Goal: Information Seeking & Learning: Check status

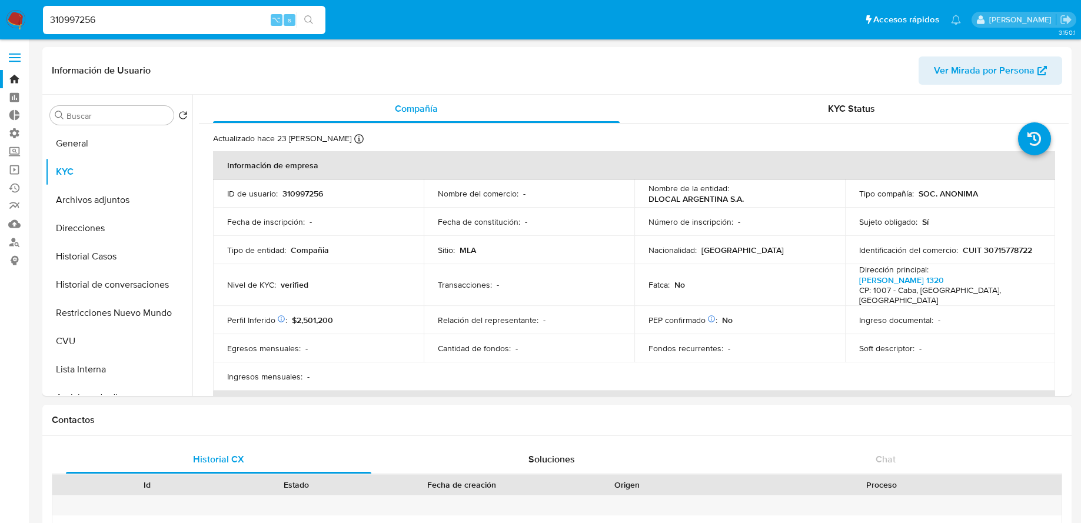
select select "10"
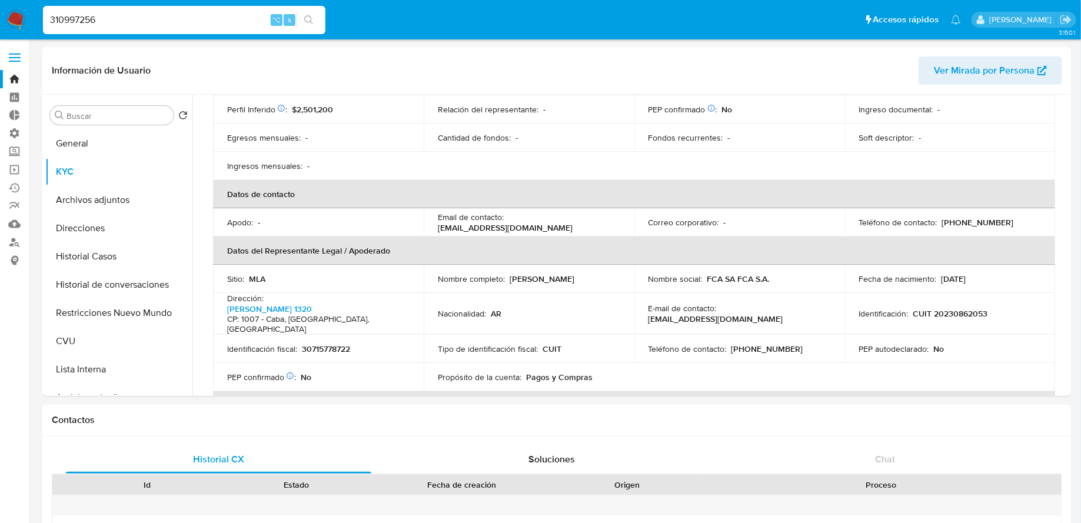
scroll to position [209, 0]
click at [234, 11] on div "310997256 ⌥ s" at bounding box center [184, 20] width 282 height 28
click at [234, 16] on input "310997256" at bounding box center [184, 19] width 282 height 15
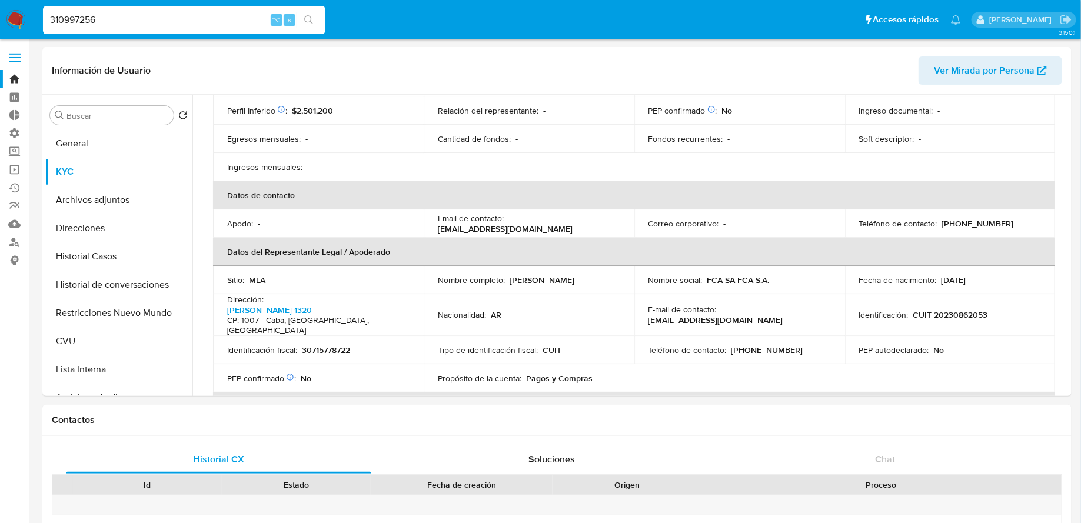
paste input "1513763142"
type input "1513763142"
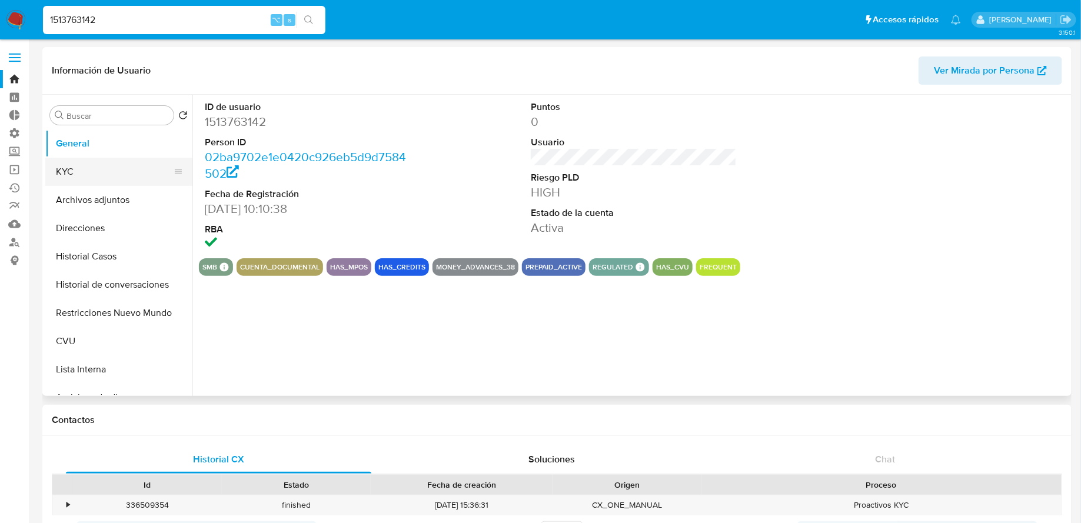
select select "10"
click at [115, 166] on button "KYC" at bounding box center [114, 172] width 138 height 28
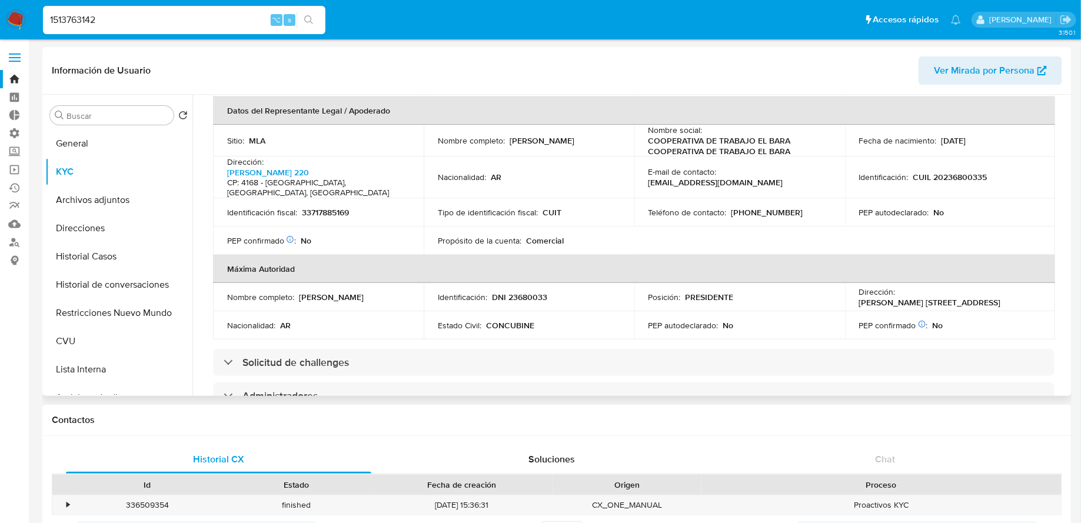
scroll to position [337, 0]
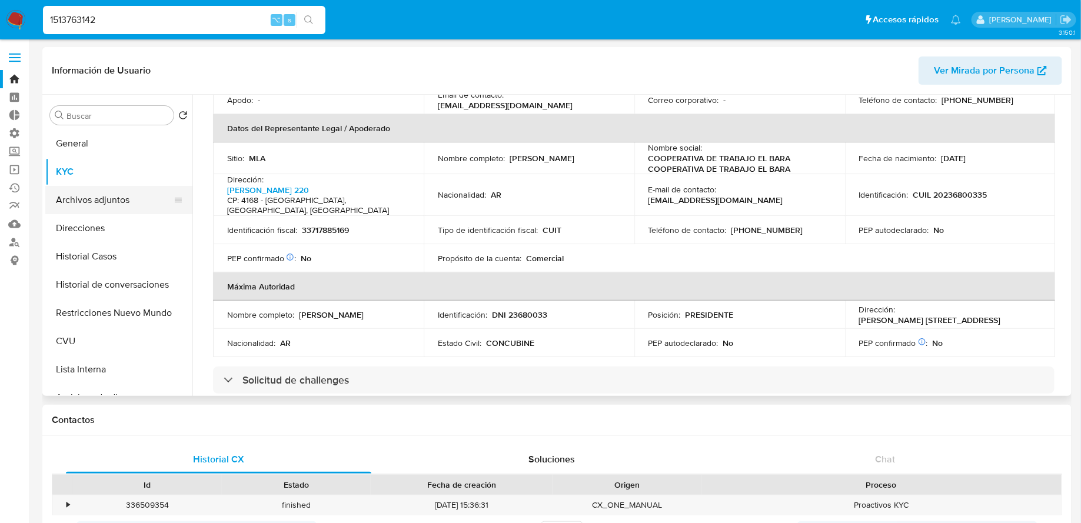
click at [121, 198] on button "Archivos adjuntos" at bounding box center [114, 200] width 138 height 28
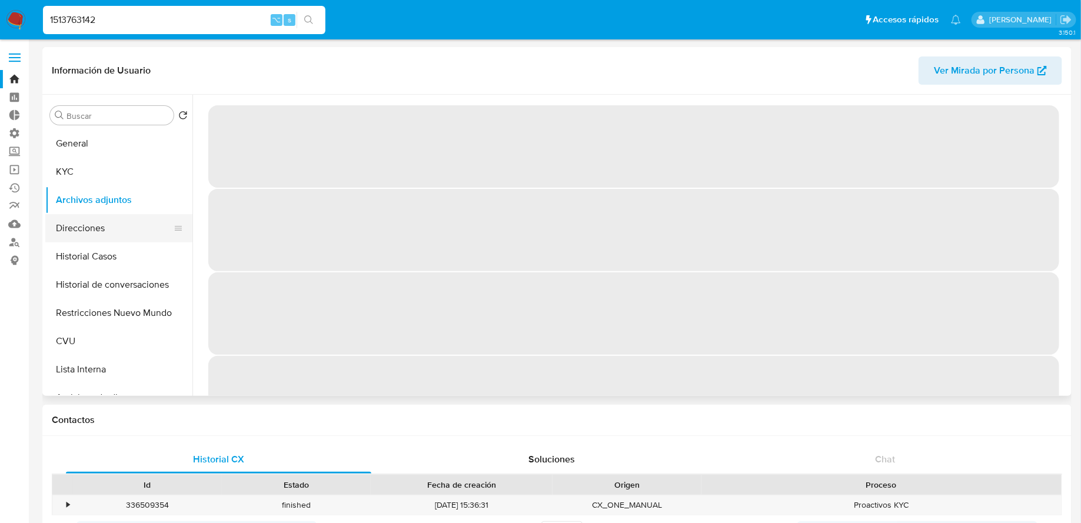
click at [112, 231] on button "Direcciones" at bounding box center [114, 228] width 138 height 28
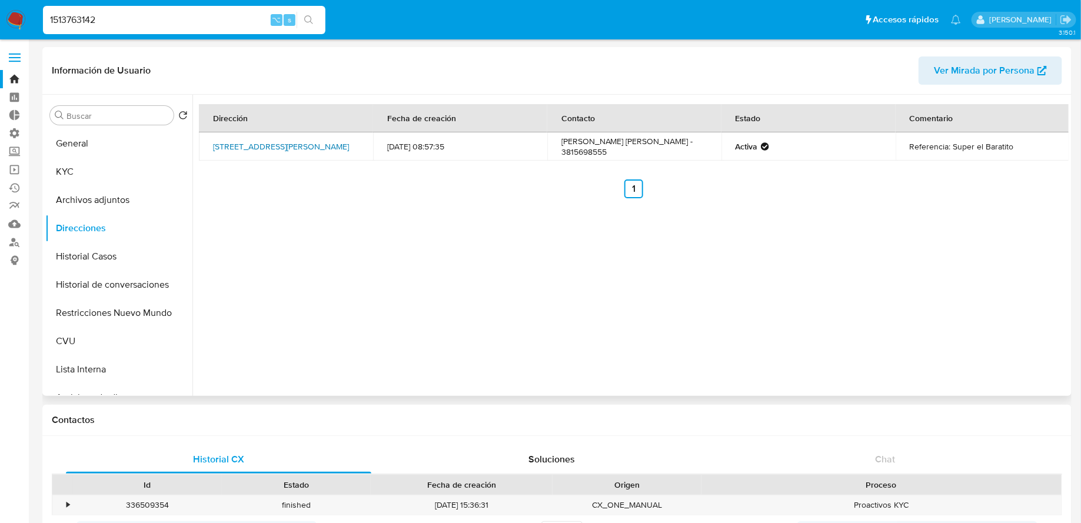
click at [268, 141] on link "Avenida Fernando Pedro Riera 220, Bella Vista, Tucumán, 4168, Argentina 220" at bounding box center [281, 147] width 136 height 12
click at [122, 264] on button "Historial Casos" at bounding box center [114, 256] width 138 height 28
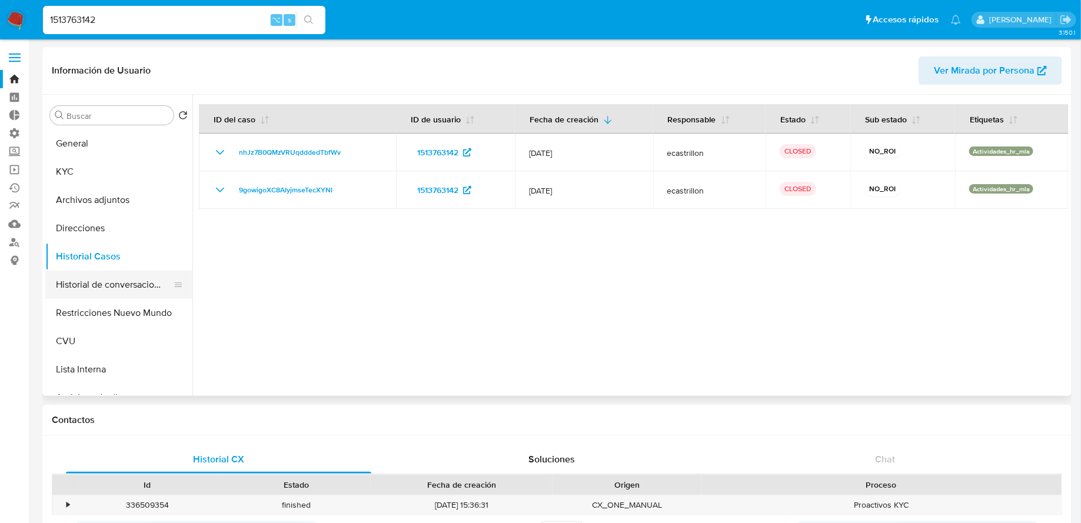
click at [111, 285] on button "Historial de conversaciones" at bounding box center [114, 285] width 138 height 28
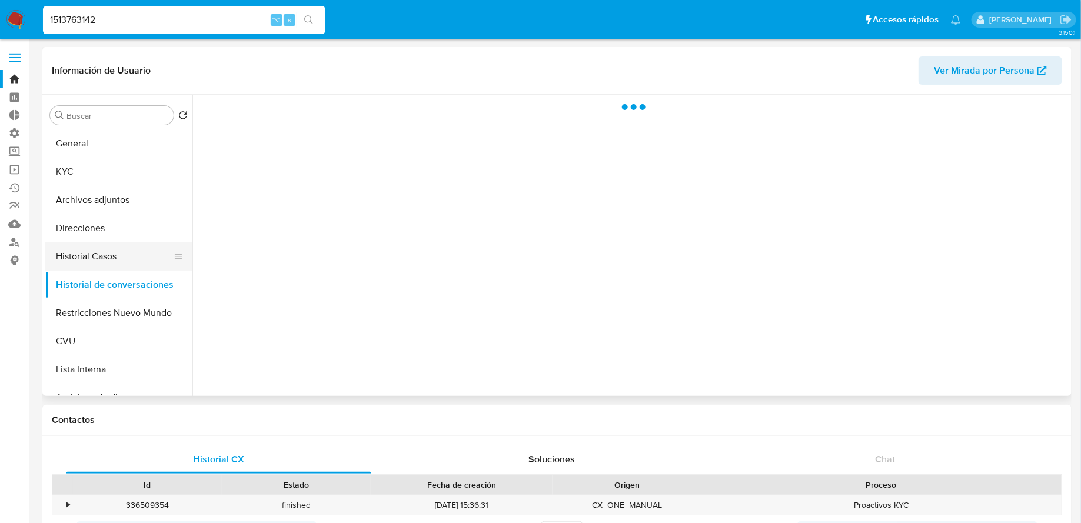
click at [101, 261] on button "Historial Casos" at bounding box center [114, 256] width 138 height 28
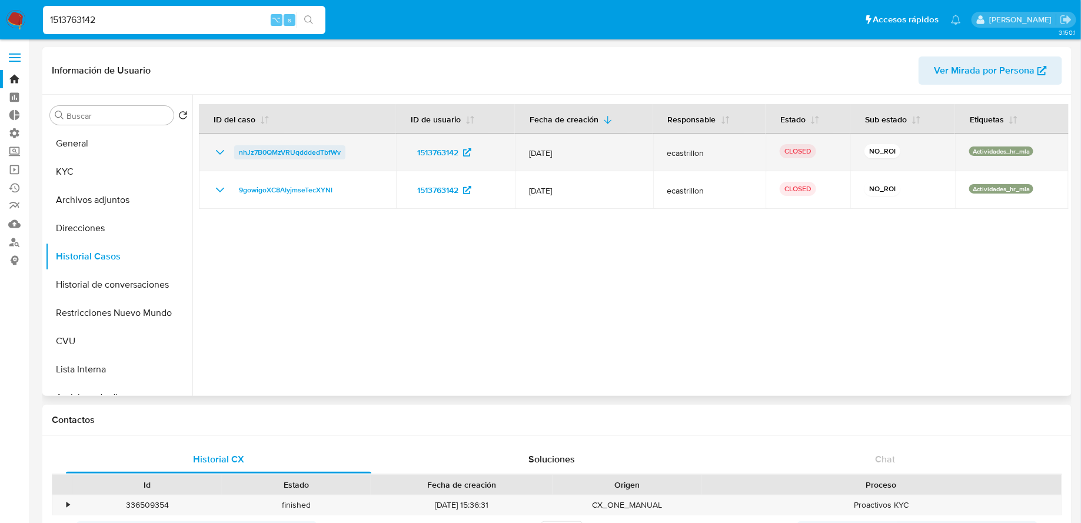
click at [268, 150] on span "nhJz7B0QMzVRUqdddedTbfWv" at bounding box center [290, 152] width 102 height 14
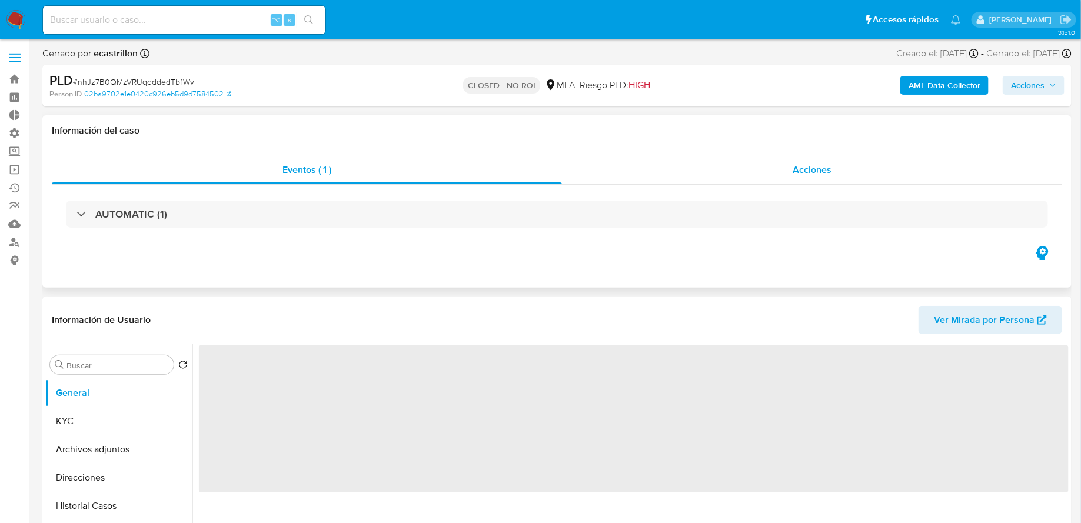
click at [642, 177] on div "Acciones" at bounding box center [812, 170] width 500 height 28
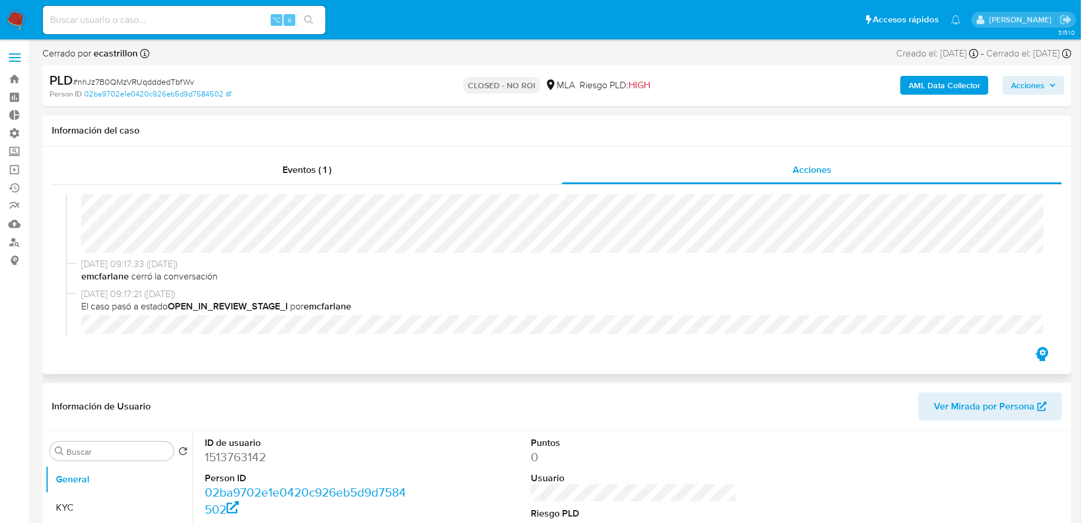
select select "10"
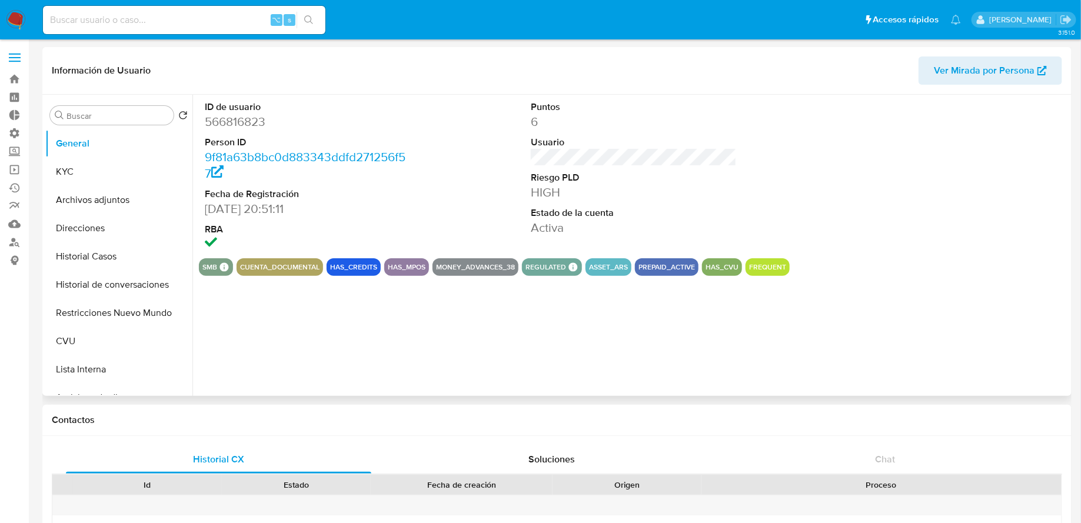
select select "10"
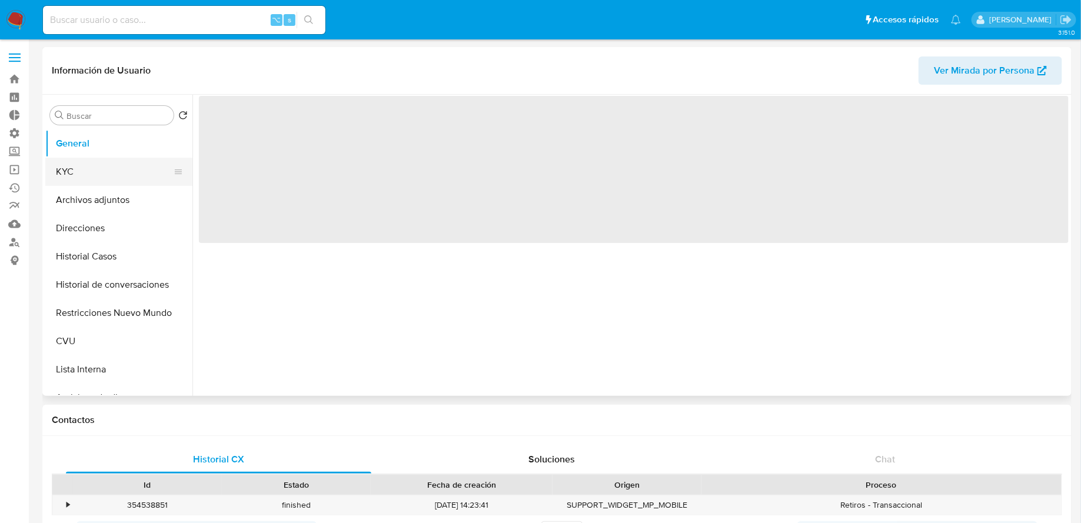
click at [88, 179] on button "KYC" at bounding box center [114, 172] width 138 height 28
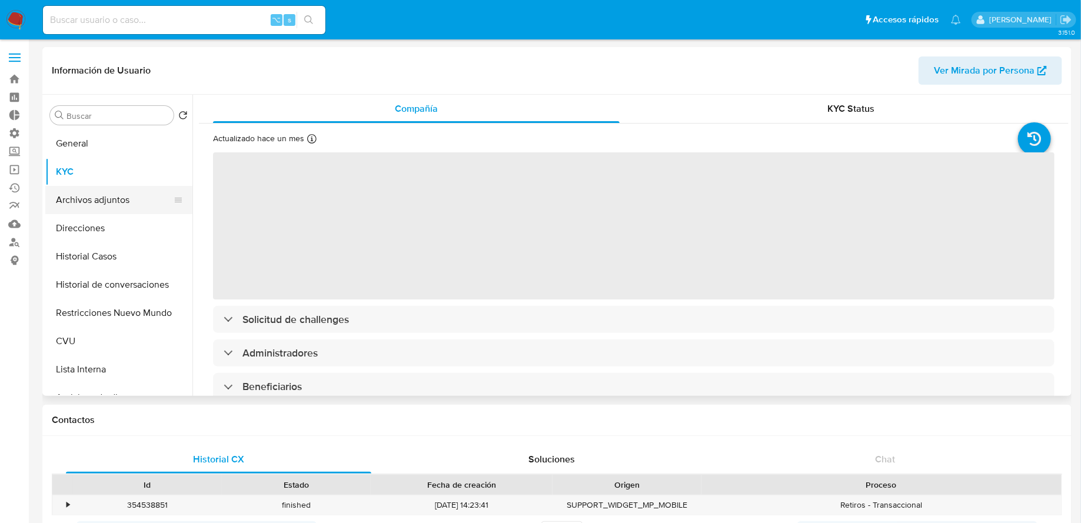
select select "10"
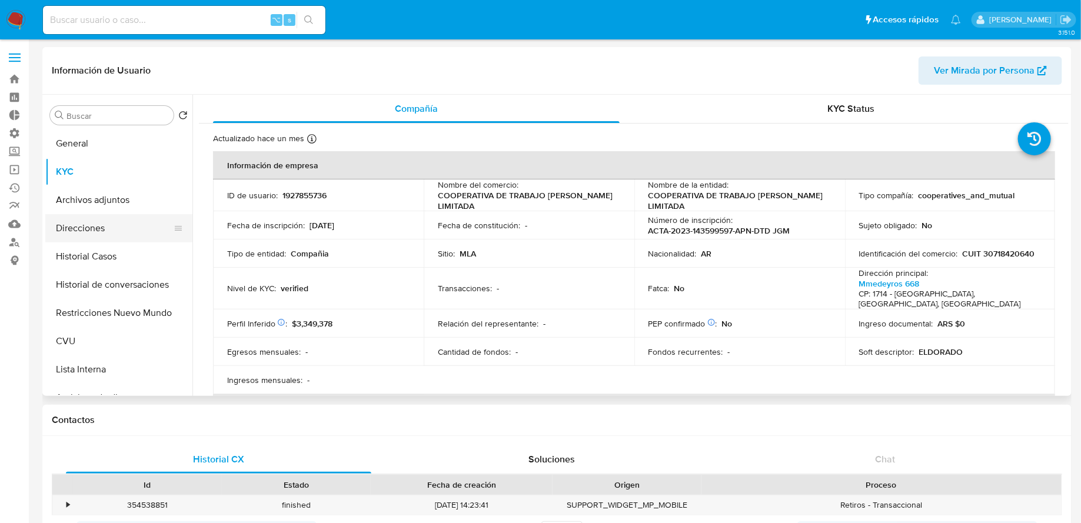
click at [105, 219] on button "Direcciones" at bounding box center [114, 228] width 138 height 28
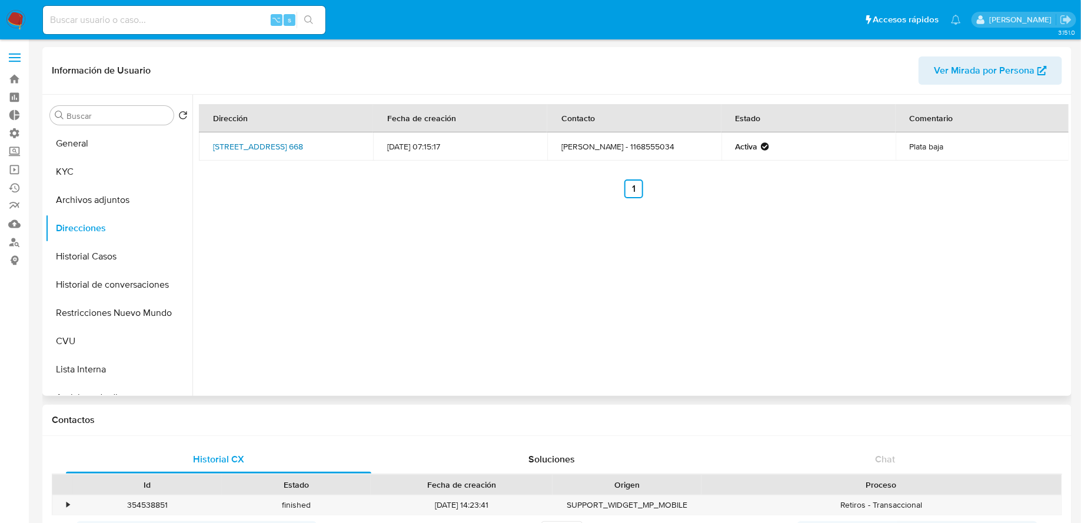
click at [303, 145] on link "Medeyros 668, Ituzaingó, Buenos Aires, 1714, Argentina 668" at bounding box center [258, 147] width 90 height 12
click at [114, 248] on button "Historial Casos" at bounding box center [114, 256] width 138 height 28
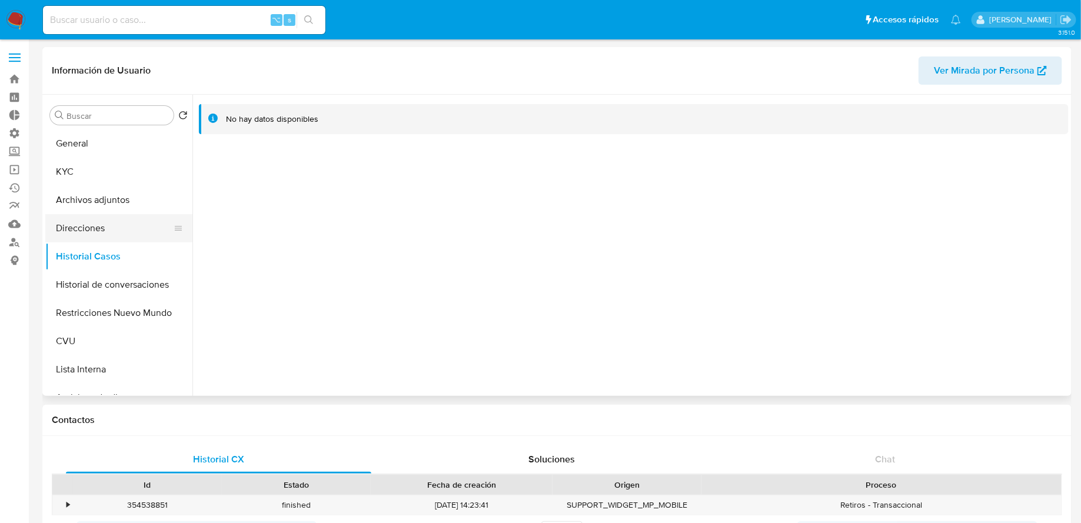
click at [115, 230] on button "Direcciones" at bounding box center [114, 228] width 138 height 28
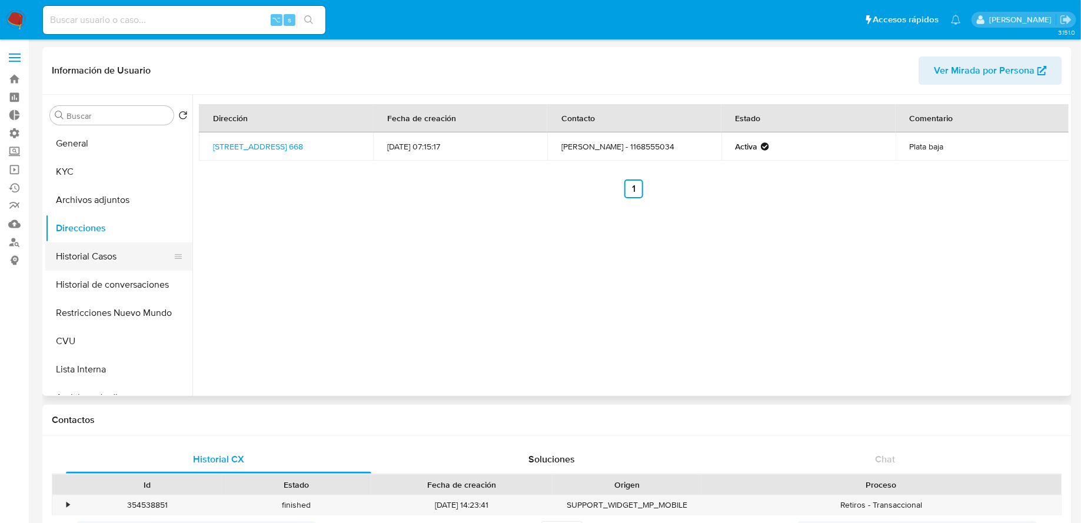
click at [102, 261] on button "Historial Casos" at bounding box center [114, 256] width 138 height 28
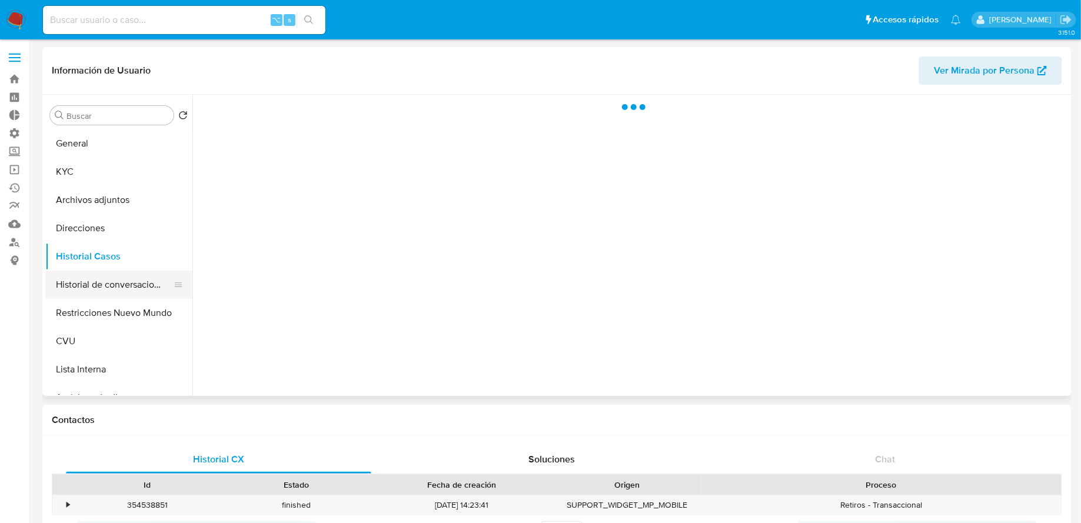
click at [128, 292] on button "Historial de conversaciones" at bounding box center [114, 285] width 138 height 28
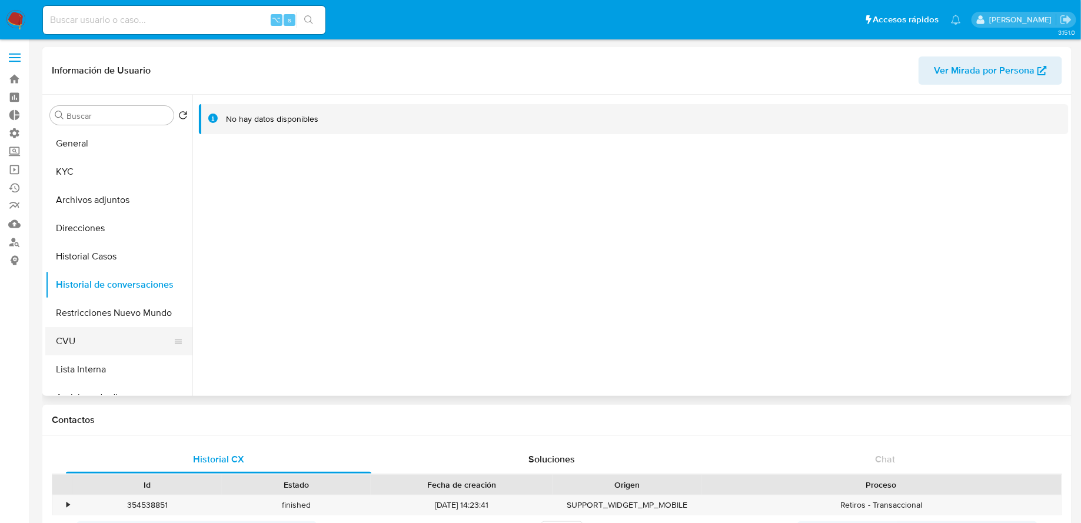
click at [154, 327] on button "CVU" at bounding box center [114, 341] width 138 height 28
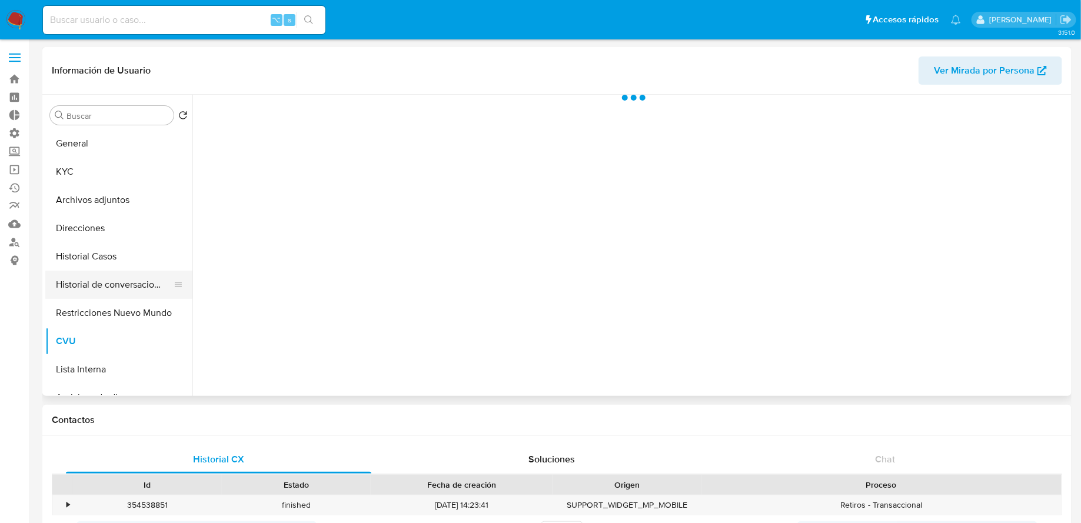
click at [117, 289] on button "Historial de conversaciones" at bounding box center [114, 285] width 138 height 28
click at [117, 297] on button "Historial de conversaciones" at bounding box center [114, 285] width 138 height 28
click at [119, 298] on button "Historial de conversaciones" at bounding box center [114, 285] width 138 height 28
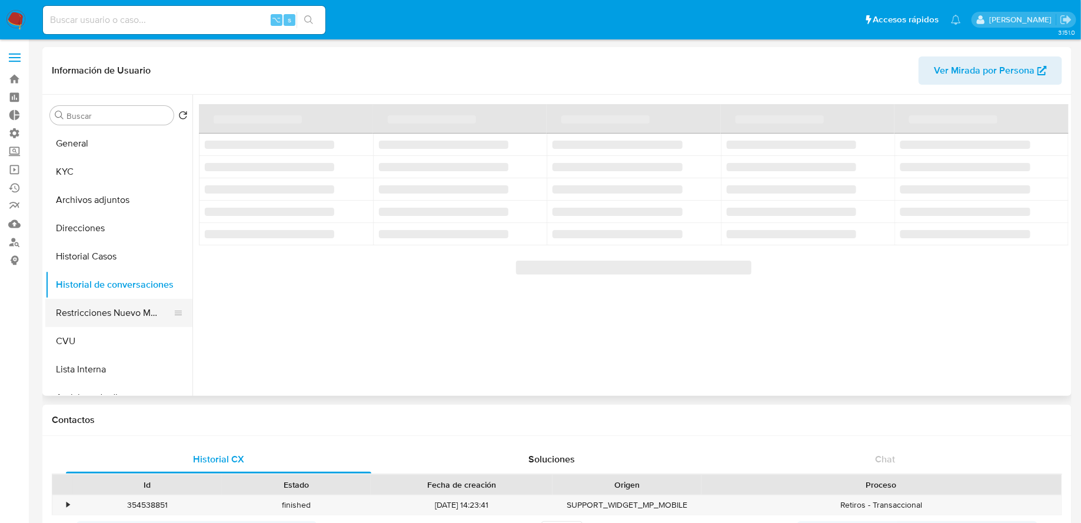
click at [119, 305] on button "Restricciones Nuevo Mundo" at bounding box center [114, 313] width 138 height 28
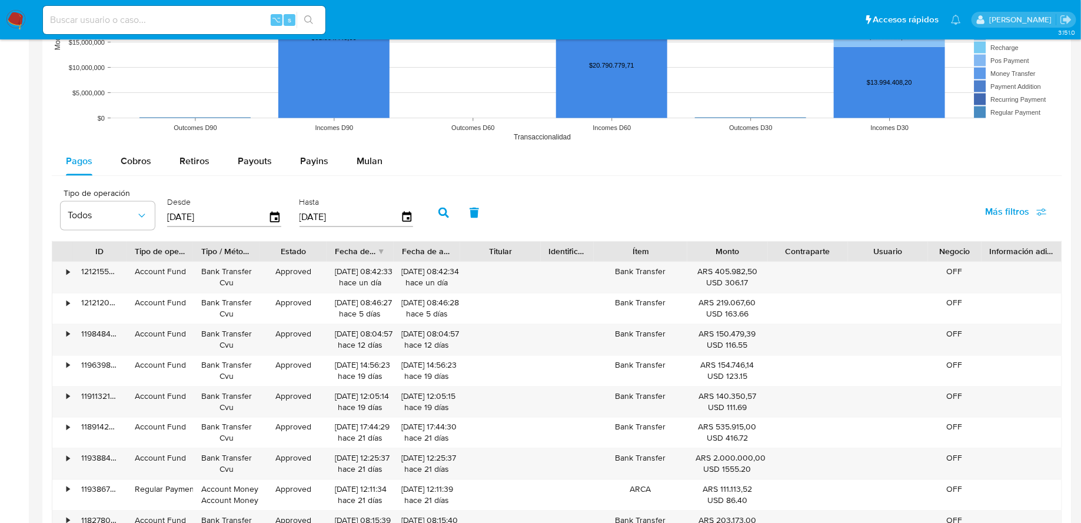
scroll to position [849, 0]
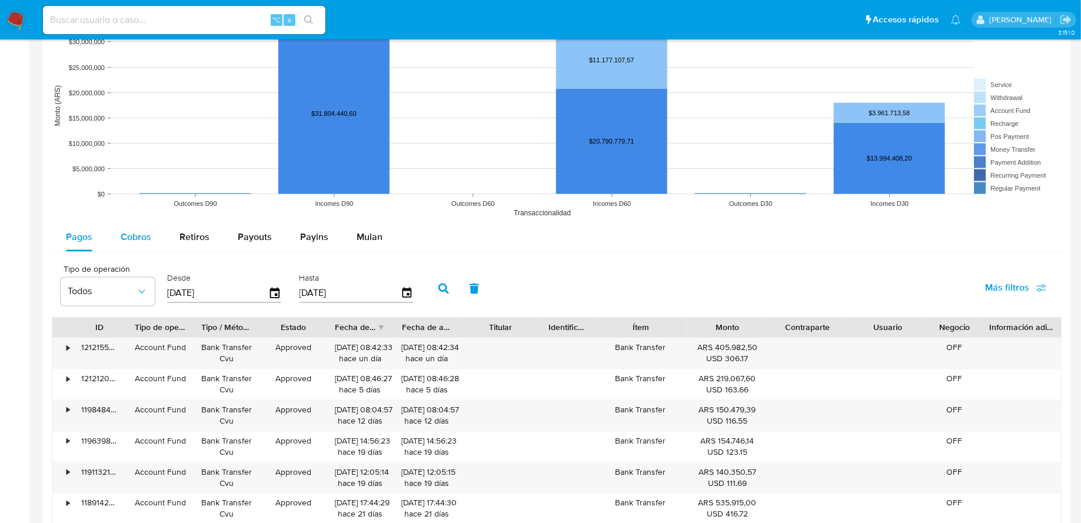
click at [146, 240] on span "Cobros" at bounding box center [136, 238] width 31 height 14
select select "10"
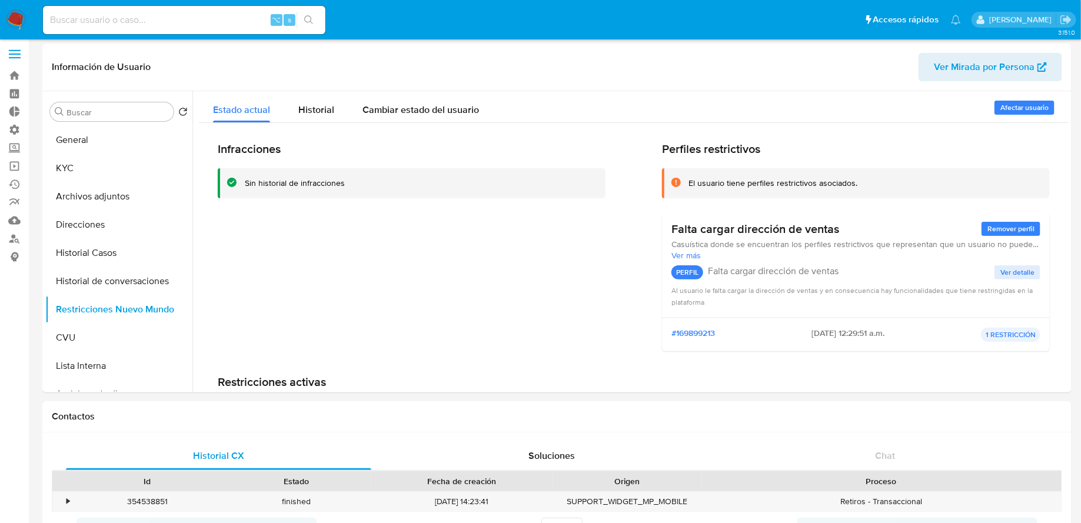
scroll to position [0, 0]
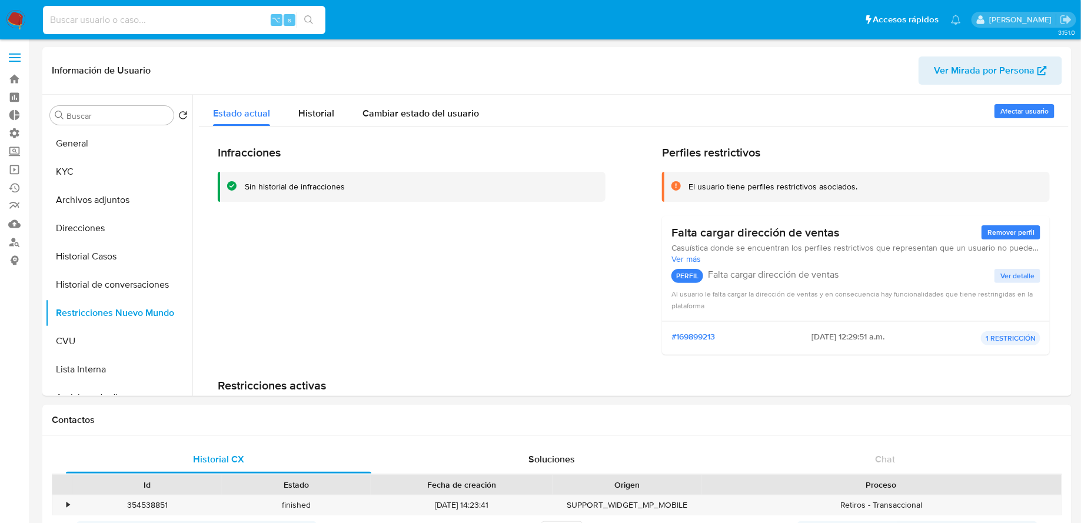
click at [218, 15] on input at bounding box center [184, 19] width 282 height 15
paste input "1927855736"
click at [125, 169] on button "KYC" at bounding box center [114, 172] width 138 height 28
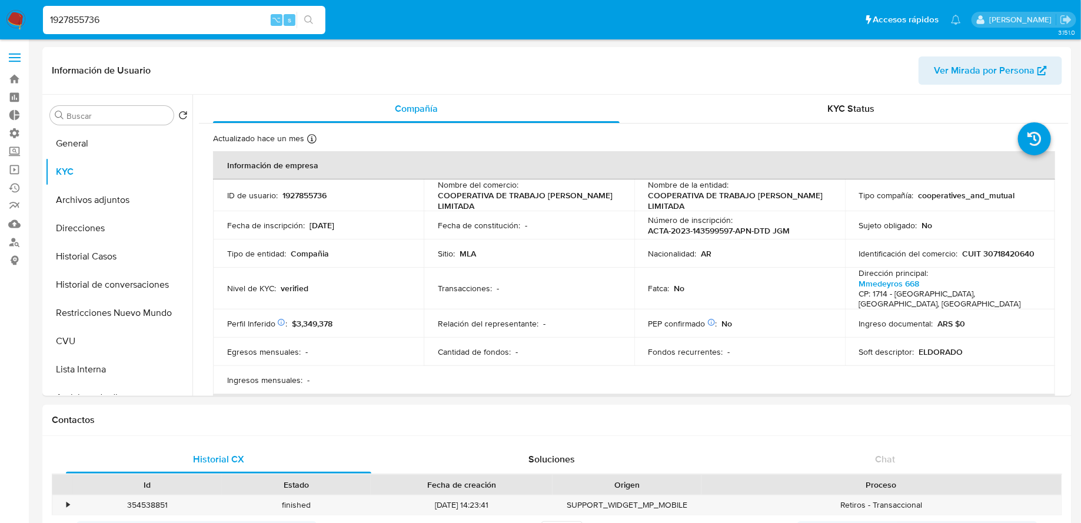
click at [185, 25] on input "1927855736" at bounding box center [184, 19] width 282 height 15
paste input "566816823"
type input "566816823"
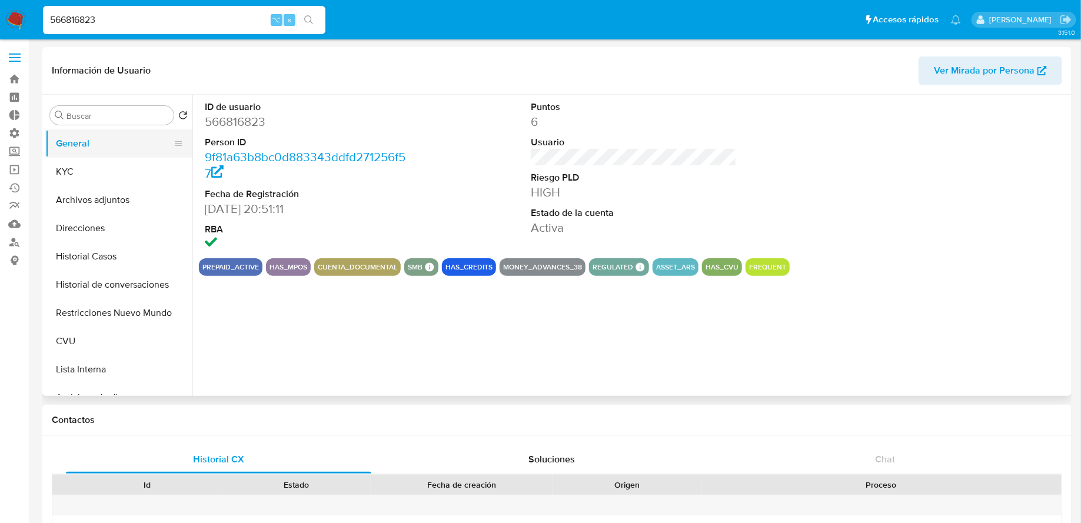
select select "10"
click at [74, 164] on button "KYC" at bounding box center [114, 172] width 138 height 28
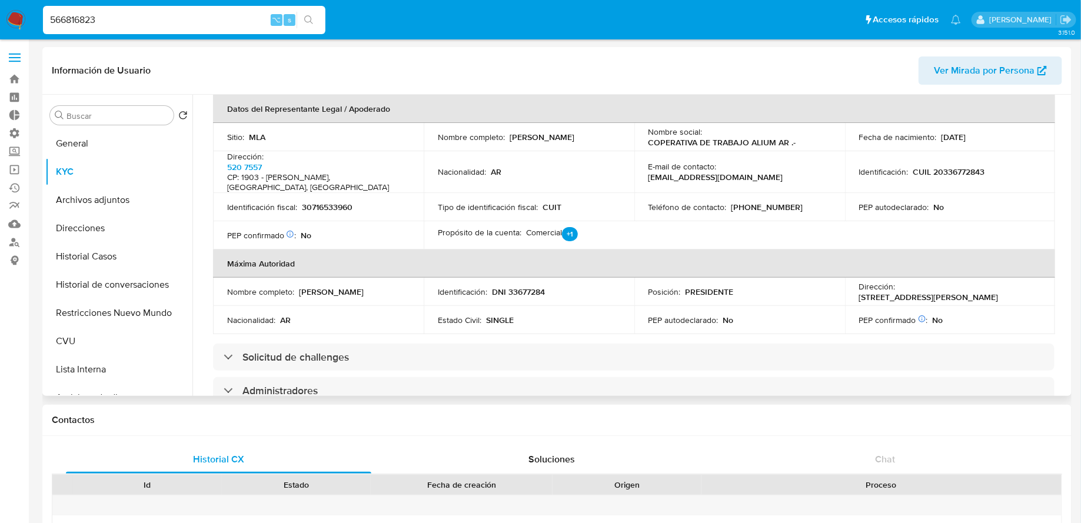
scroll to position [359, 0]
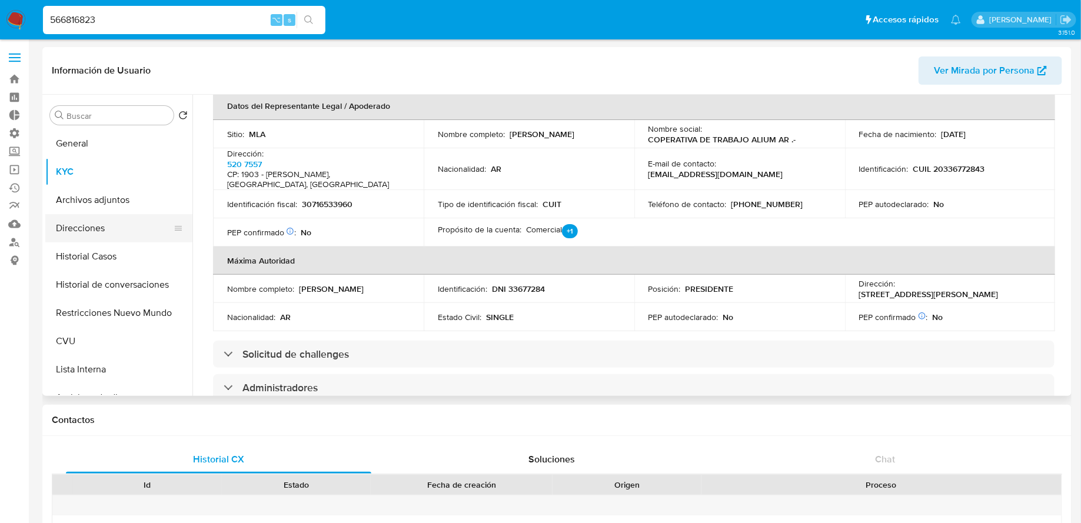
click at [121, 231] on button "Direcciones" at bounding box center [114, 228] width 138 height 28
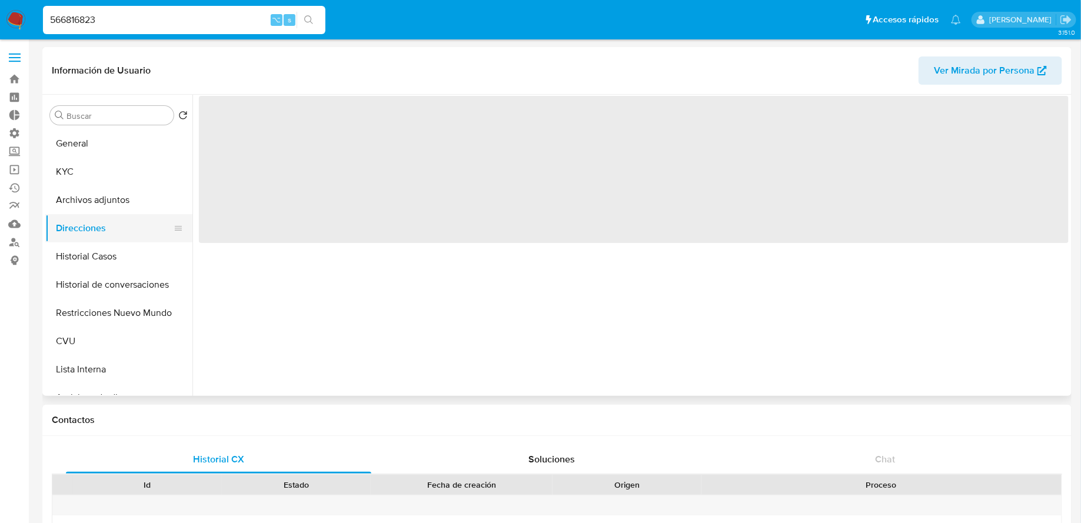
scroll to position [0, 0]
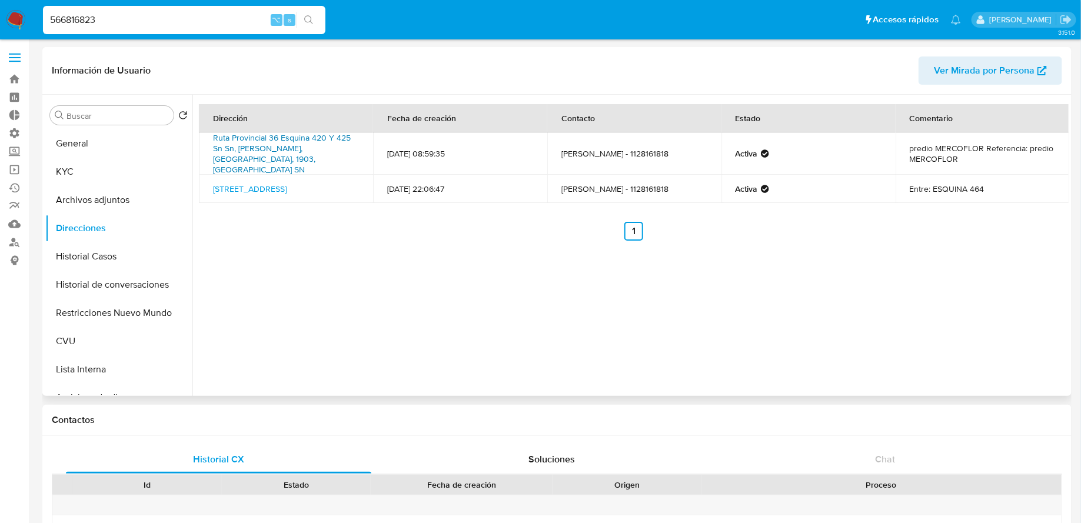
click at [300, 137] on link "Ruta Provincial 36 Esquina 420 Y 425 Sn Sn, Melchor Romero, Buenos Aires, 1903,…" at bounding box center [282, 154] width 138 height 44
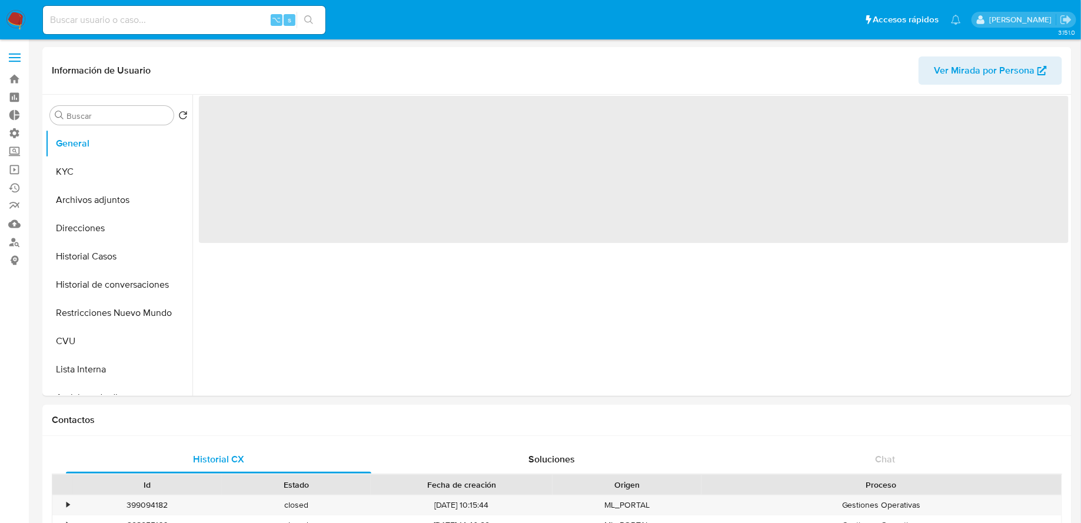
select select "10"
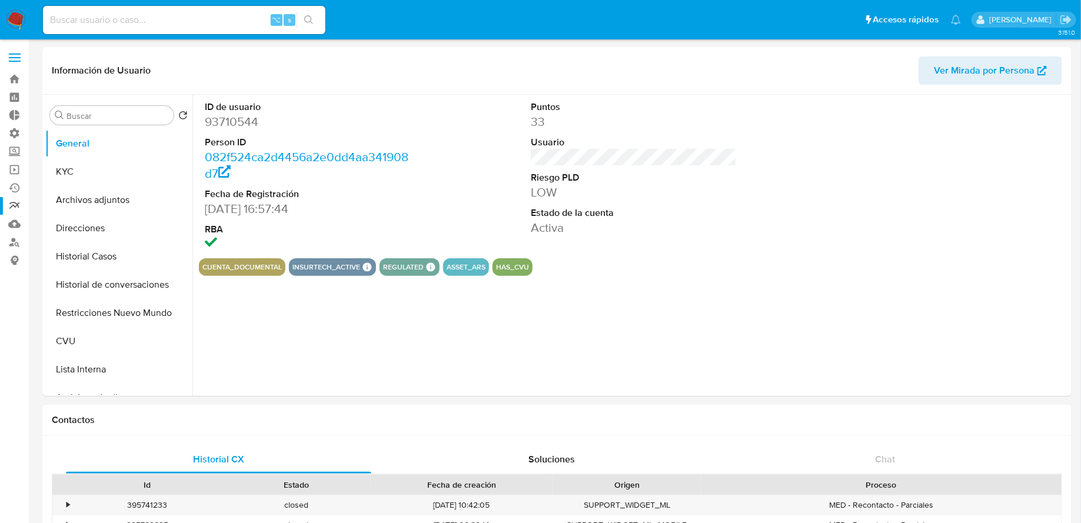
select select "10"
click at [128, 171] on button "KYC" at bounding box center [114, 172] width 138 height 28
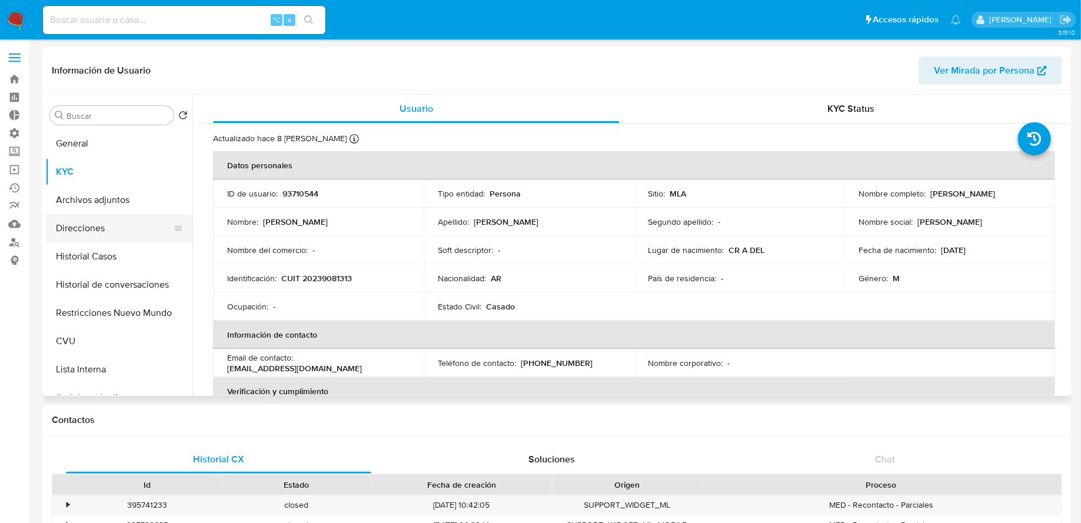
click at [107, 221] on button "Direcciones" at bounding box center [114, 228] width 138 height 28
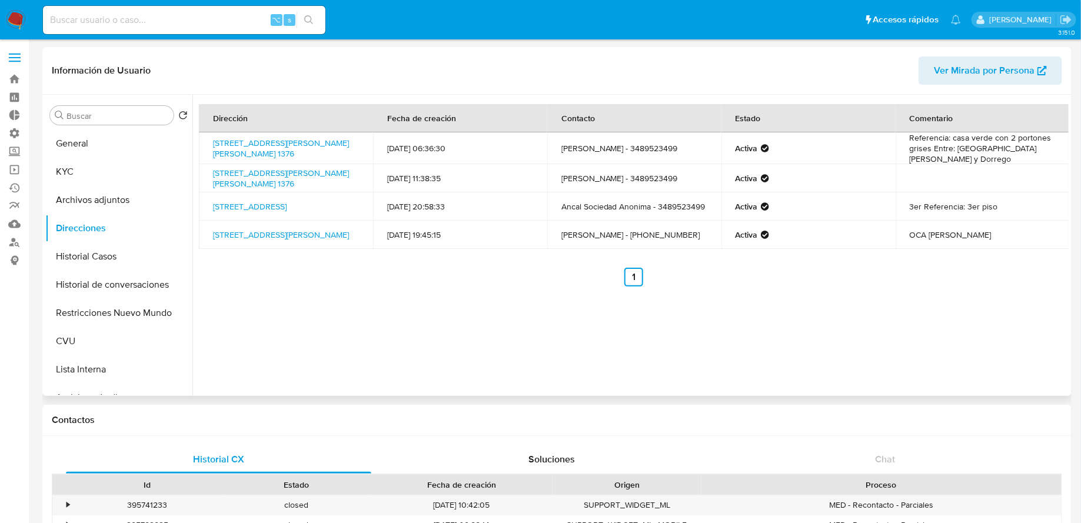
drag, startPoint x: 354, startPoint y: 151, endPoint x: 212, endPoint y: 144, distance: 142.6
click at [212, 144] on td "Calle Jean Jaures 1376, Campana, Buenos Aires, 2804, Argentina 1376" at bounding box center [286, 148] width 174 height 32
copy link "Calle Jean Jaures 1376, Campana, Buenos Aires, 2804, Argentina 1376"
click at [18, 25] on img at bounding box center [16, 20] width 20 height 20
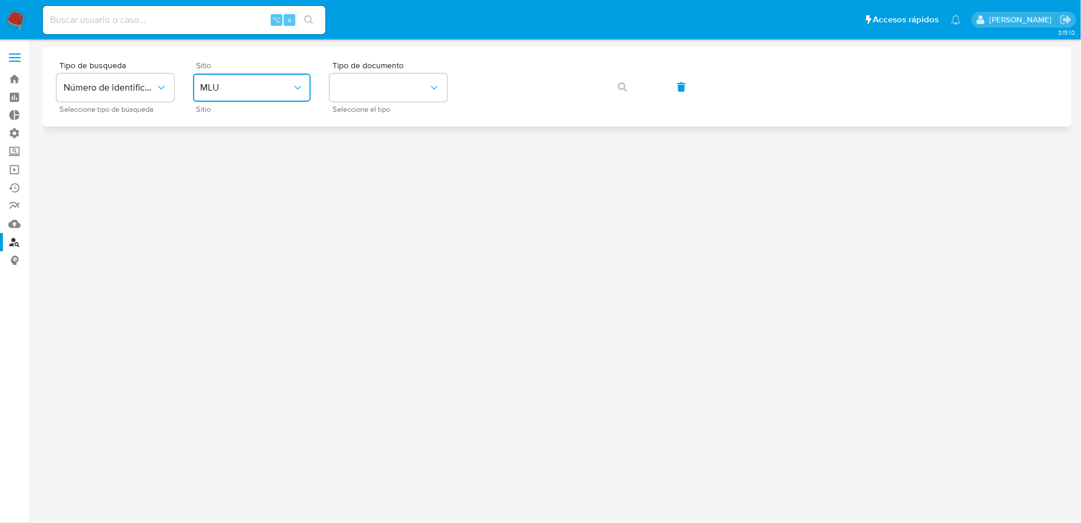
click at [258, 83] on span "MLU" at bounding box center [246, 88] width 92 height 12
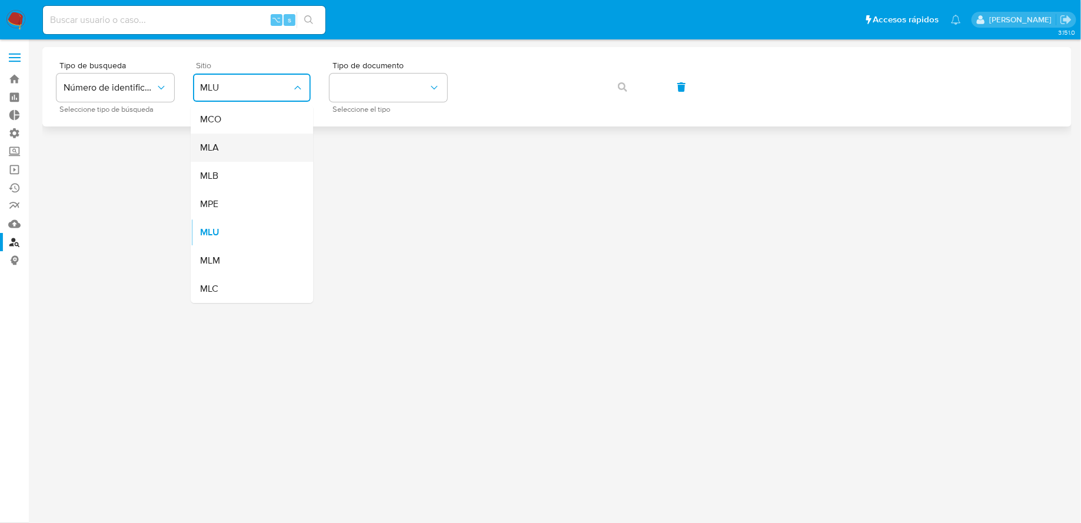
click at [236, 157] on div "MLA" at bounding box center [248, 148] width 97 height 28
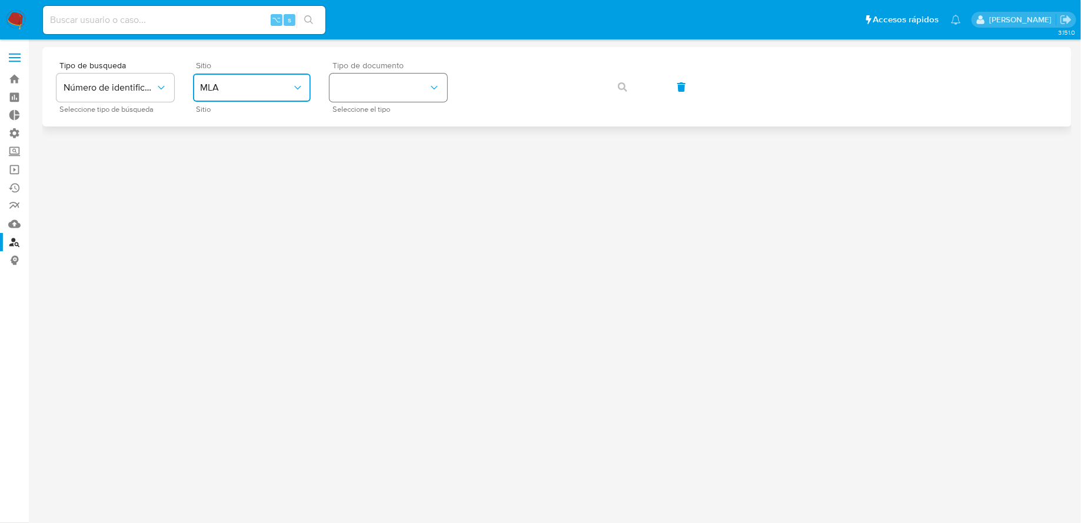
click at [394, 101] on button "identificationType" at bounding box center [389, 88] width 118 height 28
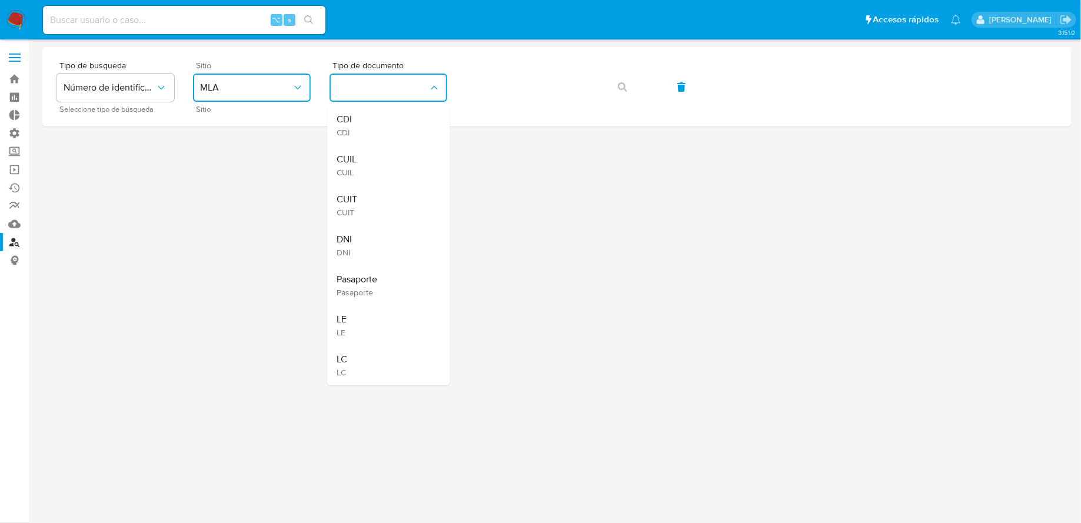
click at [384, 148] on div "CUIL CUIL" at bounding box center [385, 165] width 97 height 40
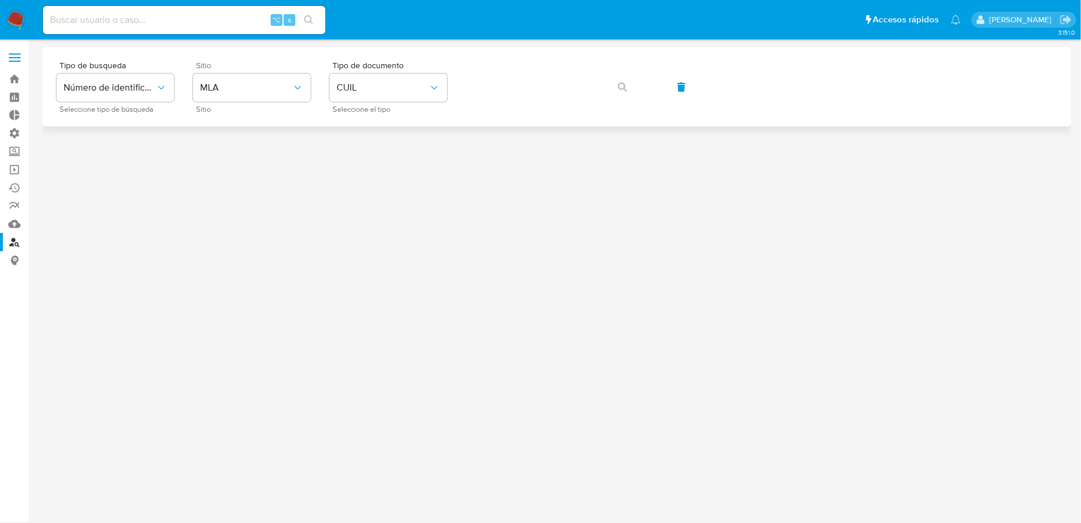
click at [484, 108] on div "Tipo de busqueda Número de identificación Seleccione tipo de búsqueda Sitio MLA…" at bounding box center [556, 86] width 1001 height 51
click at [623, 79] on span "button" at bounding box center [622, 87] width 9 height 26
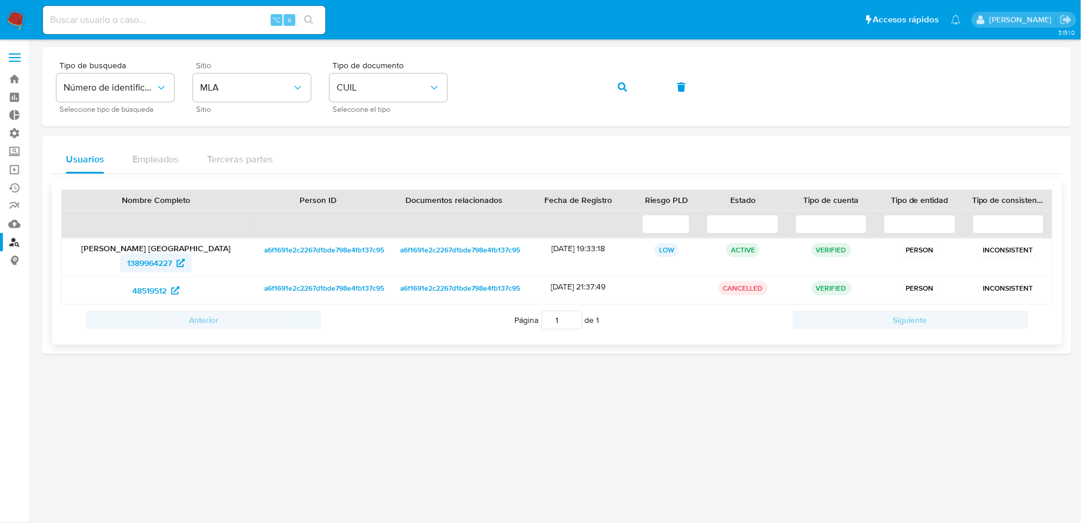
click at [160, 262] on span "1389964227" at bounding box center [149, 263] width 45 height 19
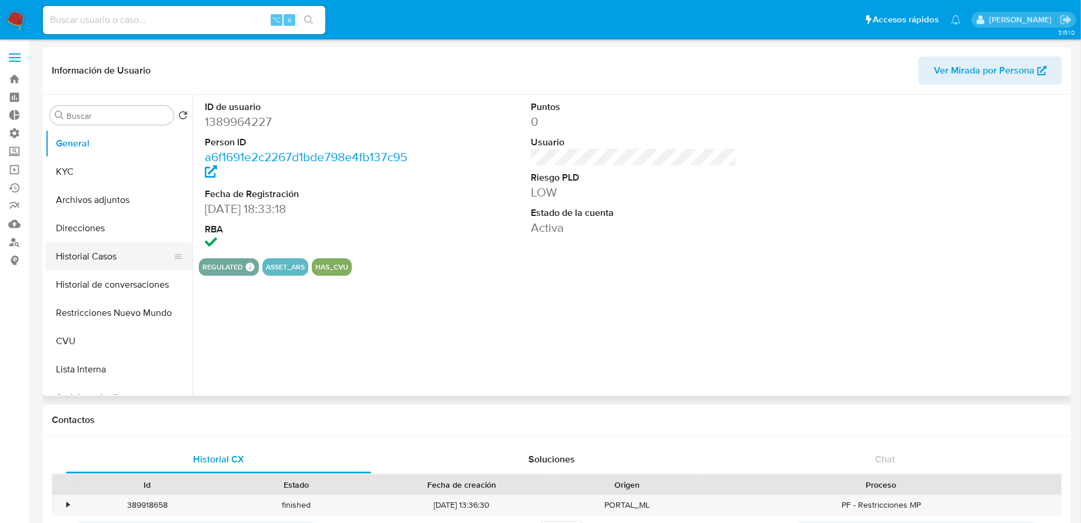
click at [89, 242] on button "Historial Casos" at bounding box center [114, 256] width 138 height 28
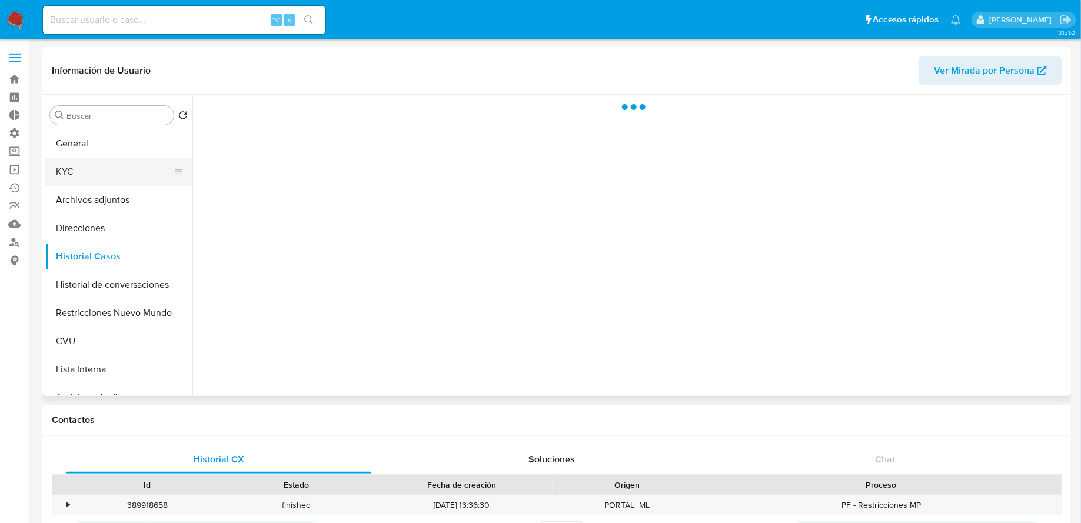
select select "10"
click at [99, 232] on button "Direcciones" at bounding box center [114, 228] width 138 height 28
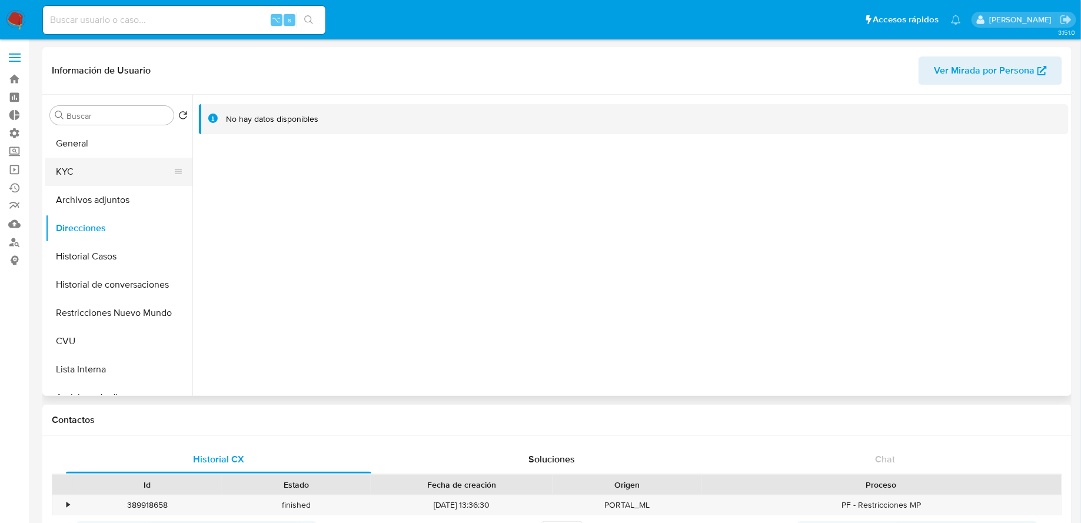
click at [125, 173] on button "KYC" at bounding box center [114, 172] width 138 height 28
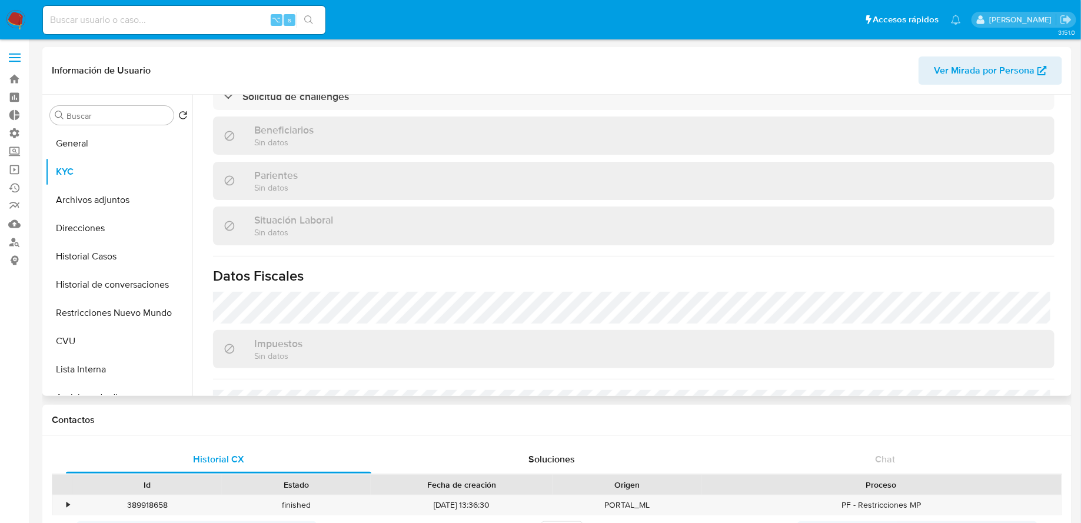
scroll to position [608, 0]
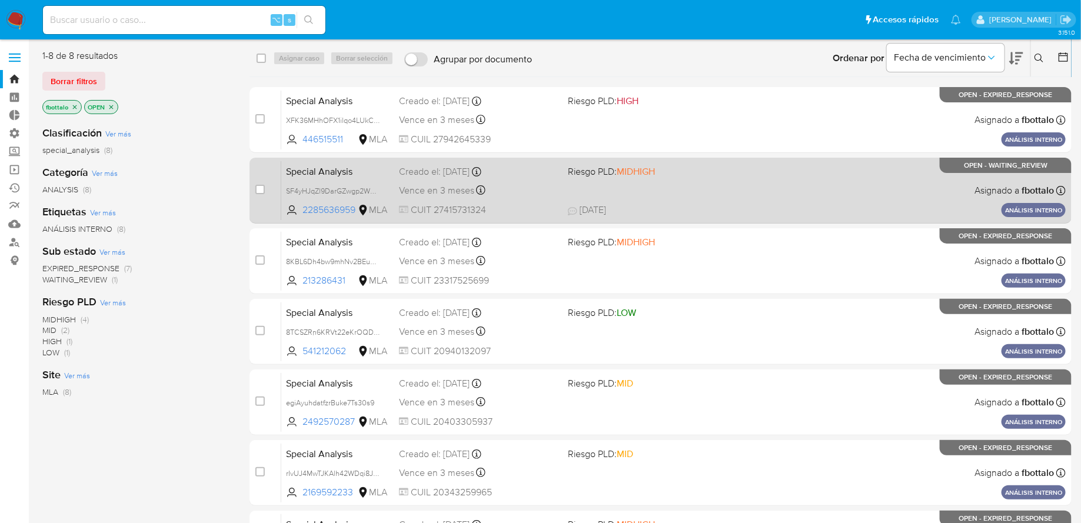
click at [684, 214] on span "[DATE] [DATE] 18:21" at bounding box center [732, 210] width 328 height 13
click at [567, 177] on div "Special Analysis SF4yHJqZl9DarGZwgp2WZdax 2285636959 MLA Riesgo PLD: MIDHIGH Cr…" at bounding box center [673, 190] width 784 height 59
click at [264, 181] on div "case-item-checkbox No es posible asignar el caso" at bounding box center [268, 190] width 26 height 59
click at [262, 188] on input "checkbox" at bounding box center [259, 189] width 9 height 9
checkbox input "true"
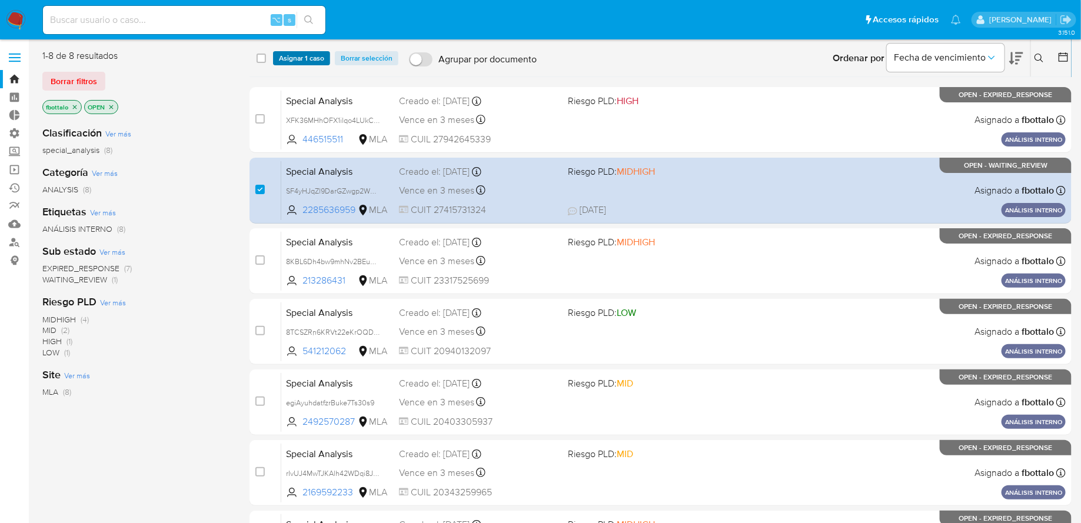
click at [299, 54] on span "Asignar 1 caso" at bounding box center [301, 58] width 45 height 12
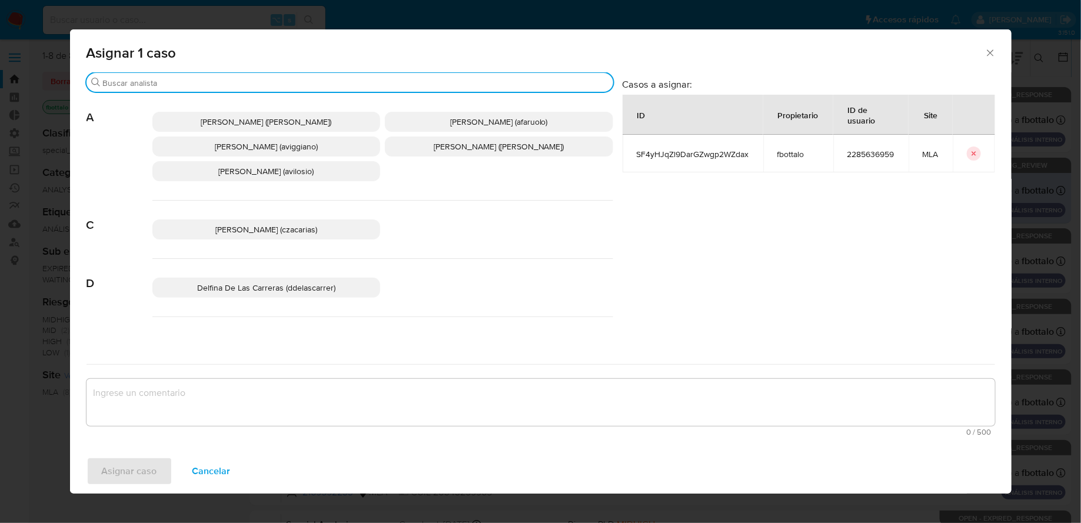
click at [289, 84] on input "Buscar" at bounding box center [355, 83] width 505 height 11
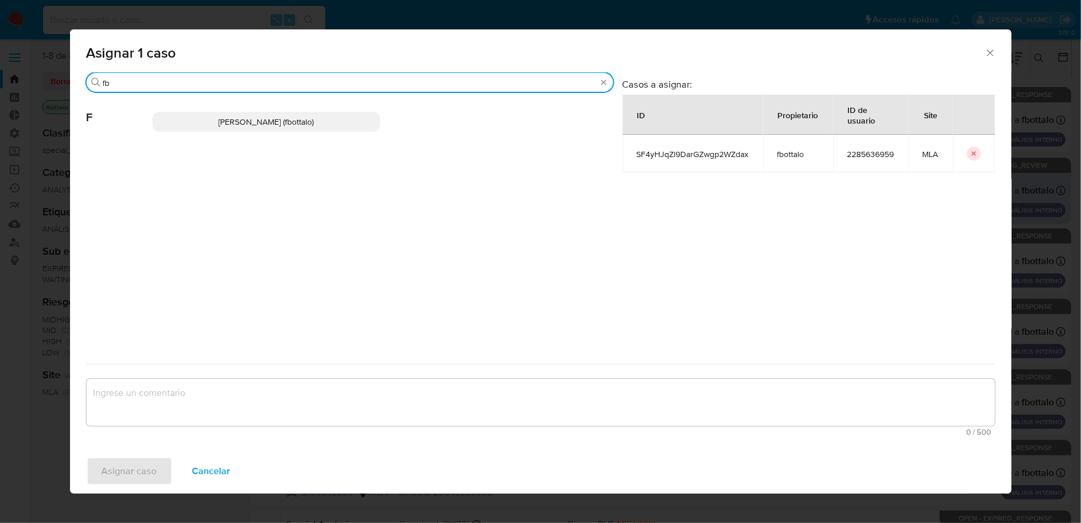
type input "fb"
click at [263, 117] on span "Fabricio Bottalo (fbottalo)" at bounding box center [265, 122] width 95 height 12
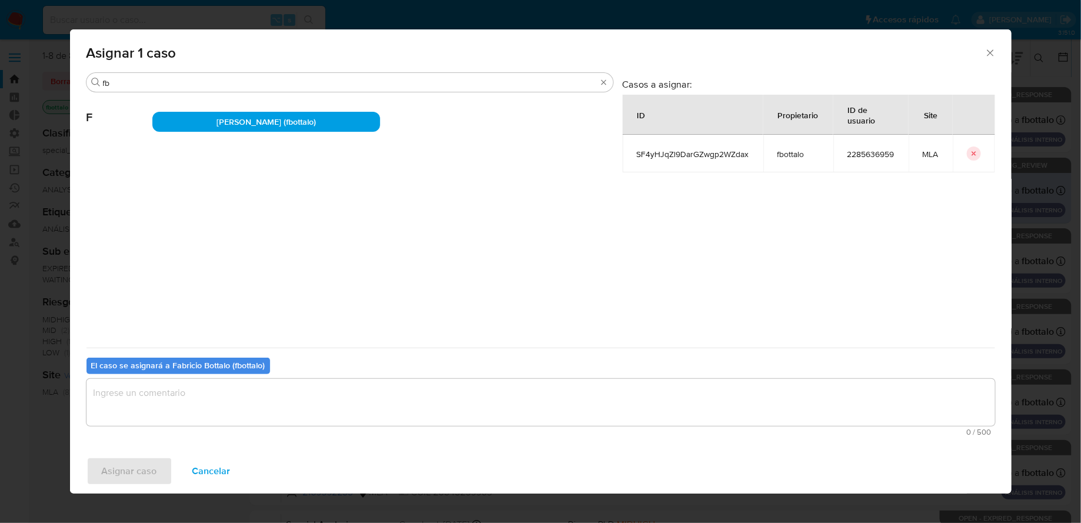
click at [193, 395] on textarea "assign-modal" at bounding box center [541, 402] width 909 height 47
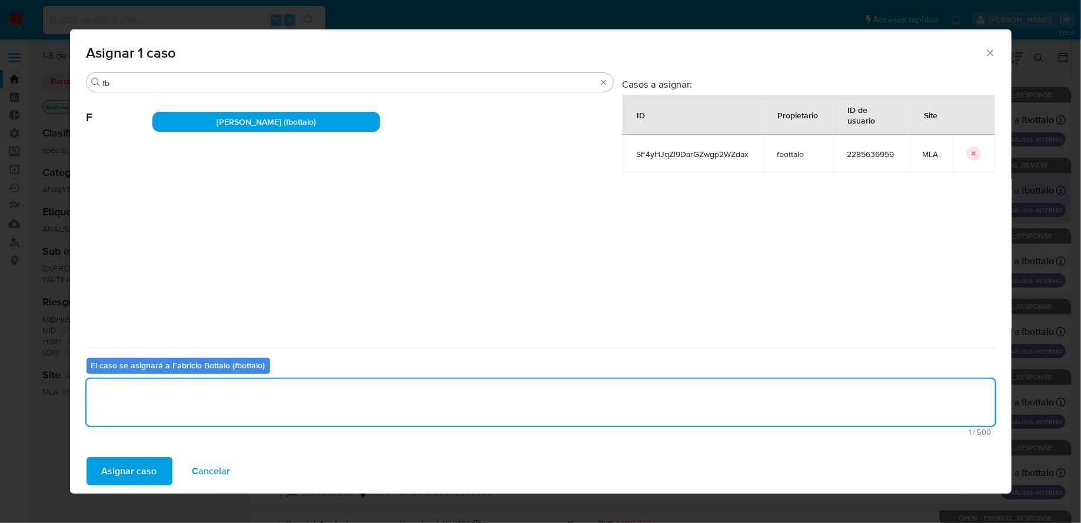
click at [144, 471] on span "Asignar caso" at bounding box center [129, 471] width 55 height 26
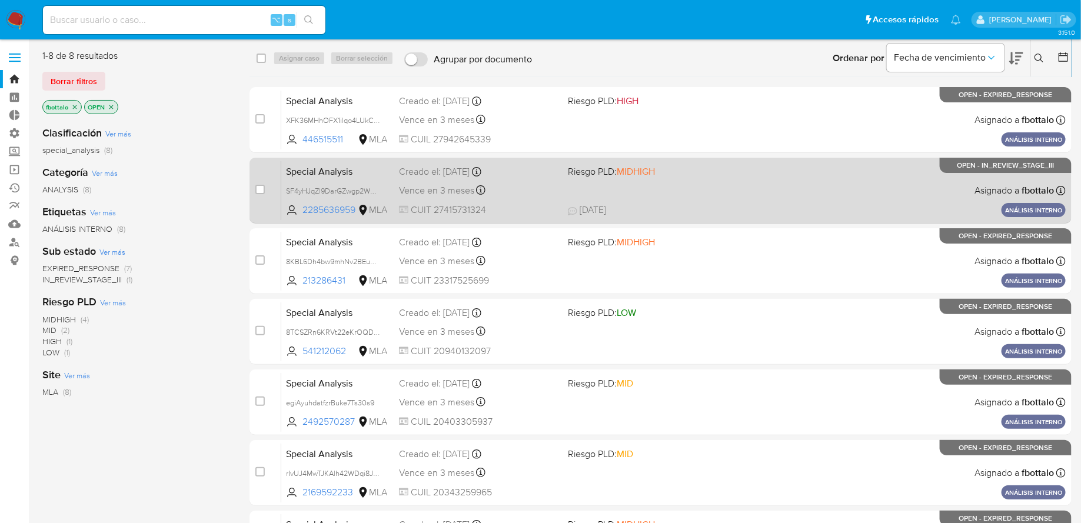
click at [593, 202] on div "Special Analysis SF4yHJqZl9DarGZwgp2WZdax 2285636959 MLA Riesgo PLD: MIDHIGH Cr…" at bounding box center [673, 190] width 784 height 59
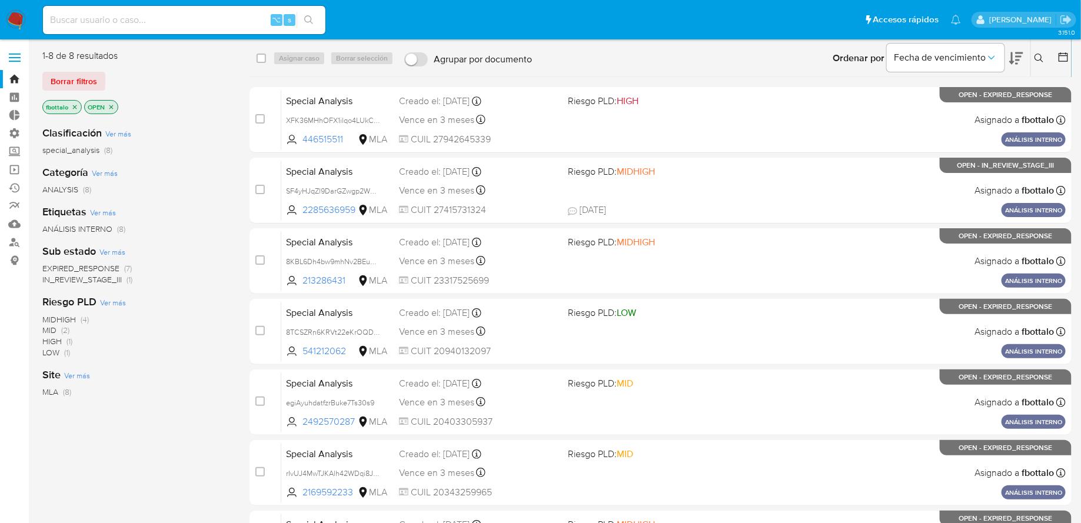
click at [196, 24] on input at bounding box center [184, 19] width 282 height 15
paste input "sina3NvO8uU1QUHB9AhozanV"
type input "sina3NvO8uU1QUHB9AhozanV"
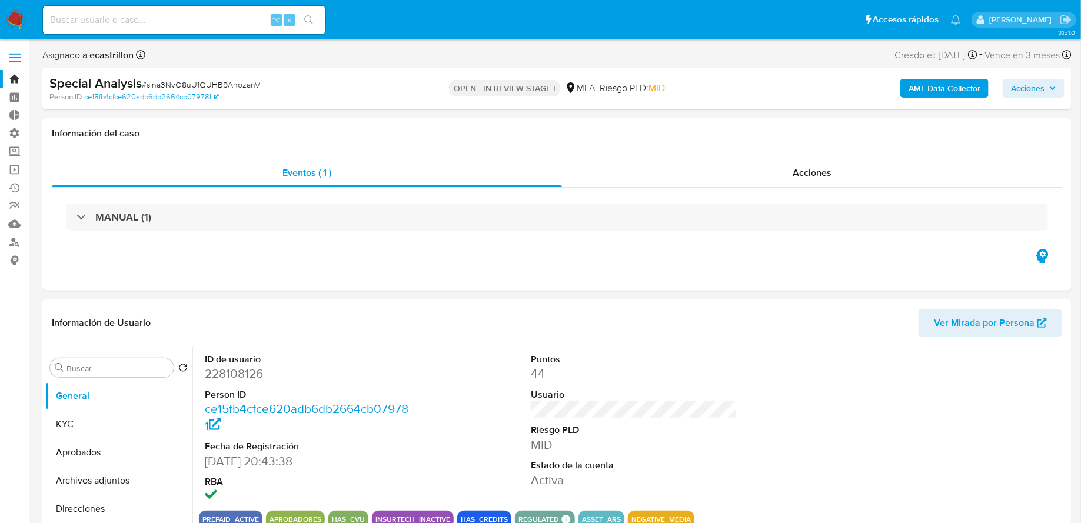
select select "10"
click at [940, 88] on b "AML Data Collector" at bounding box center [945, 88] width 72 height 19
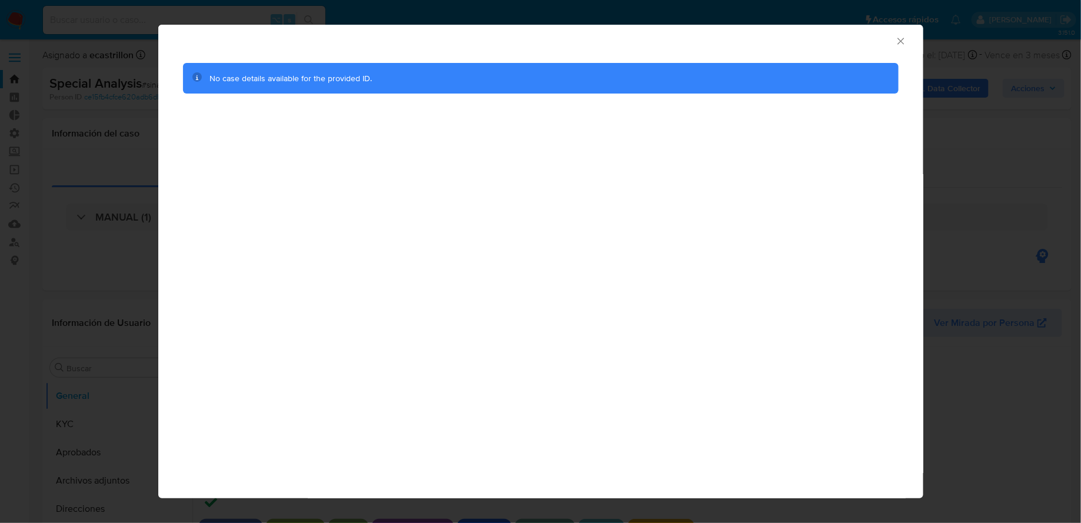
click at [900, 44] on icon "Cerrar ventana" at bounding box center [901, 41] width 12 height 12
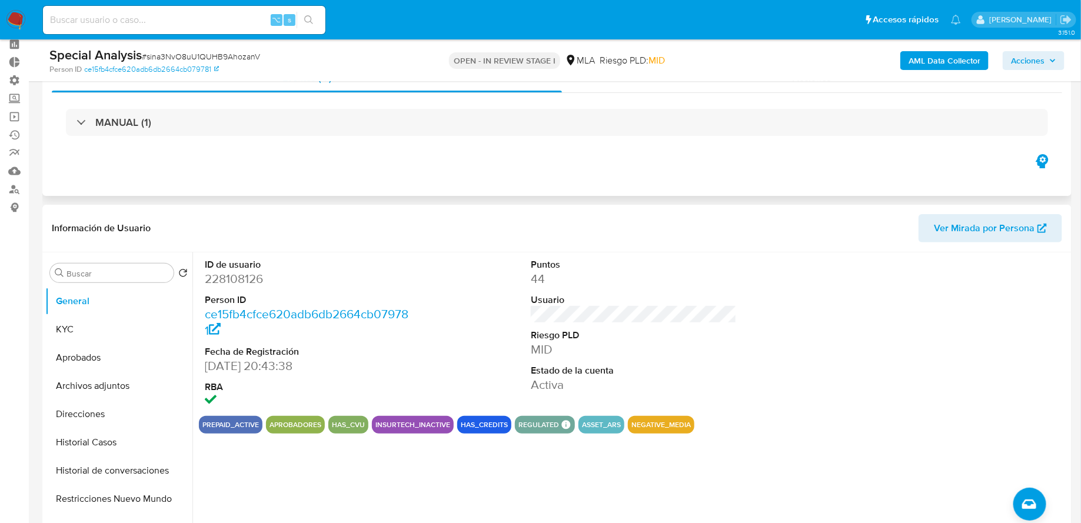
scroll to position [81, 0]
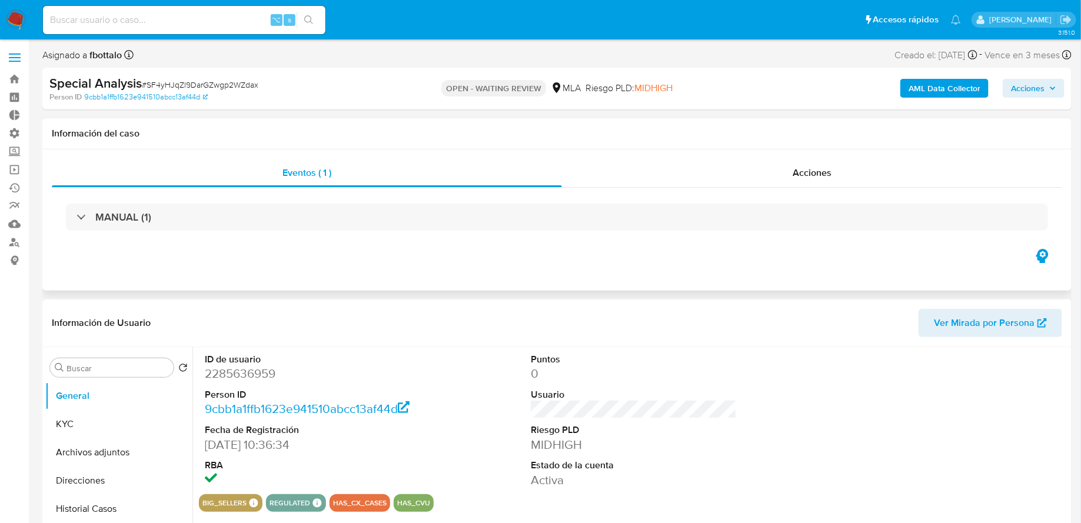
select select "10"
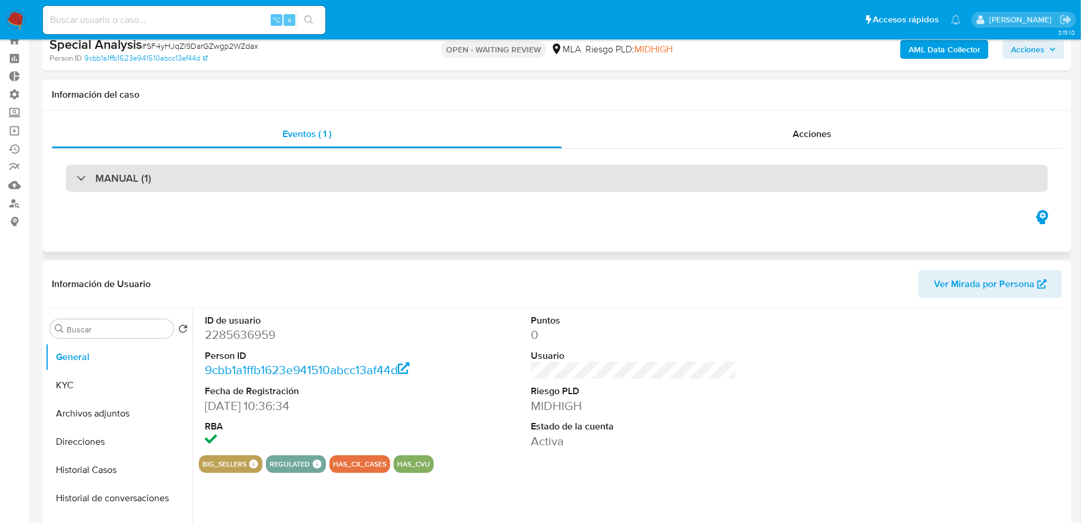
scroll to position [57, 0]
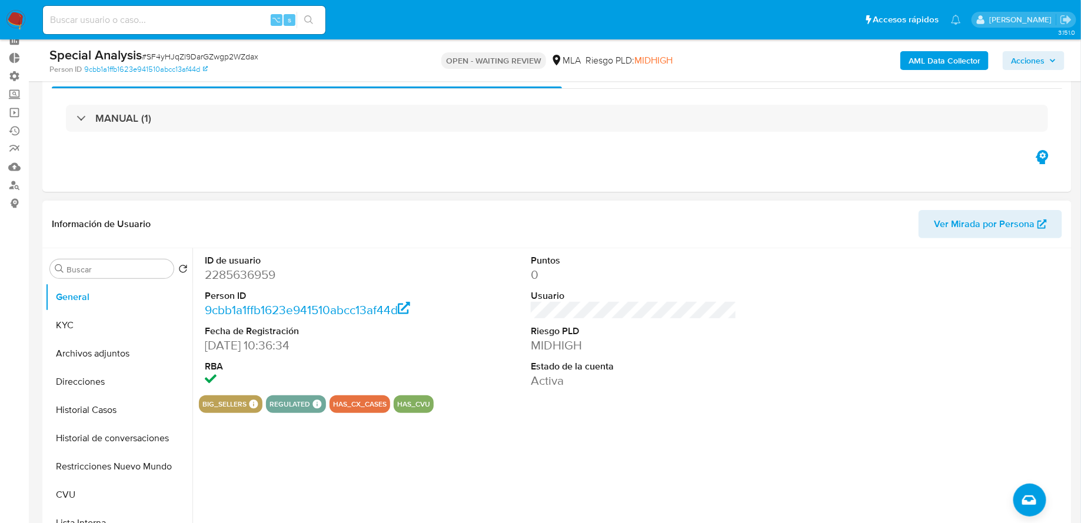
click at [255, 267] on dd "2285636959" at bounding box center [308, 275] width 206 height 16
copy dd "2285636959"
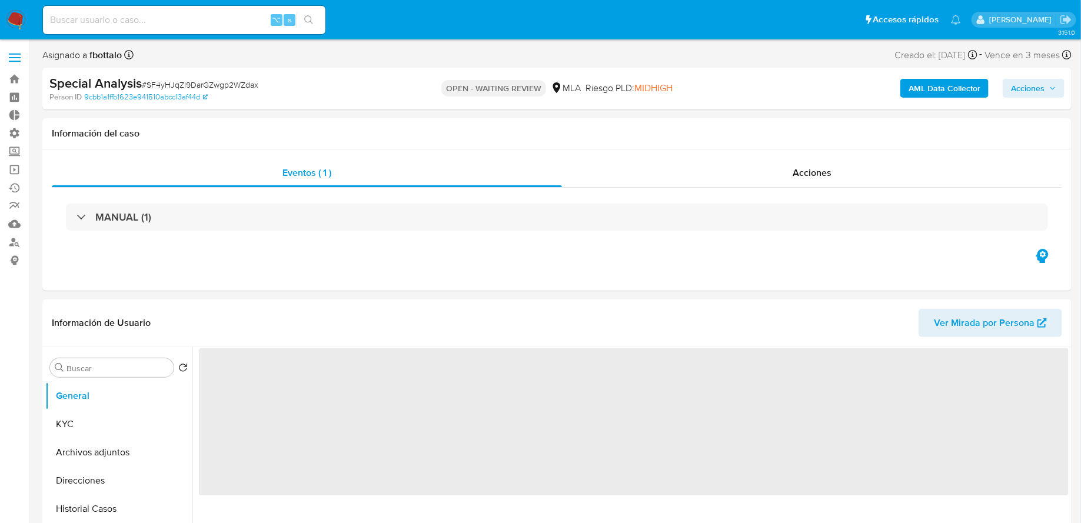
select select "10"
click at [1027, 93] on span "Acciones" at bounding box center [1028, 88] width 34 height 19
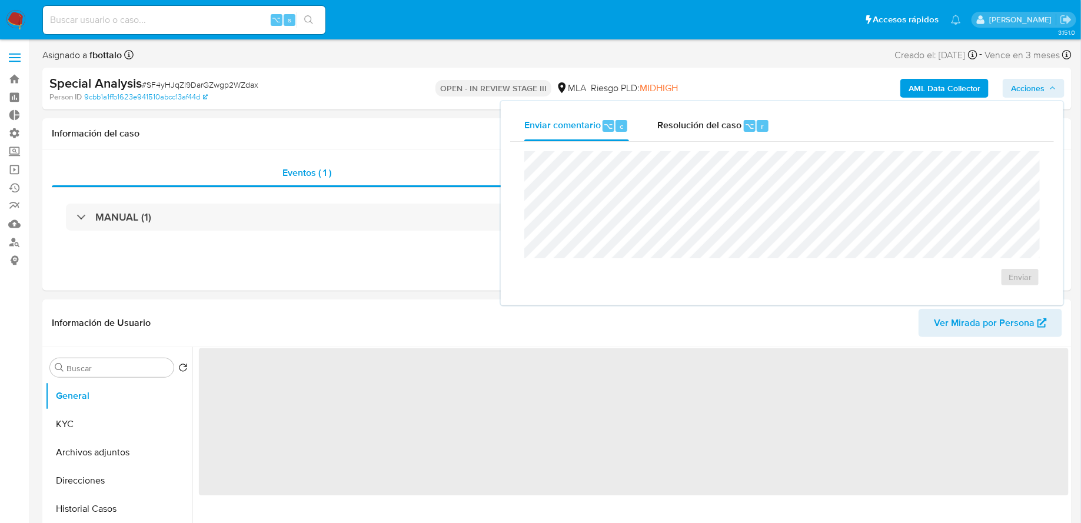
click at [761, 102] on div "Enviar comentario ⌥ c Resolución del caso ⌥ r Enviar" at bounding box center [782, 203] width 563 height 204
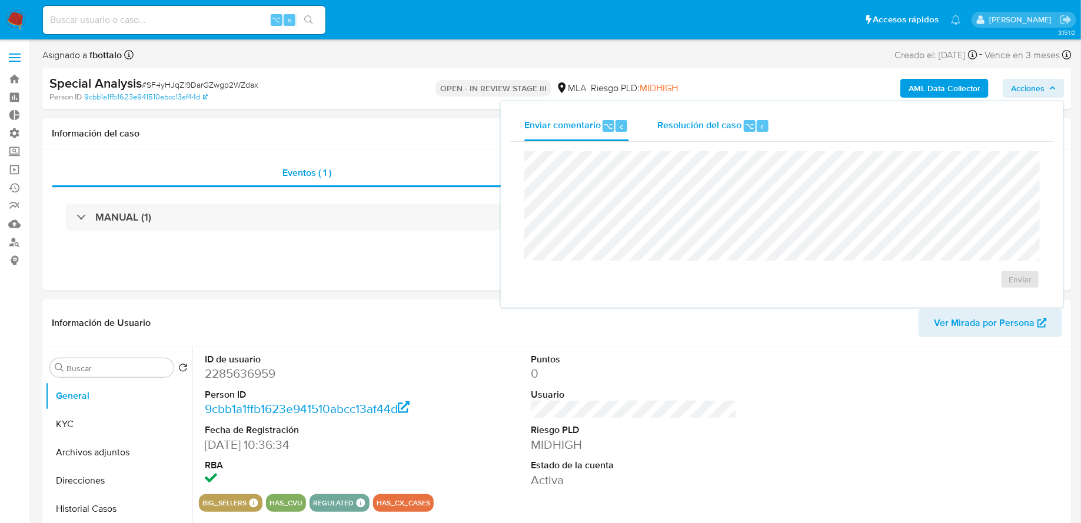
click at [744, 129] on div "⌥" at bounding box center [750, 126] width 12 height 12
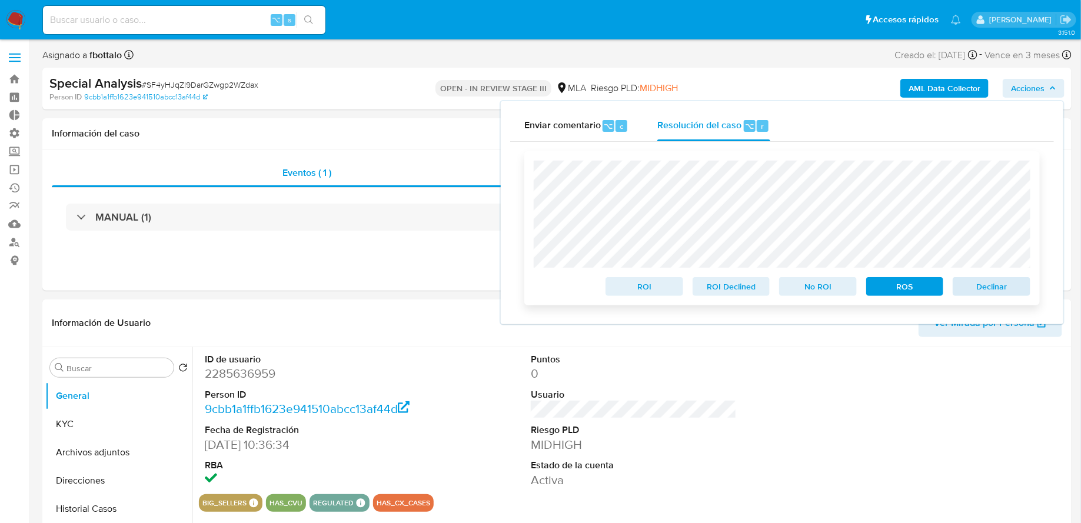
select select "10"
click at [963, 291] on span "Declinar" at bounding box center [991, 286] width 61 height 16
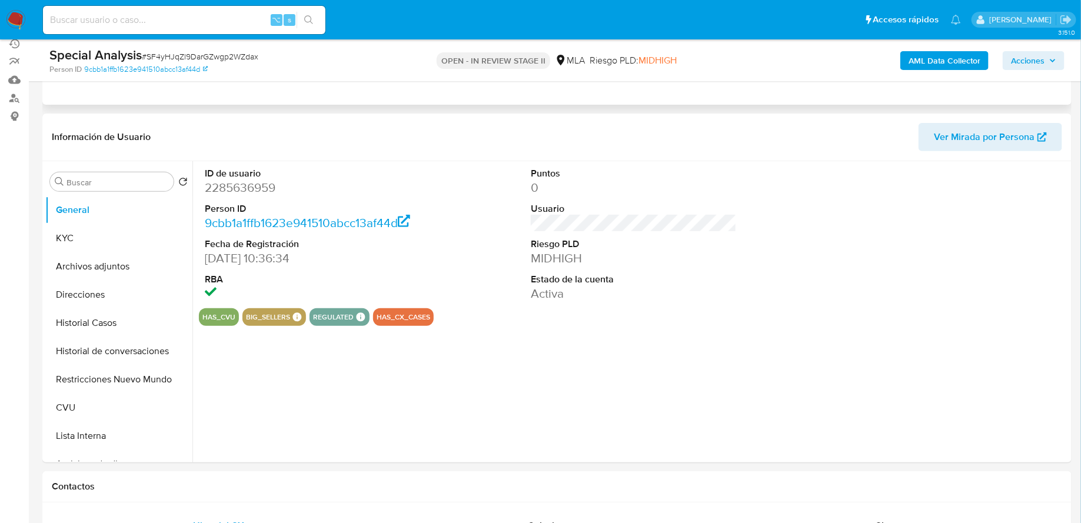
select select "10"
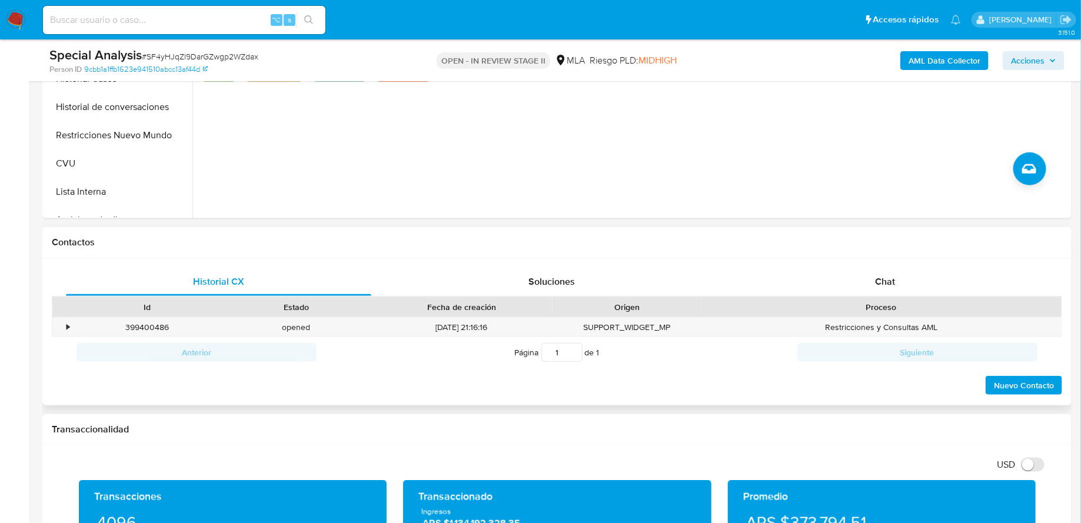
scroll to position [400, 0]
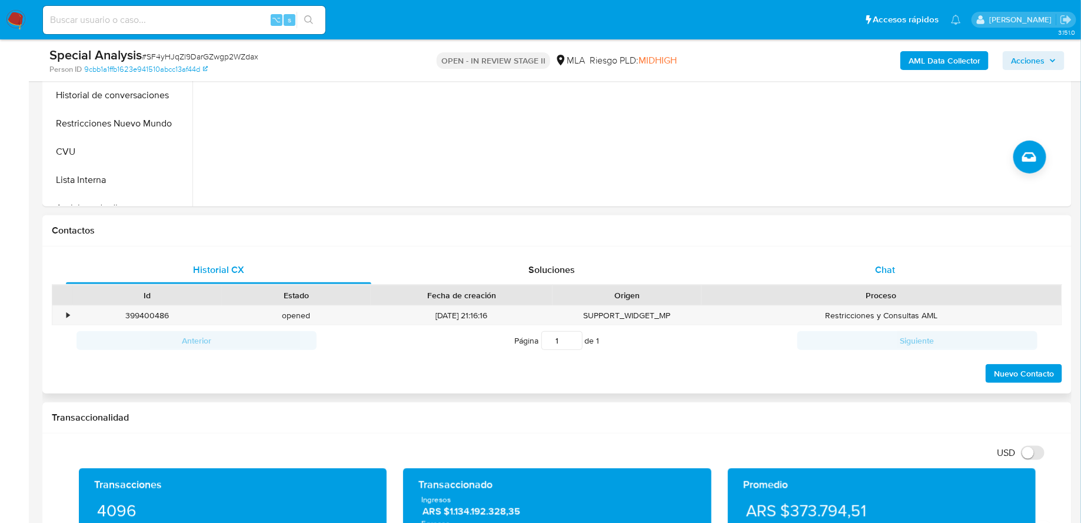
click at [884, 276] on div "Chat" at bounding box center [885, 270] width 305 height 28
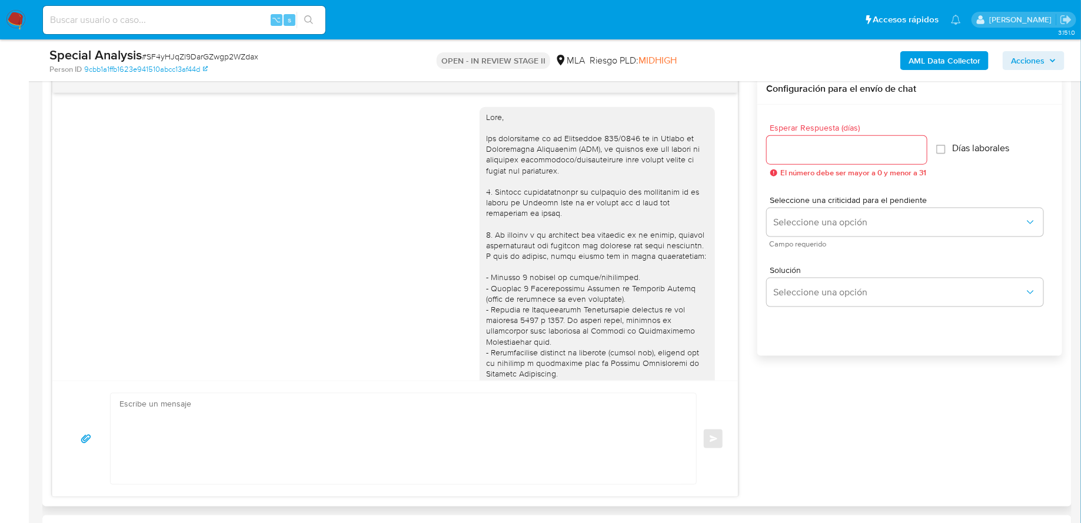
scroll to position [504, 0]
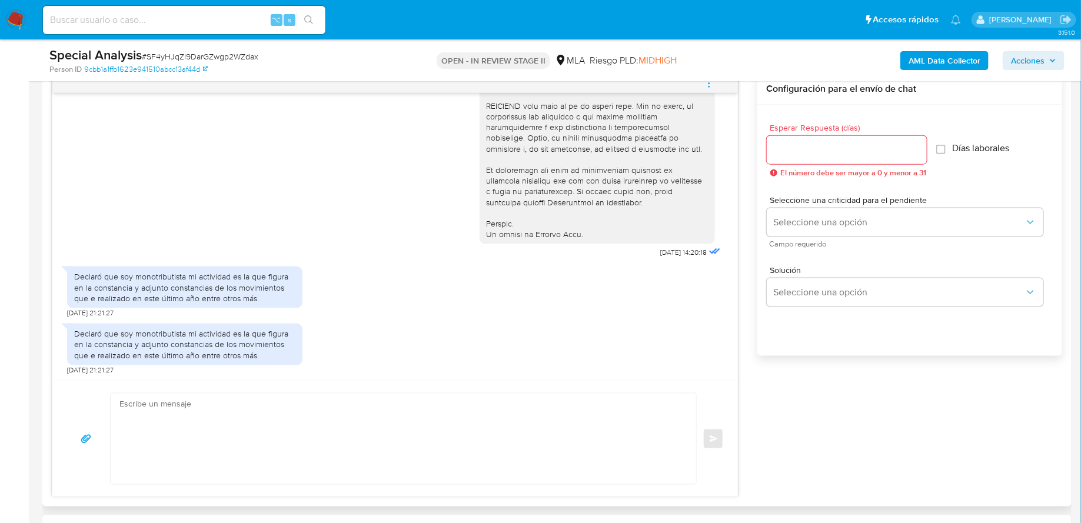
click at [860, 139] on div at bounding box center [847, 150] width 160 height 28
click at [845, 146] on input "Esperar Respuesta (días)" at bounding box center [847, 149] width 160 height 15
type input "3"
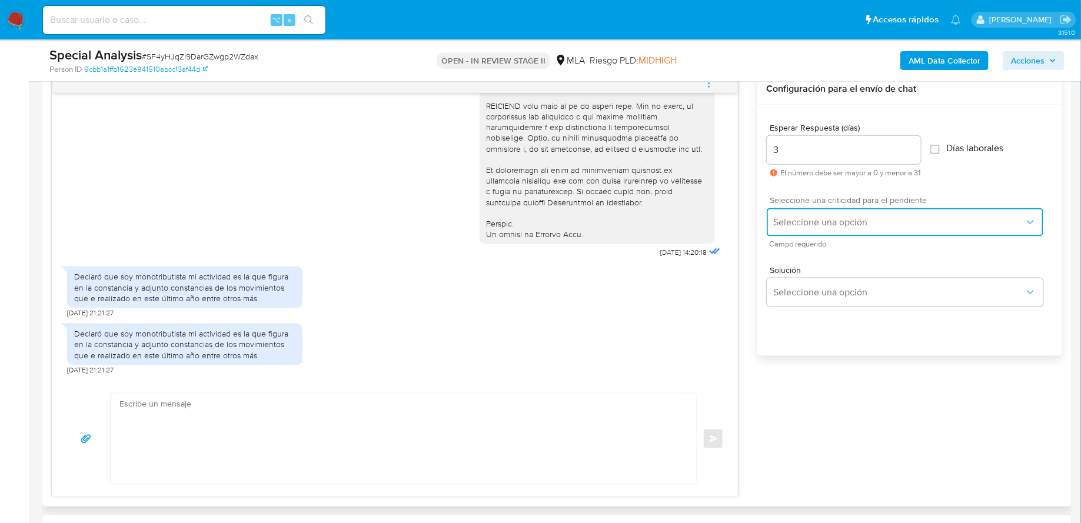
click at [839, 214] on button "Seleccione una opción" at bounding box center [905, 222] width 277 height 28
click at [818, 225] on div "LOW" at bounding box center [903, 224] width 258 height 24
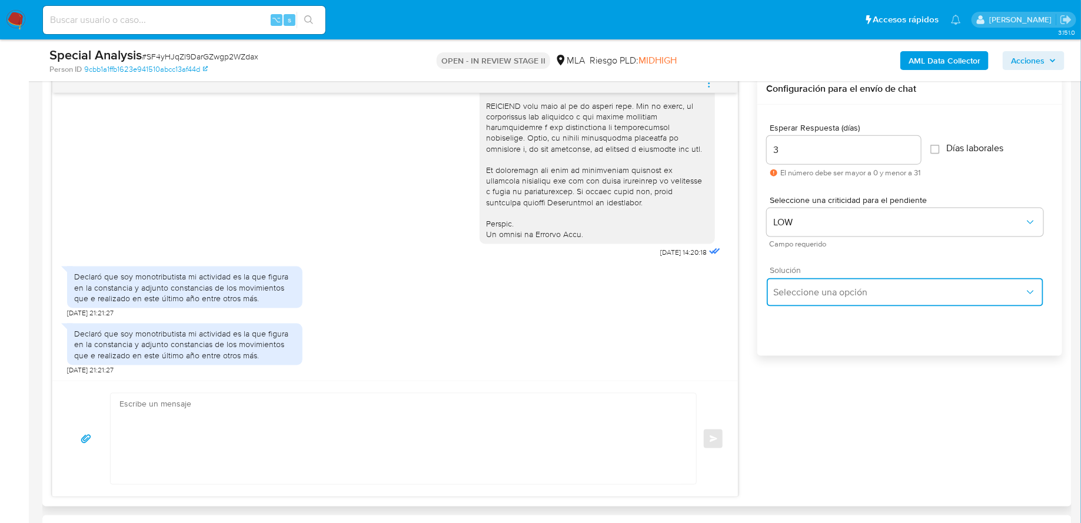
click at [818, 284] on button "Seleccione una opción" at bounding box center [905, 292] width 277 height 28
click at [704, 352] on div "Declaró que soy monotributista mi actividad es la que figura en la constancia y…" at bounding box center [395, 346] width 656 height 57
click at [407, 433] on textarea at bounding box center [400, 439] width 562 height 91
paste textarea "Hola , En función de las operaciones registradas en tu cuenta de Mercado Pago, …"
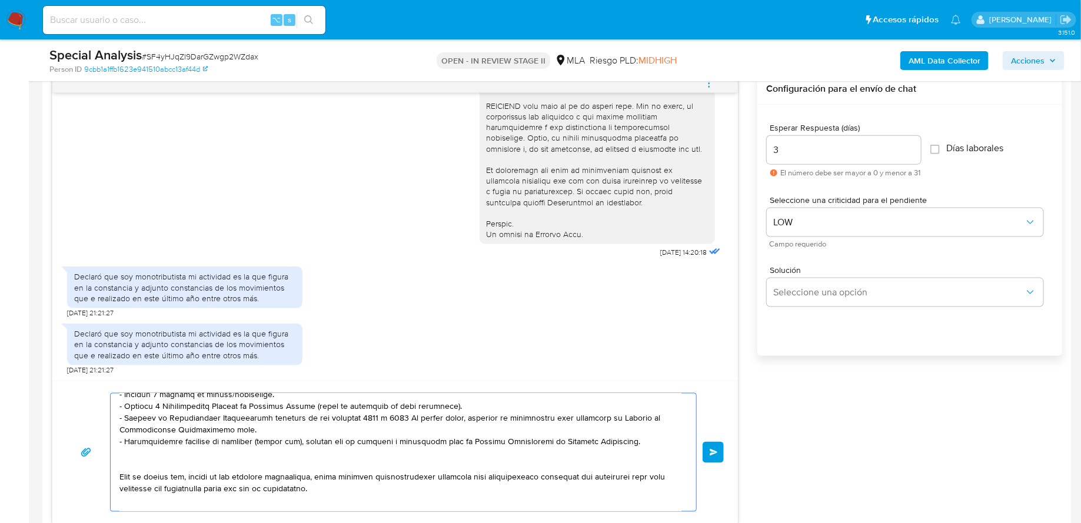
scroll to position [0, 0]
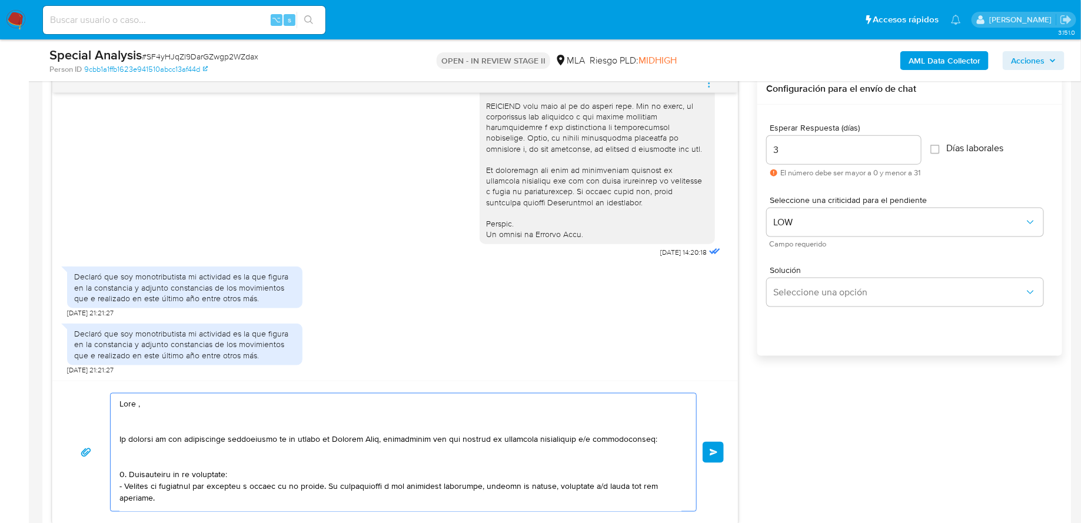
click at [206, 417] on textarea at bounding box center [400, 453] width 562 height 118
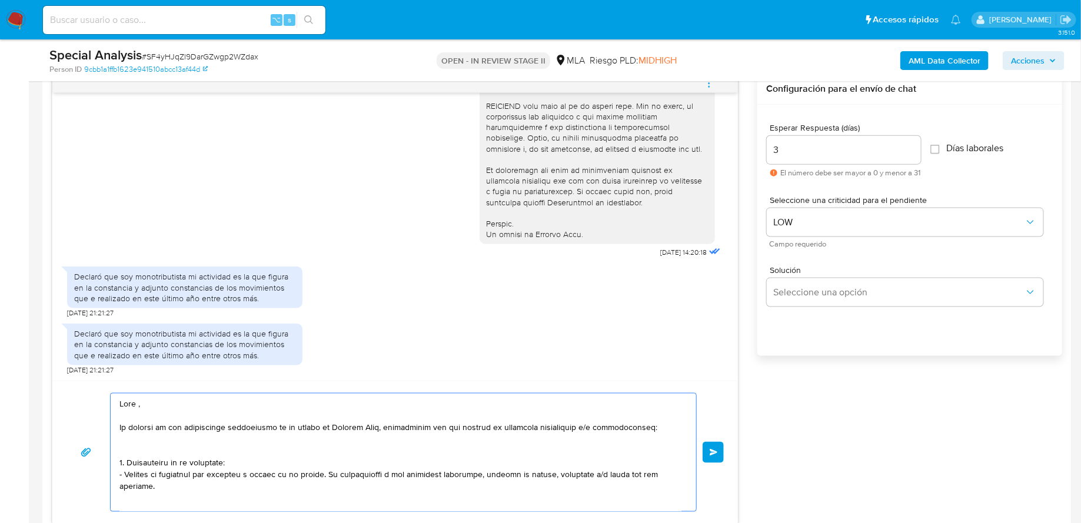
drag, startPoint x: 661, startPoint y: 427, endPoint x: 107, endPoint y: 430, distance: 553.8
click at [107, 430] on div "Enviar" at bounding box center [394, 452] width 657 height 119
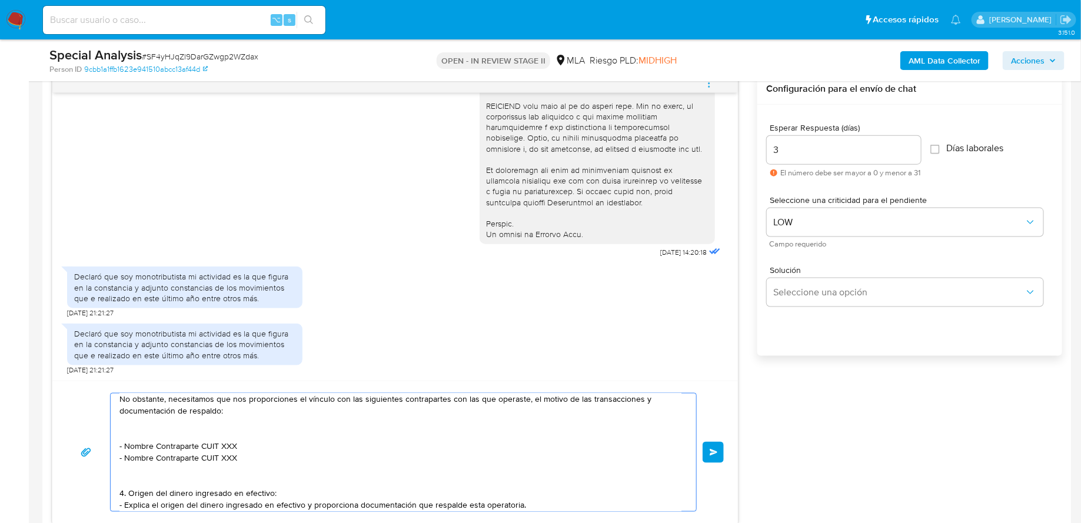
scroll to position [54, 0]
click at [199, 431] on textarea "Hola , Gracias por compartirnos la documentación, hemos recibido la misma a tra…" at bounding box center [400, 453] width 562 height 118
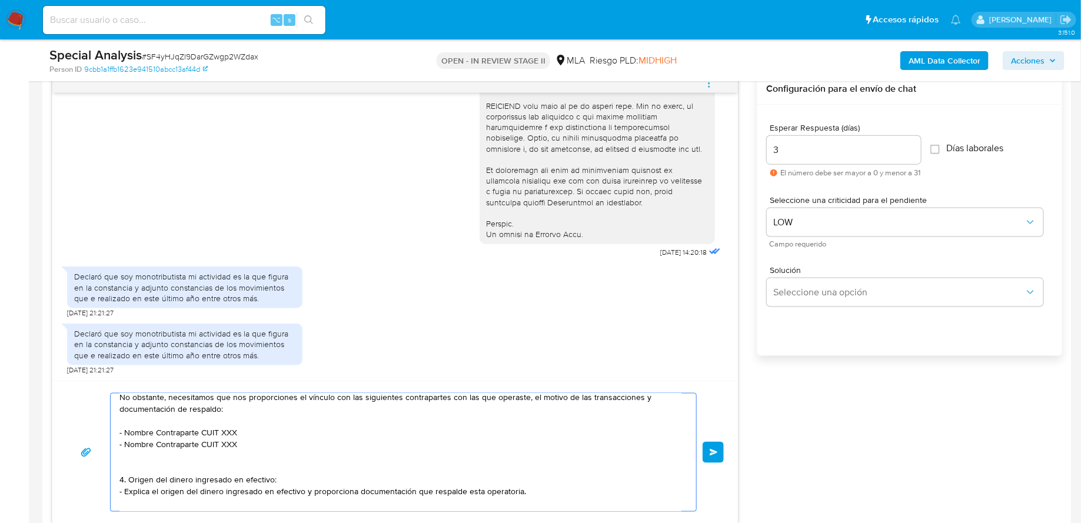
drag, startPoint x: 201, startPoint y: 431, endPoint x: 125, endPoint y: 431, distance: 75.3
click at [125, 431] on textarea "Hola , Gracias por compartirnos la documentación, hemos recibido la misma a tra…" at bounding box center [400, 453] width 562 height 118
paste textarea "EDWIN LEONCIO CASTRILLO ESTRADA"
click at [295, 431] on textarea "Hola , Gracias por compartirnos la documentación, hemos recibido la misma a tra…" at bounding box center [400, 453] width 562 height 118
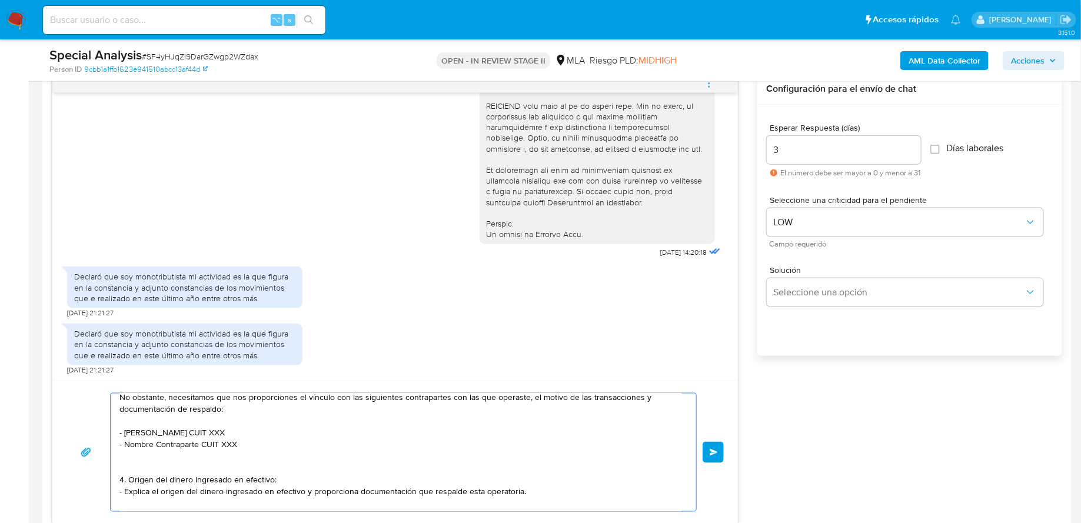
paste textarea "20930650073"
drag, startPoint x: 198, startPoint y: 444, endPoint x: 125, endPoint y: 444, distance: 72.4
click at [125, 444] on textarea "Hola , Gracias por compartirnos la documentación, hemos recibido la misma a tra…" at bounding box center [400, 453] width 562 height 118
paste textarea "Angela Maria Laura Cortez"
click at [253, 437] on textarea "Hola , Gracias por compartirnos la documentación, hemos recibido la misma a tra…" at bounding box center [400, 453] width 562 height 118
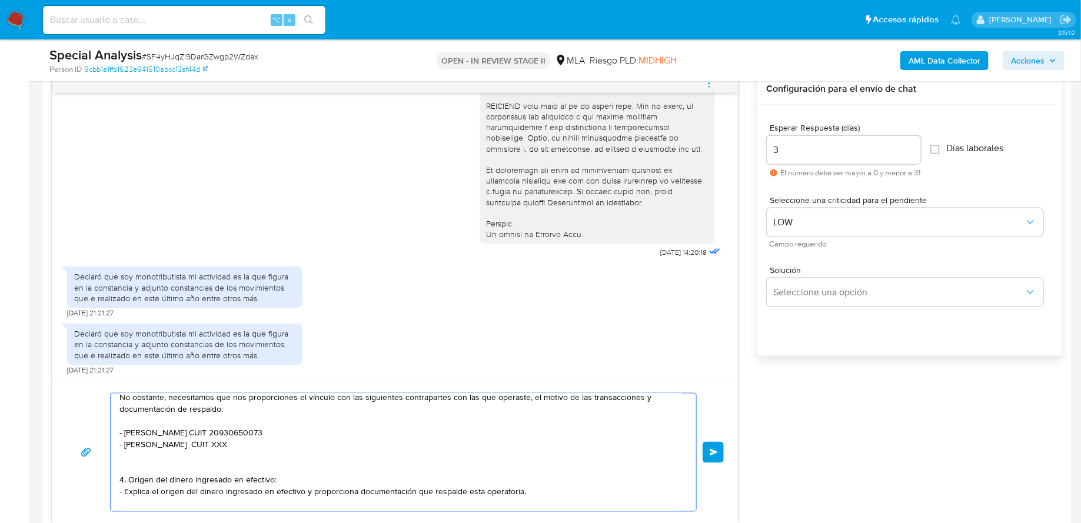
click at [253, 437] on textarea "Hola , Gracias por compartirnos la documentación, hemos recibido la misma a tra…" at bounding box center [400, 453] width 562 height 118
paste textarea "23313562174"
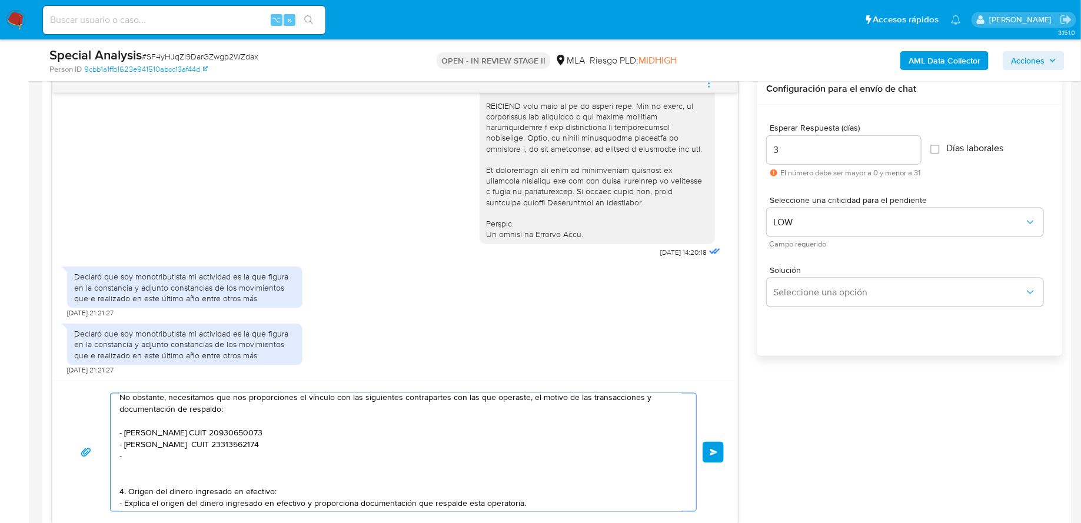
paste textarea "Juan Manuel Formica"
paste textarea "20332586484"
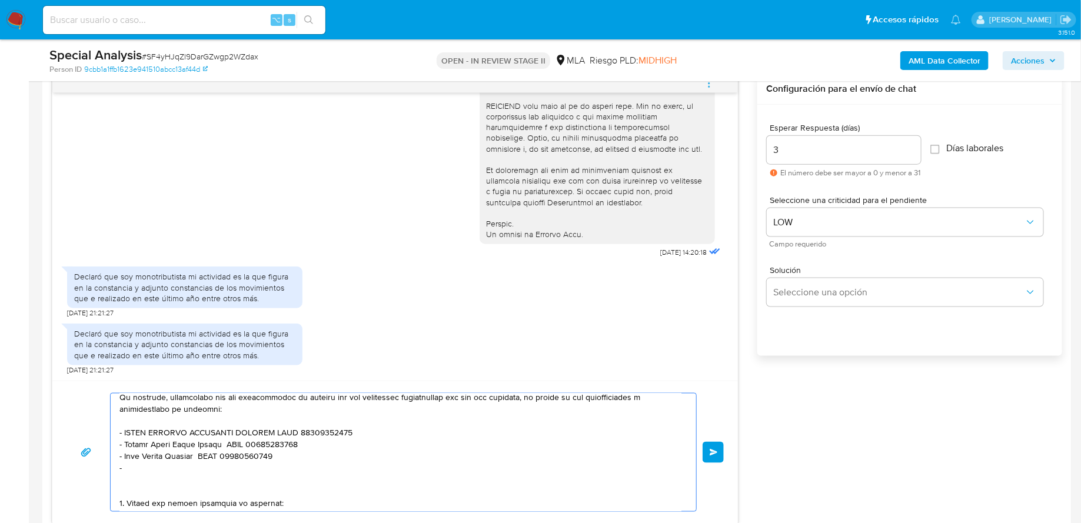
paste textarea "Renzo Lartigue"
paste textarea "23431868369"
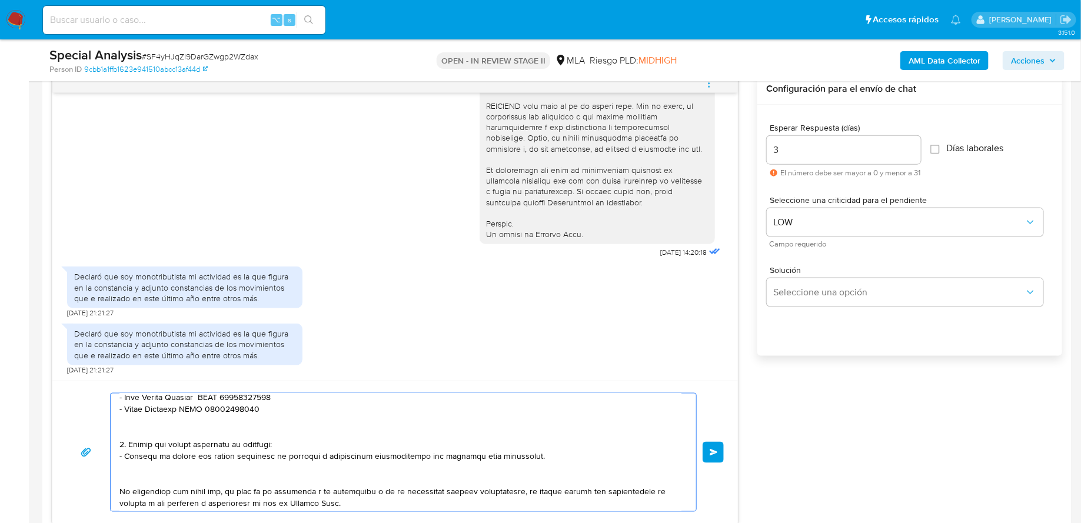
scroll to position [130, 0]
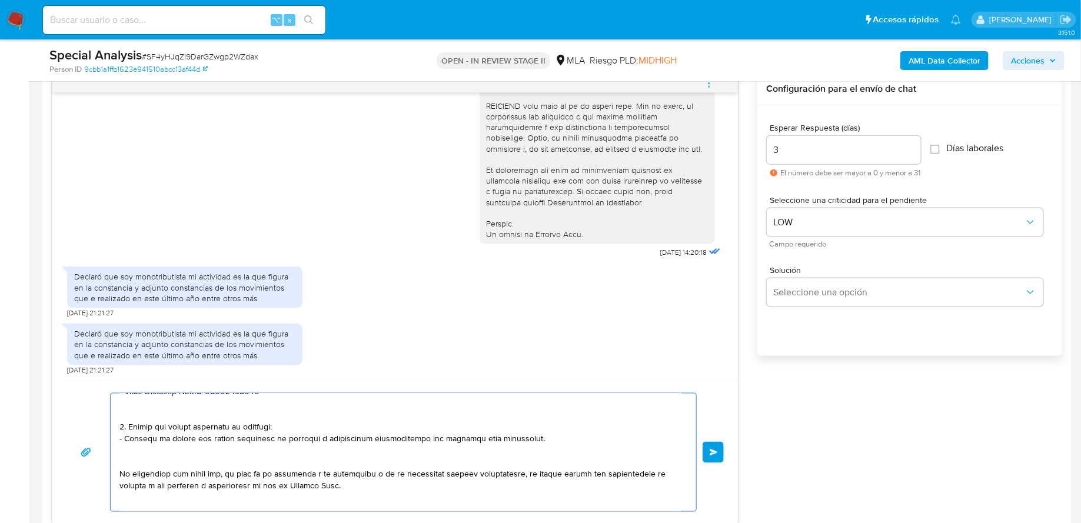
drag, startPoint x: 297, startPoint y: 417, endPoint x: 310, endPoint y: 443, distance: 28.9
click at [310, 443] on textarea at bounding box center [400, 453] width 562 height 118
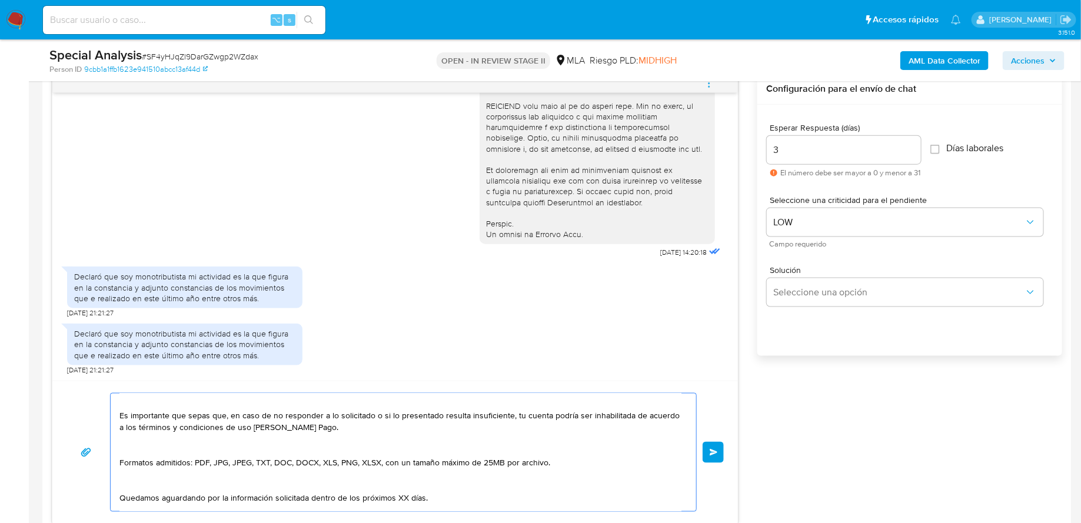
scroll to position [164, 0]
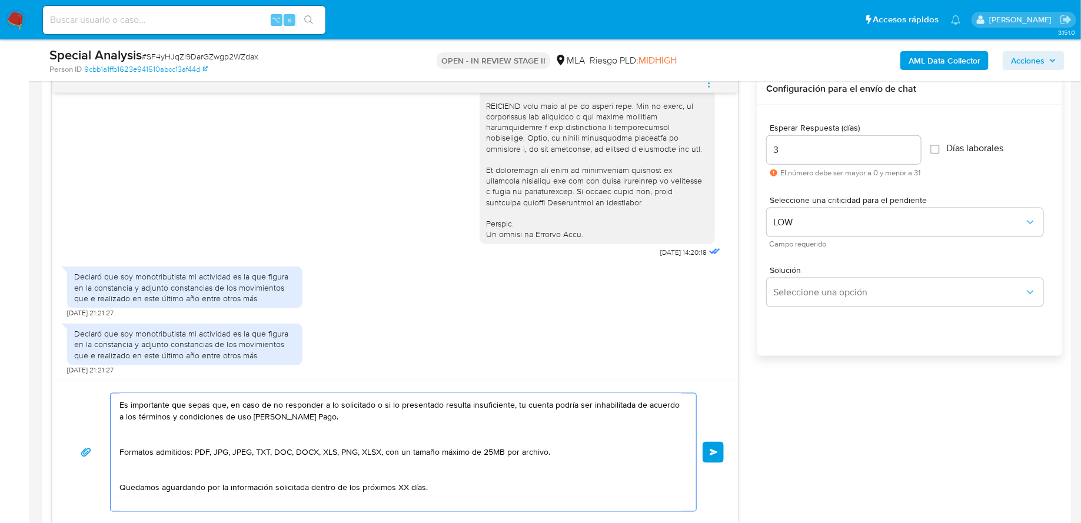
click at [403, 485] on textarea "Hola , Gracias por compartirnos la documentación, hemos recibido la misma a tra…" at bounding box center [400, 453] width 562 height 118
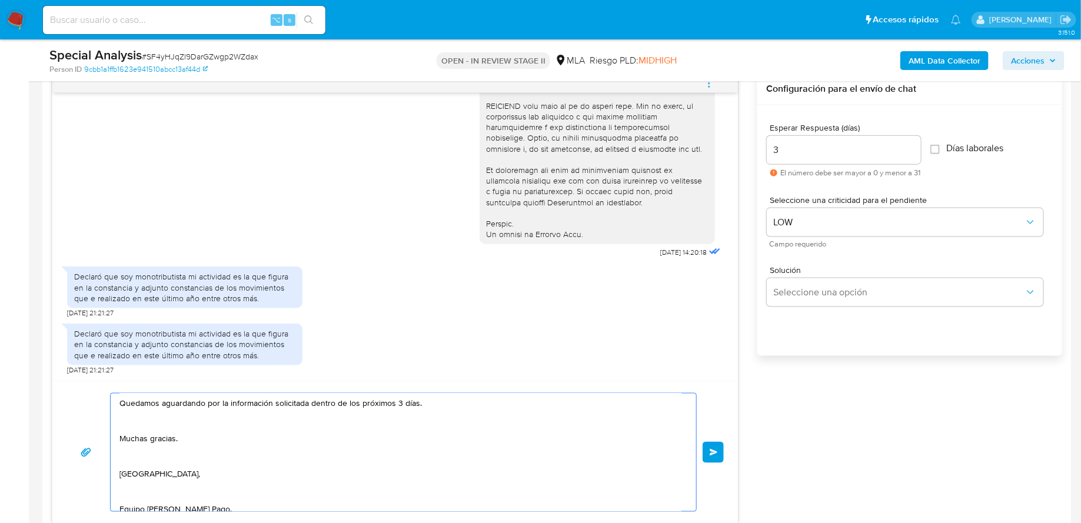
scroll to position [262, 0]
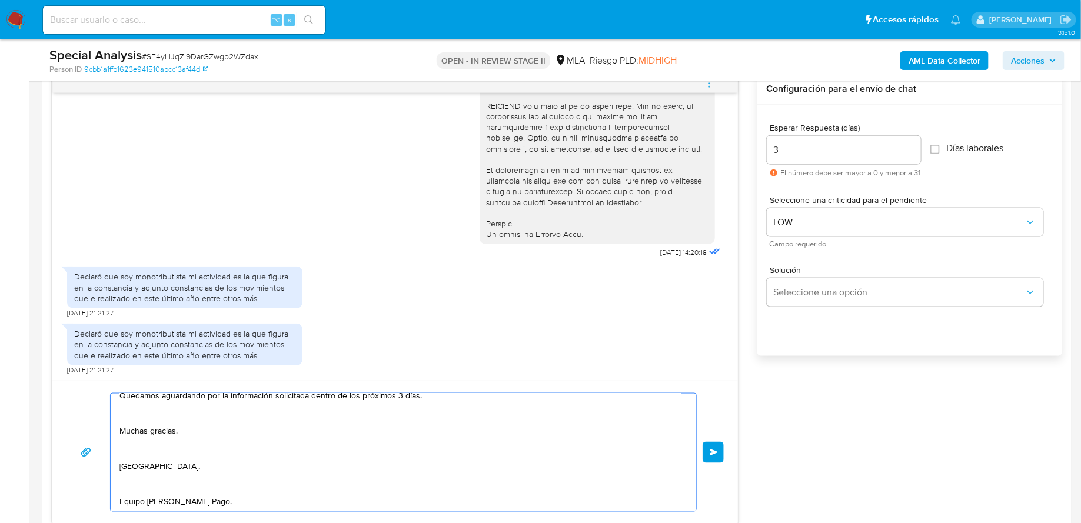
click at [314, 459] on textarea "Hola , Gracias por compartirnos la documentación, hemos recibido la misma a tra…" at bounding box center [400, 453] width 562 height 118
drag, startPoint x: 313, startPoint y: 468, endPoint x: 317, endPoint y: 500, distance: 31.4
click at [317, 500] on textarea "Hola , Gracias por compartirnos la documentación, hemos recibido la misma a tra…" at bounding box center [400, 453] width 562 height 118
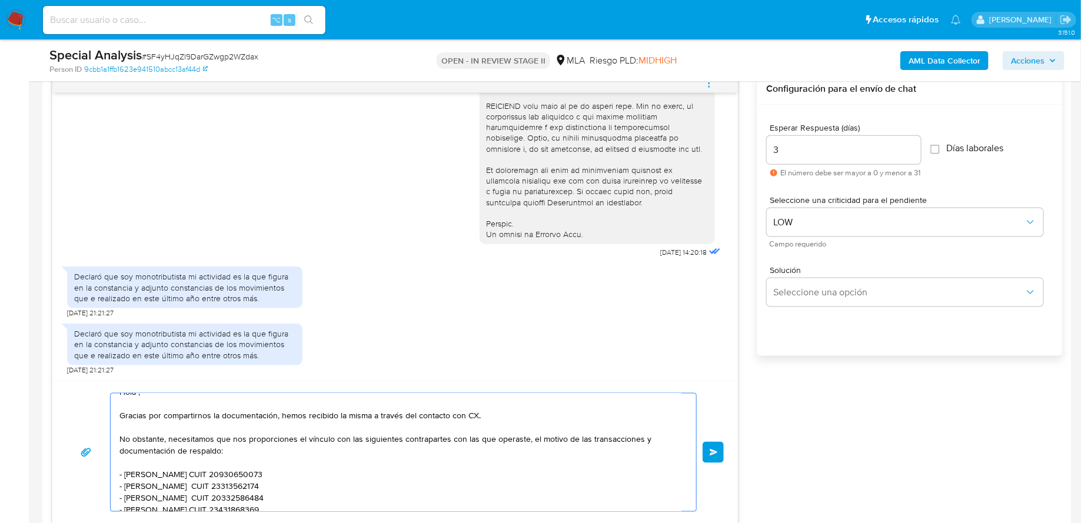
scroll to position [0, 0]
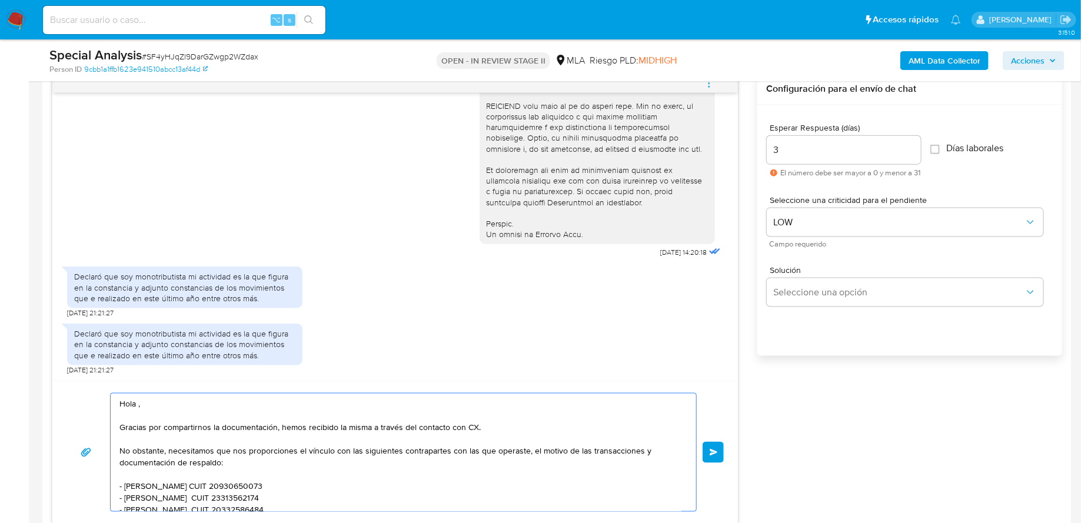
click at [167, 449] on textarea "Hola , Gracias por compartirnos la documentación, hemos recibido la misma a tra…" at bounding box center [400, 453] width 562 height 118
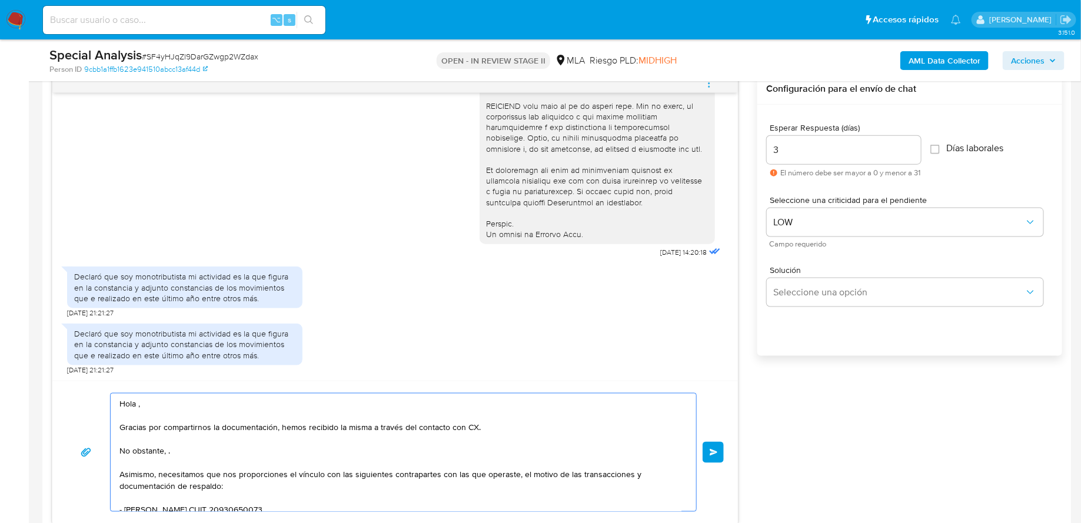
click at [195, 449] on textarea "Hola , Gracias por compartirnos la documentación, hemos recibido la misma a tra…" at bounding box center [400, 453] width 562 height 118
paste textarea "Analizamos tu caso y notamos que la información registra inconsistencias. Verif…"
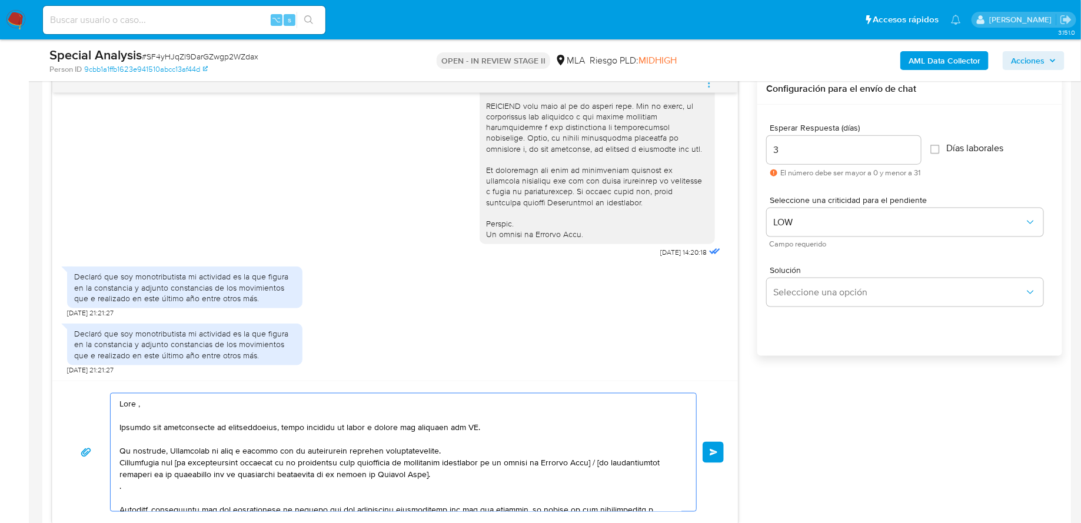
click at [173, 449] on textarea at bounding box center [400, 453] width 562 height 118
drag, startPoint x: 440, startPoint y: 450, endPoint x: 171, endPoint y: 447, distance: 268.4
click at [171, 447] on textarea at bounding box center [400, 453] width 562 height 118
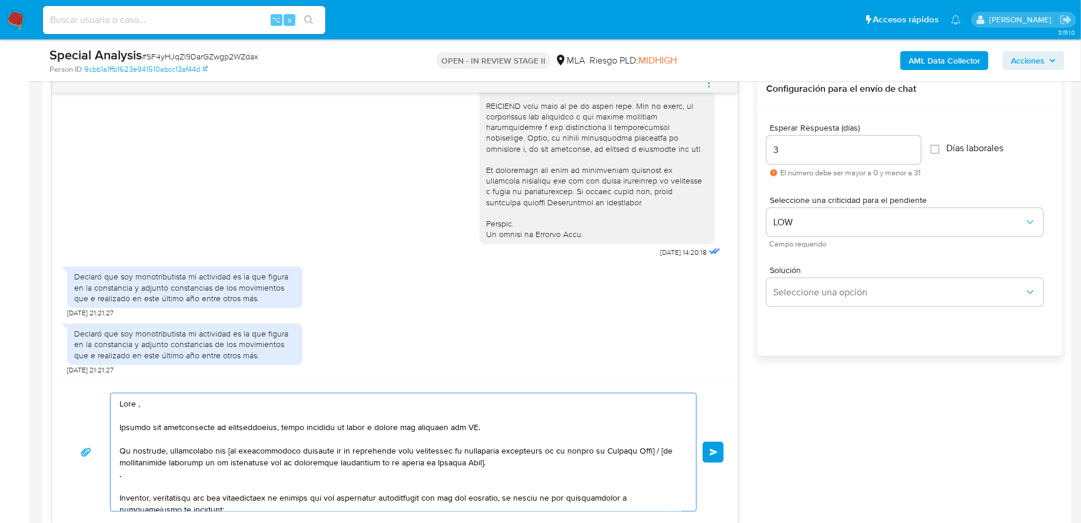
click at [229, 448] on textarea at bounding box center [400, 453] width 562 height 118
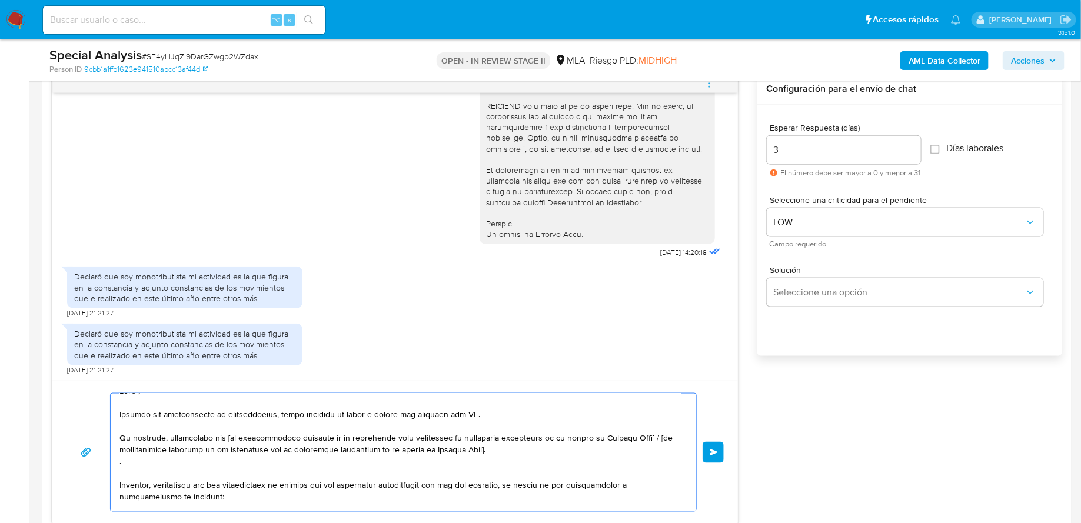
scroll to position [14, 0]
click at [265, 453] on textarea at bounding box center [400, 453] width 562 height 118
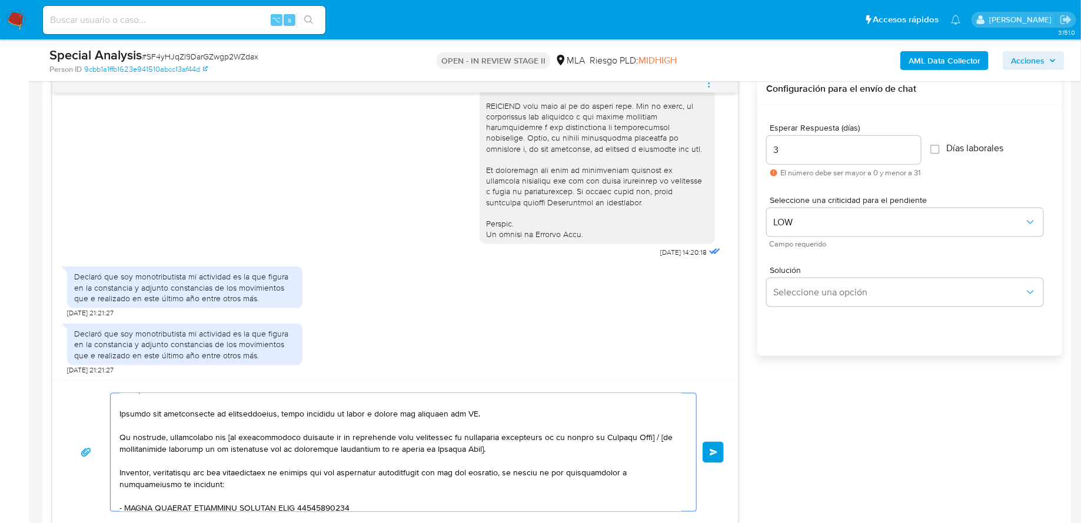
click at [228, 436] on textarea at bounding box center [400, 453] width 562 height 118
drag, startPoint x: 633, startPoint y: 435, endPoint x: 513, endPoint y: 446, distance: 121.2
click at [513, 446] on textarea at bounding box center [400, 453] width 562 height 118
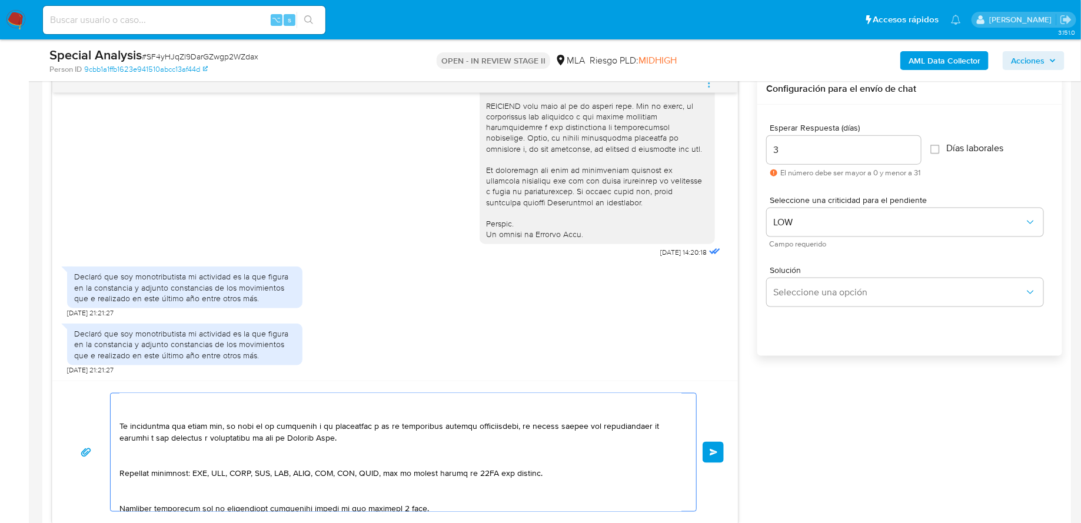
scroll to position [165, 0]
type textarea "Hola , Gracias por compartirnos la documentación, hemos recibido la misma a tra…"
click at [710, 458] on button "Enviar" at bounding box center [713, 452] width 21 height 21
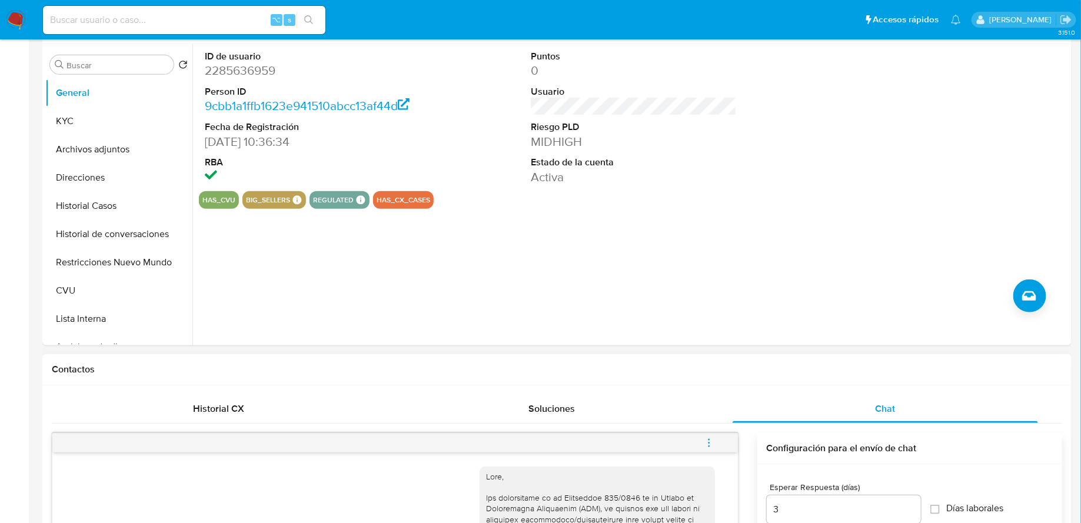
scroll to position [0, 0]
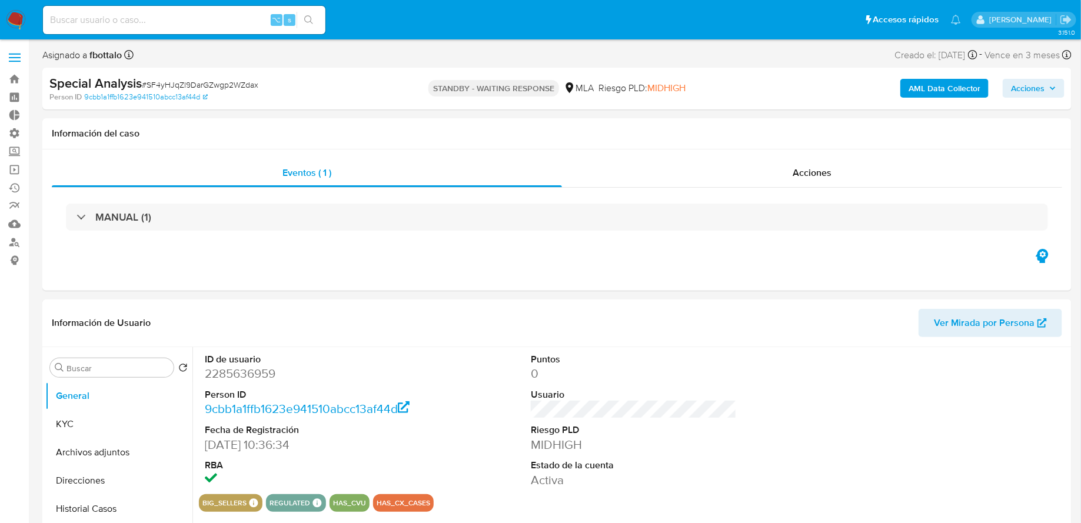
select select "10"
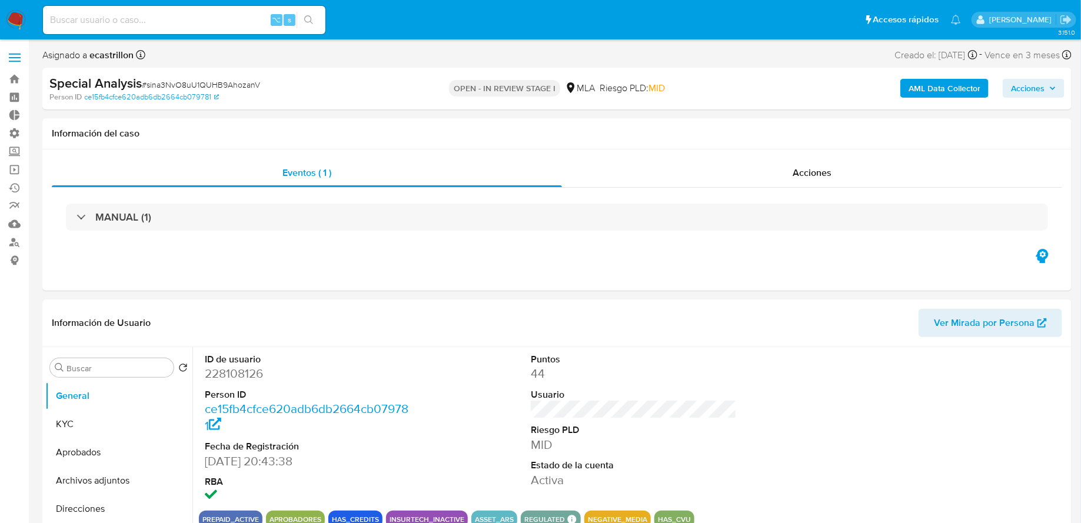
select select "10"
click at [201, 25] on input at bounding box center [184, 19] width 282 height 15
paste input "jecjcJ3BPqleSZAJbgdQs5Ls"
type input "jecjcJ3BPqleSZAJbgdQs5Ls"
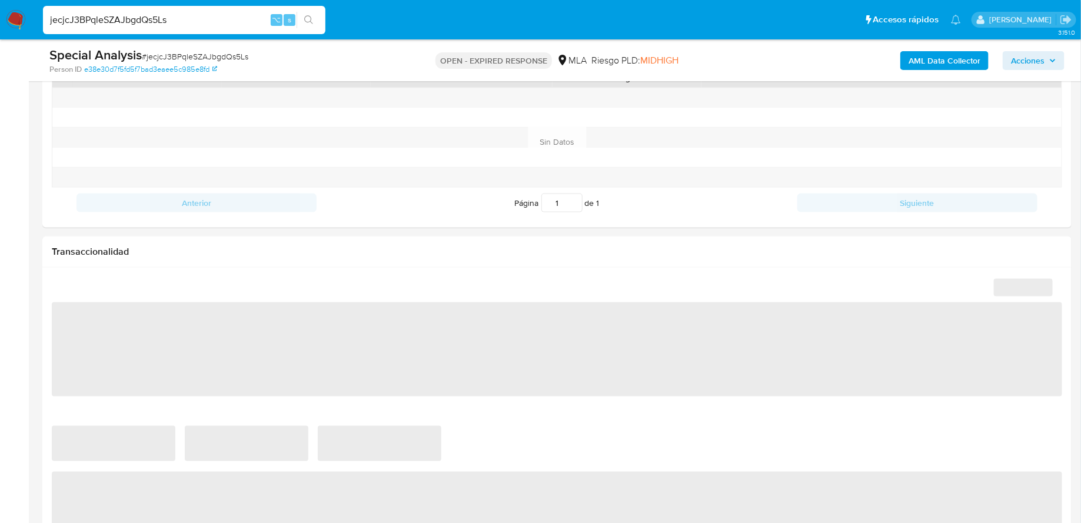
select select "10"
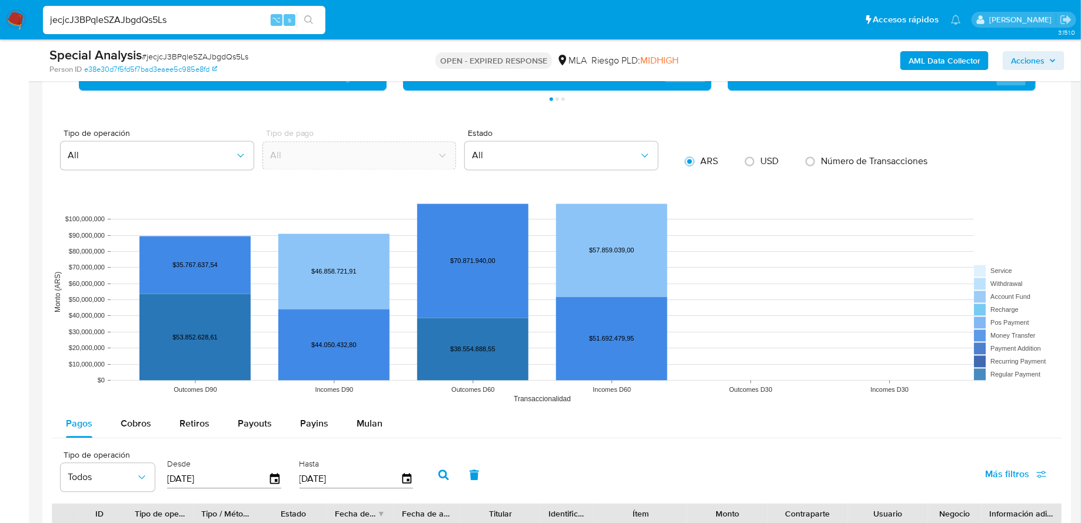
scroll to position [1128, 0]
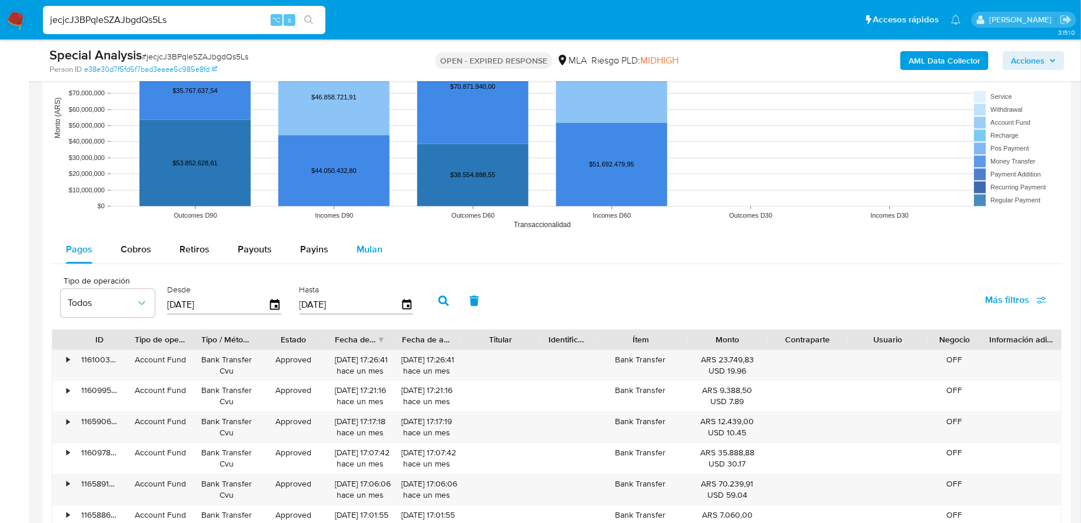
click at [377, 246] on span "Mulan" at bounding box center [370, 249] width 26 height 14
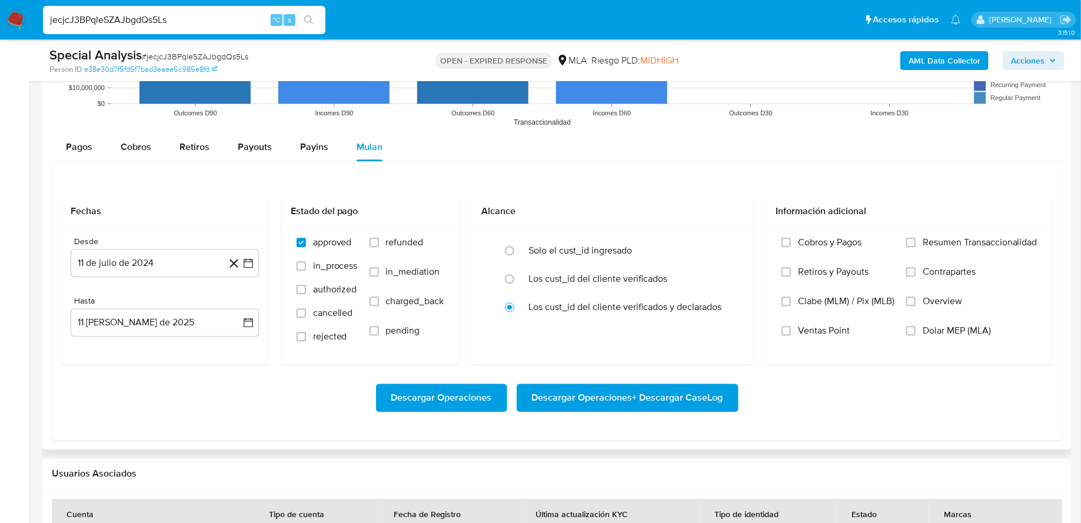
scroll to position [1240, 0]
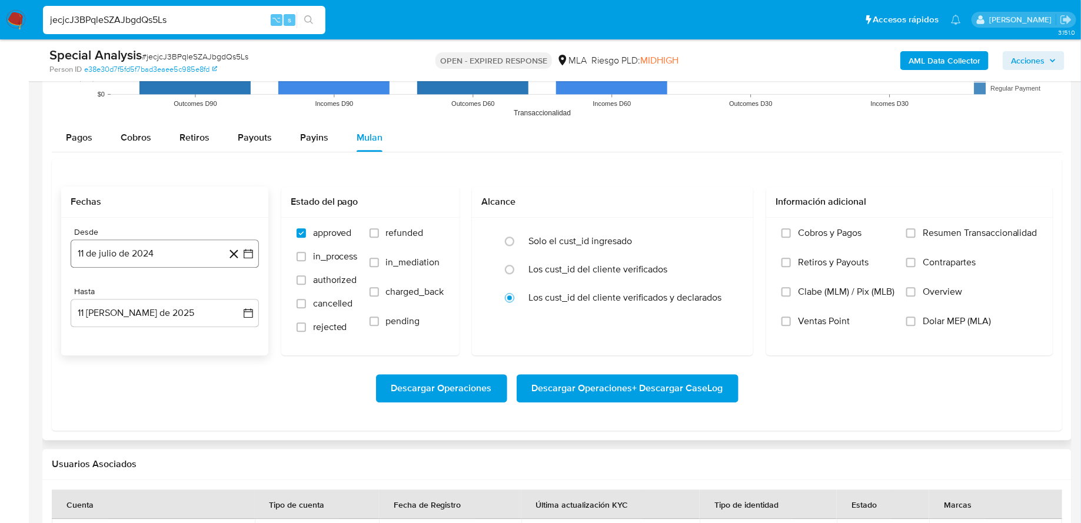
click at [207, 251] on button "11 de julio de 2024" at bounding box center [165, 254] width 188 height 28
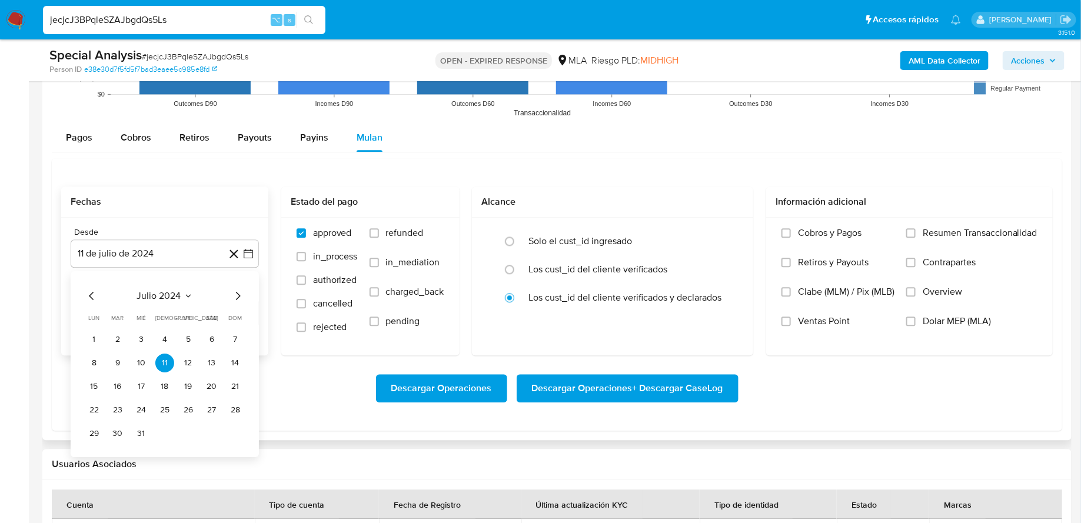
click at [171, 291] on span "julio 2024" at bounding box center [159, 296] width 44 height 12
click at [240, 288] on icon "Año siguiente" at bounding box center [235, 295] width 14 height 14
click at [110, 367] on span "abr" at bounding box center [113, 371] width 13 height 9
click at [114, 338] on button "1" at bounding box center [117, 339] width 19 height 19
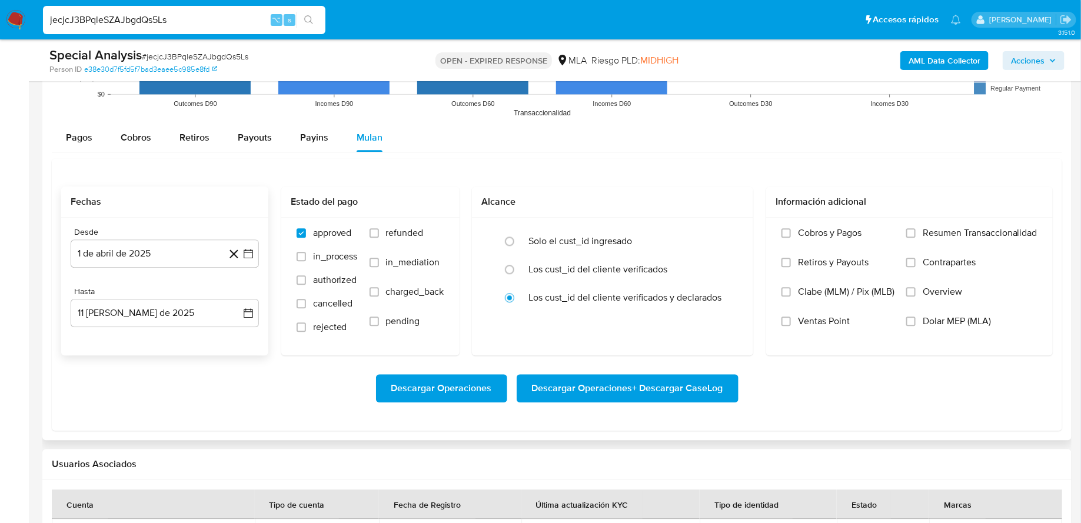
click at [141, 337] on div "Desde 1 de abril de 2025 1-04-2025 Hasta 11 de agosto de 2025 11-08-2025" at bounding box center [164, 287] width 207 height 138
click at [136, 320] on button "11 de agosto de 2025" at bounding box center [165, 313] width 188 height 28
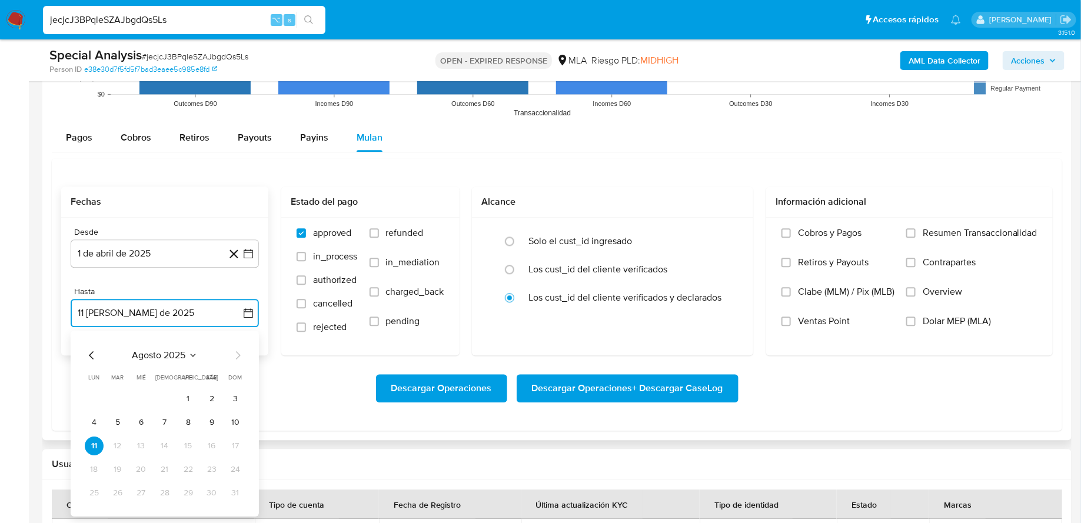
click at [172, 349] on span "agosto 2025" at bounding box center [159, 355] width 54 height 12
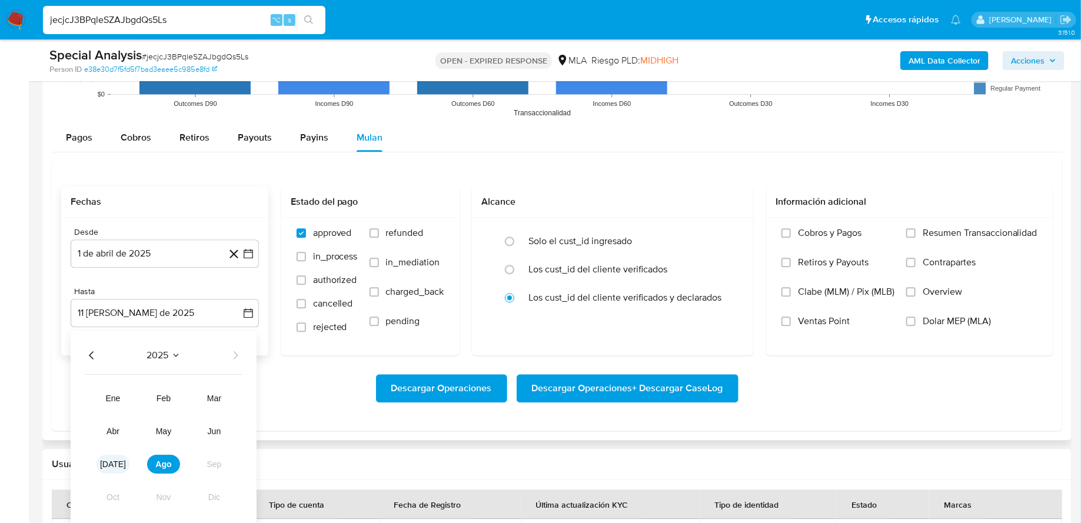
click at [114, 460] on span "jul" at bounding box center [113, 463] width 26 height 9
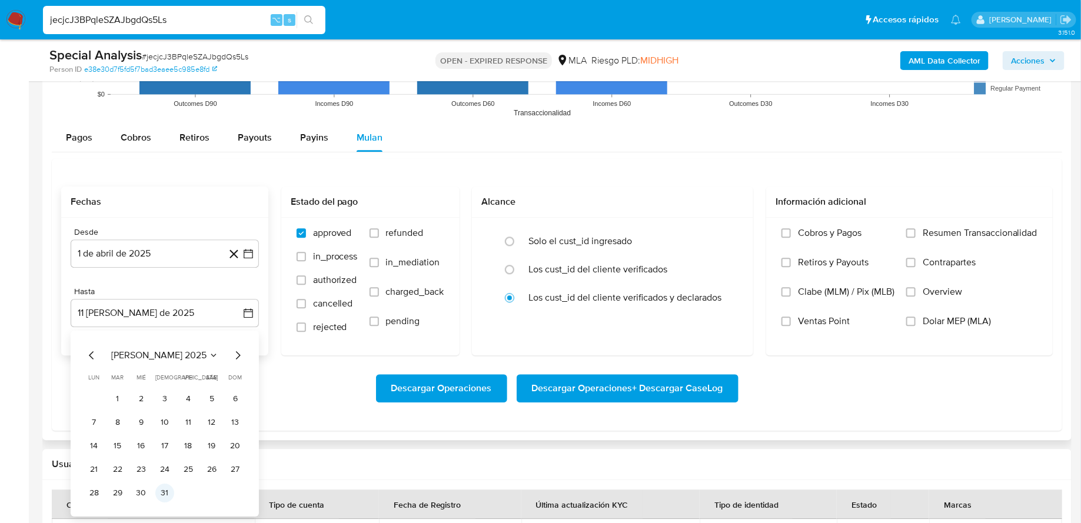
click at [162, 487] on button "31" at bounding box center [164, 492] width 19 height 19
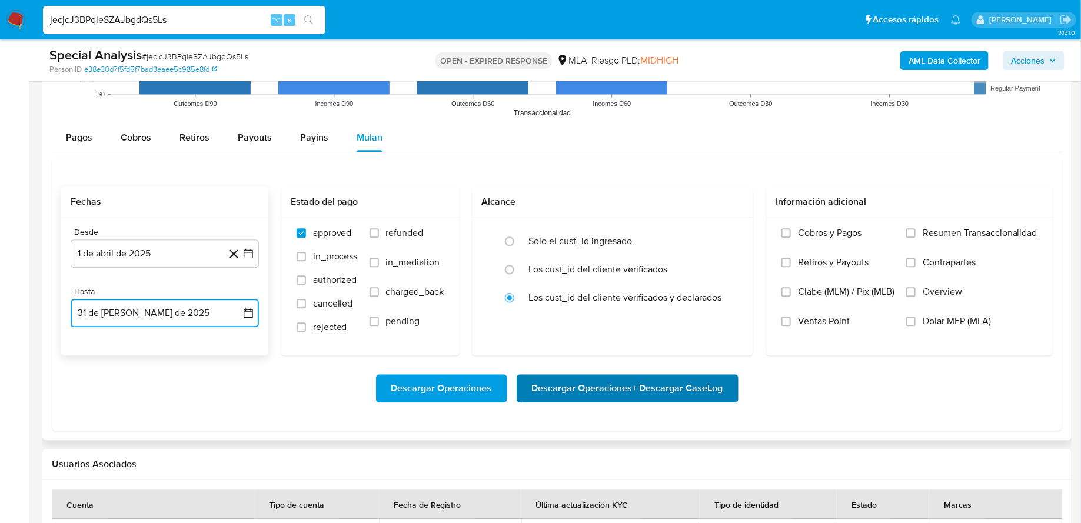
click at [595, 383] on span "Descargar Operaciones + Descargar CaseLog" at bounding box center [627, 388] width 191 height 26
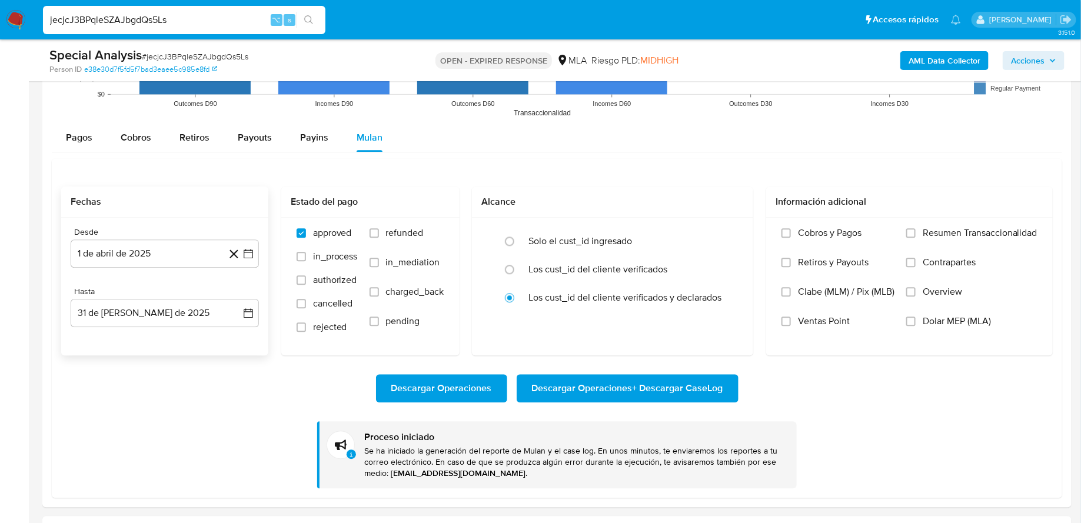
click at [202, 16] on input "jecjcJ3BPqleSZAJbgdQs5Ls" at bounding box center [184, 19] width 282 height 15
paste input "aIGHenRcnyoBWpqzrY0cN87g"
type input "aIGHenRcnyoBWpqzrY0cN87g"
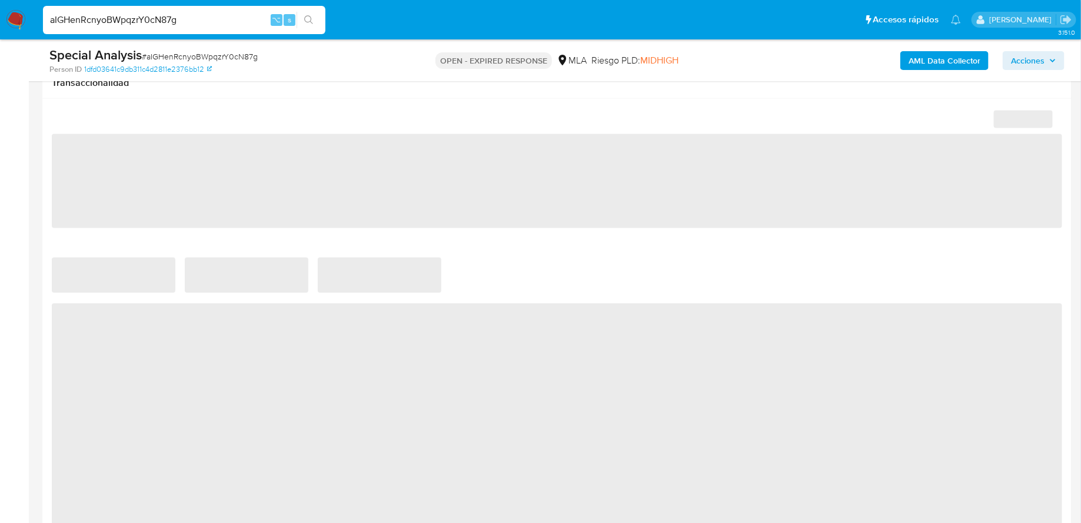
select select "10"
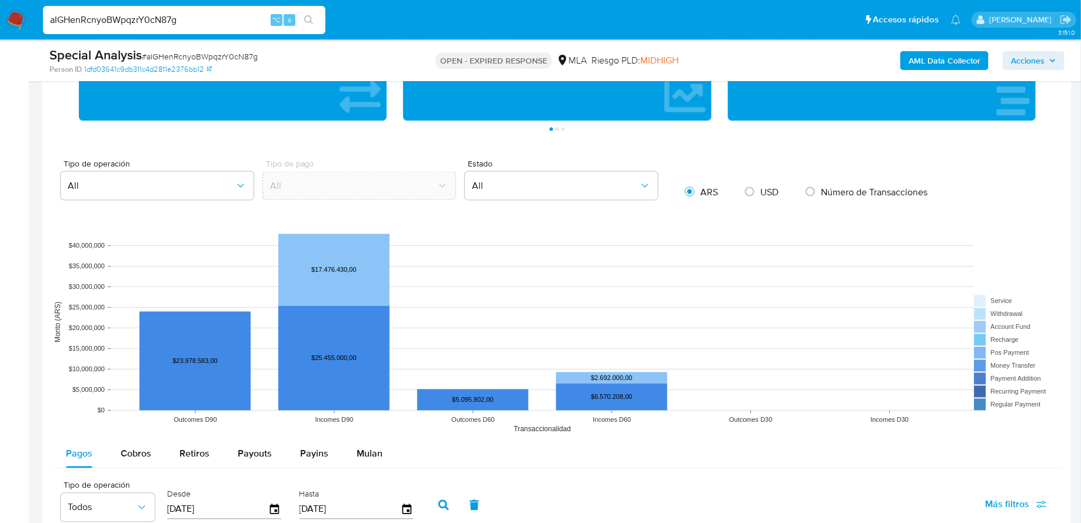
scroll to position [1025, 0]
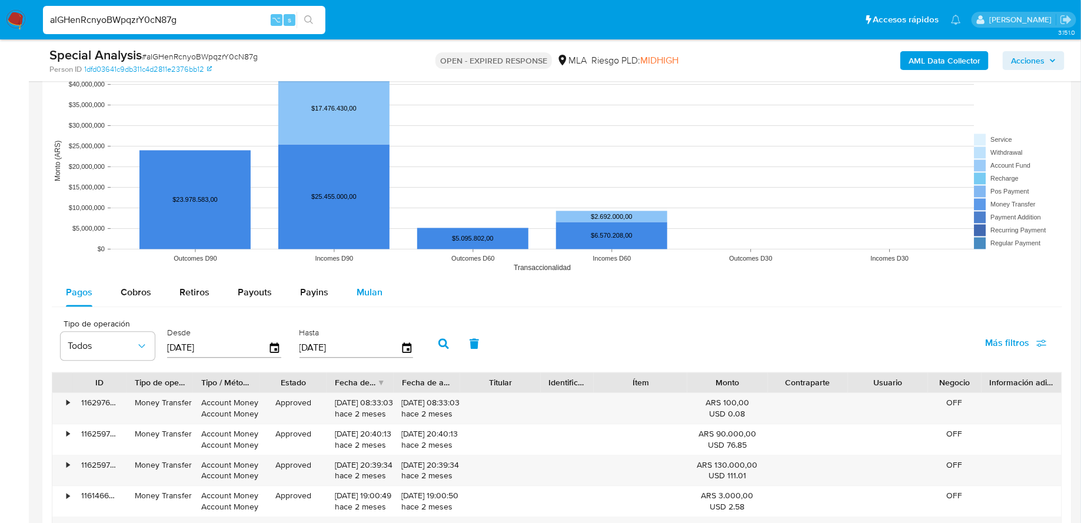
click at [367, 288] on span "Mulan" at bounding box center [370, 293] width 26 height 14
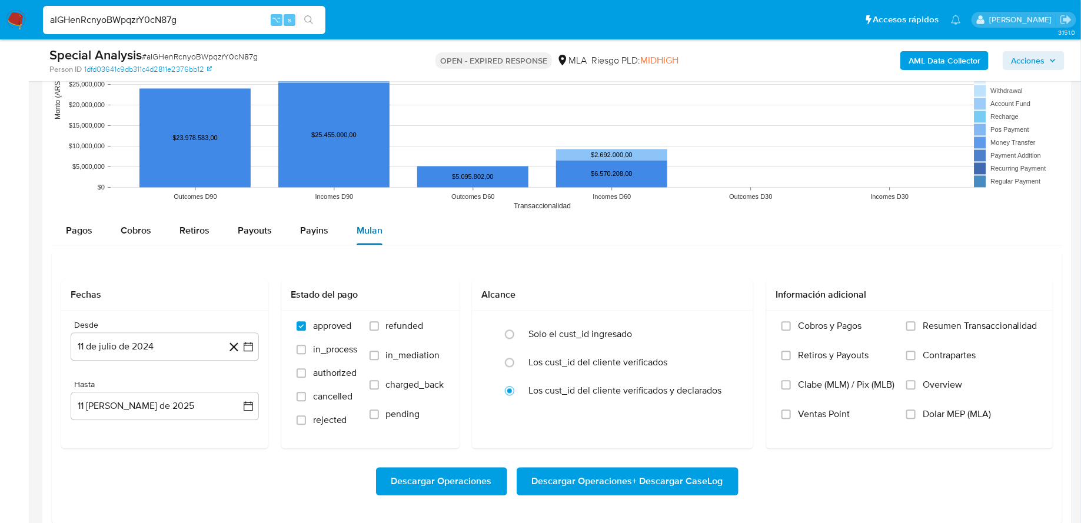
scroll to position [1143, 0]
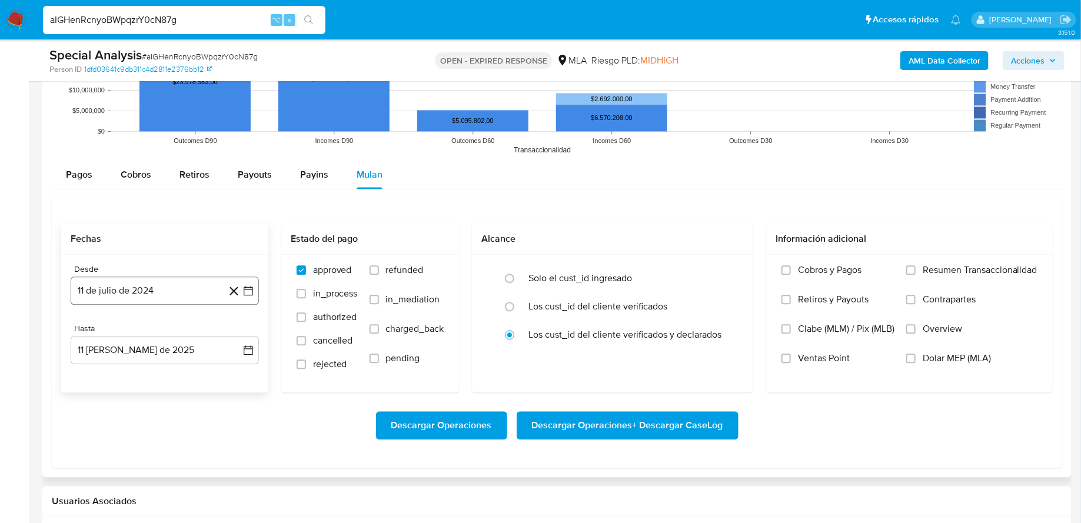
click at [174, 288] on button "11 de julio de 2024" at bounding box center [165, 291] width 188 height 28
click at [169, 327] on span "julio 2024" at bounding box center [159, 333] width 44 height 12
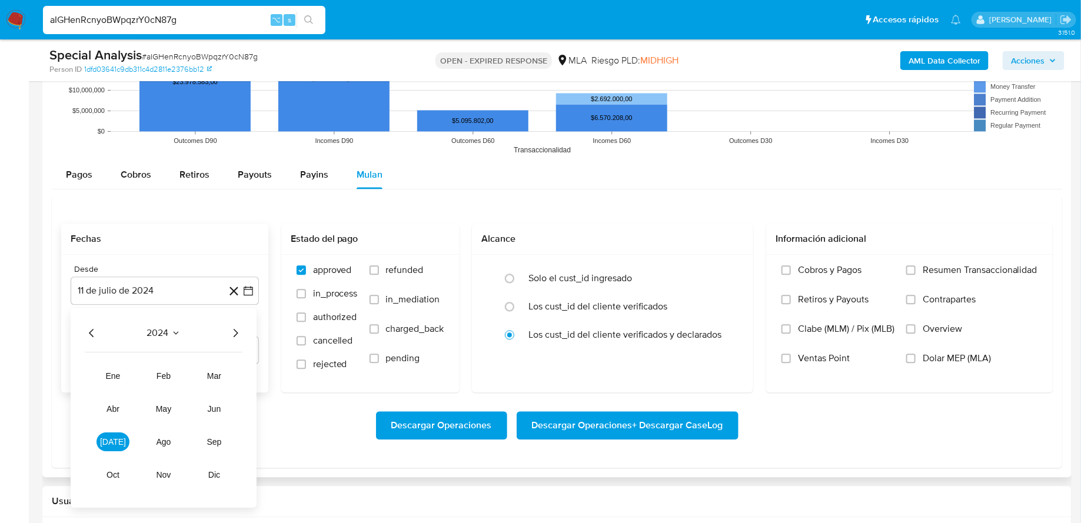
click at [233, 326] on icon "Año siguiente" at bounding box center [235, 333] width 14 height 14
click at [120, 406] on button "abr" at bounding box center [113, 409] width 33 height 19
click at [117, 379] on button "1" at bounding box center [117, 376] width 19 height 19
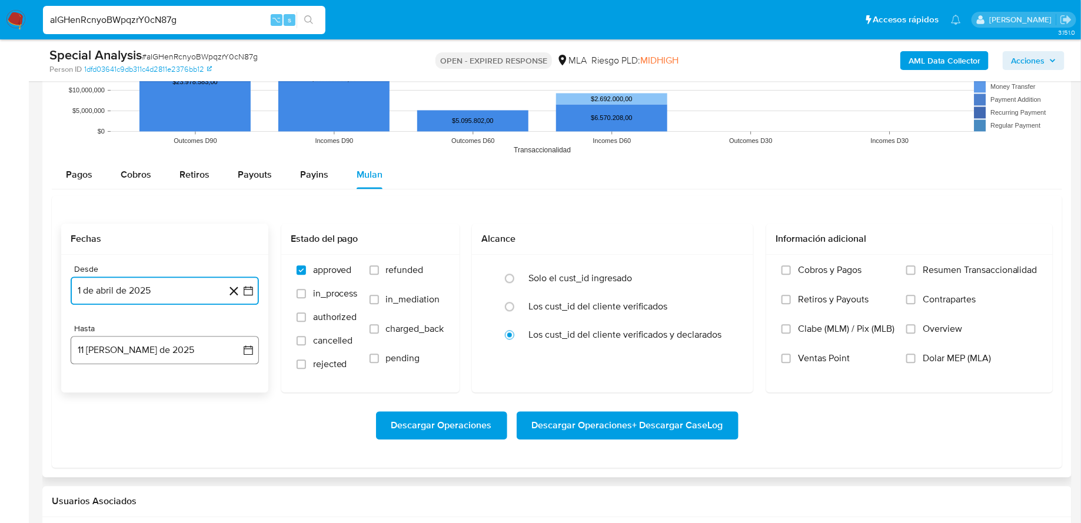
click at [178, 354] on button "11 de agosto de 2025" at bounding box center [165, 350] width 188 height 28
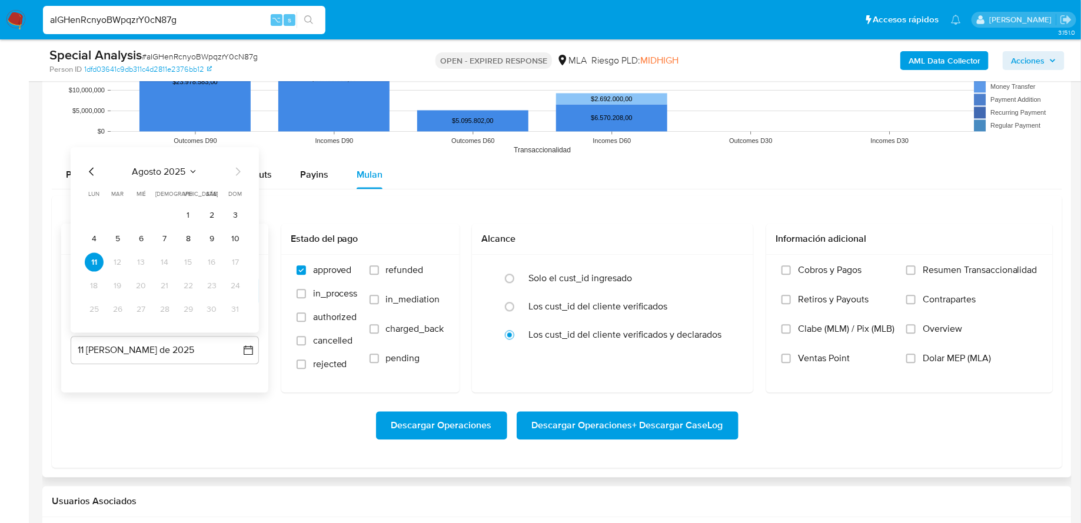
click at [177, 165] on span "agosto 2025" at bounding box center [159, 171] width 54 height 12
click at [121, 258] on button "jul" at bounding box center [113, 266] width 33 height 19
click at [164, 309] on button "31" at bounding box center [164, 309] width 19 height 19
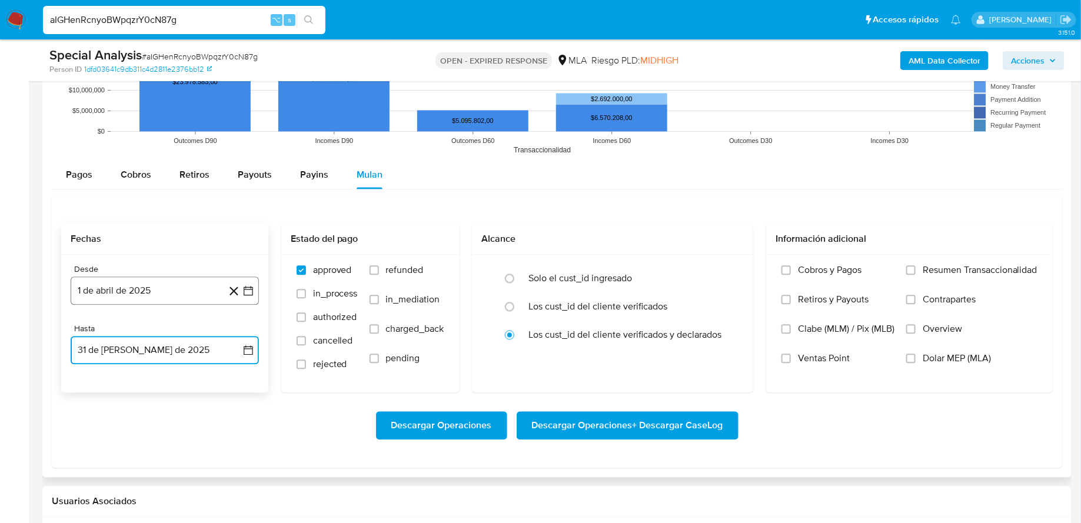
click at [137, 286] on button "1 de abril de 2025" at bounding box center [165, 291] width 188 height 28
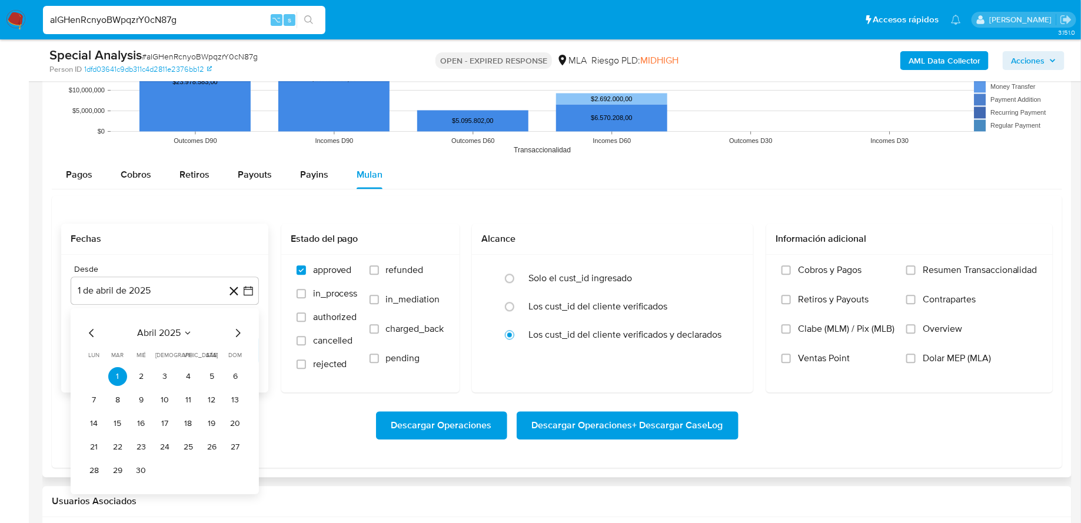
click at [151, 333] on span "abril 2025" at bounding box center [159, 333] width 44 height 12
click at [214, 371] on span "mar" at bounding box center [214, 375] width 14 height 9
click at [221, 383] on tr "1 2" at bounding box center [165, 376] width 160 height 19
click at [212, 374] on button "1" at bounding box center [211, 376] width 19 height 19
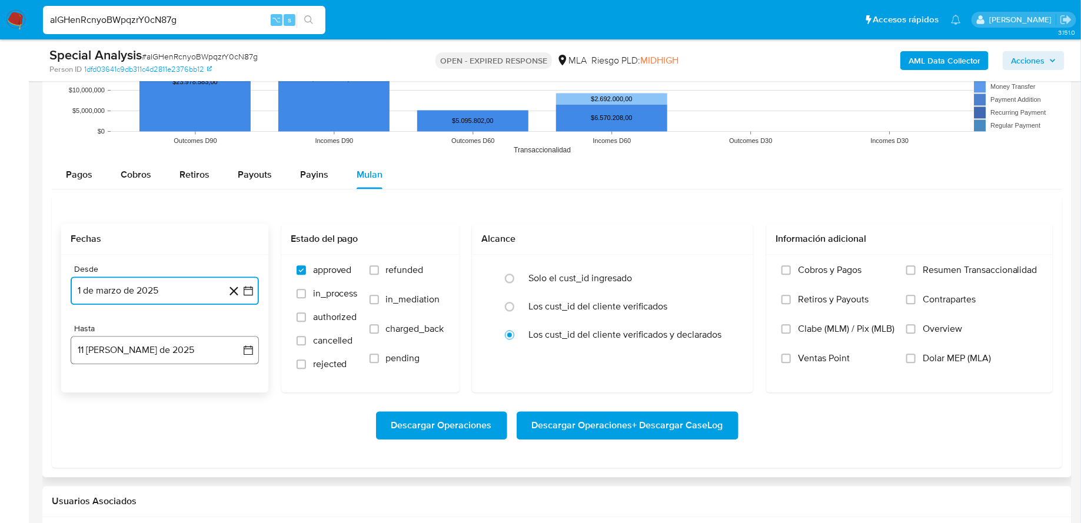
click at [225, 352] on button "11 de agosto de 2025" at bounding box center [165, 350] width 188 height 28
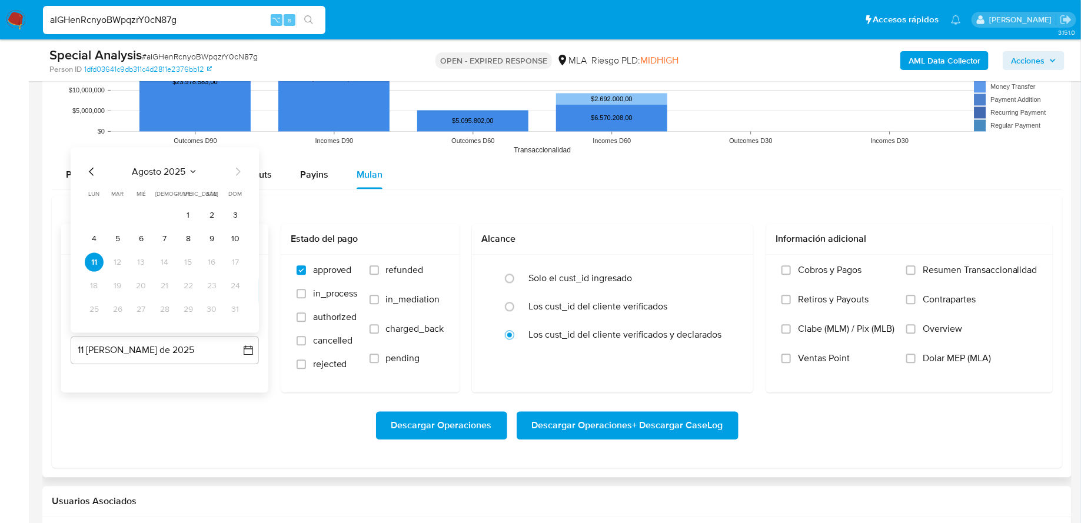
click at [87, 164] on icon "Mes anterior" at bounding box center [92, 171] width 14 height 14
click at [167, 305] on button "31" at bounding box center [164, 309] width 19 height 19
click at [194, 390] on div "Desde 1 de marzo de 2025 1-03-2025 Hasta 31 de julio de 2025 31-07-2025" at bounding box center [164, 324] width 207 height 138
click at [603, 427] on span "Descargar Operaciones + Descargar CaseLog" at bounding box center [627, 426] width 191 height 26
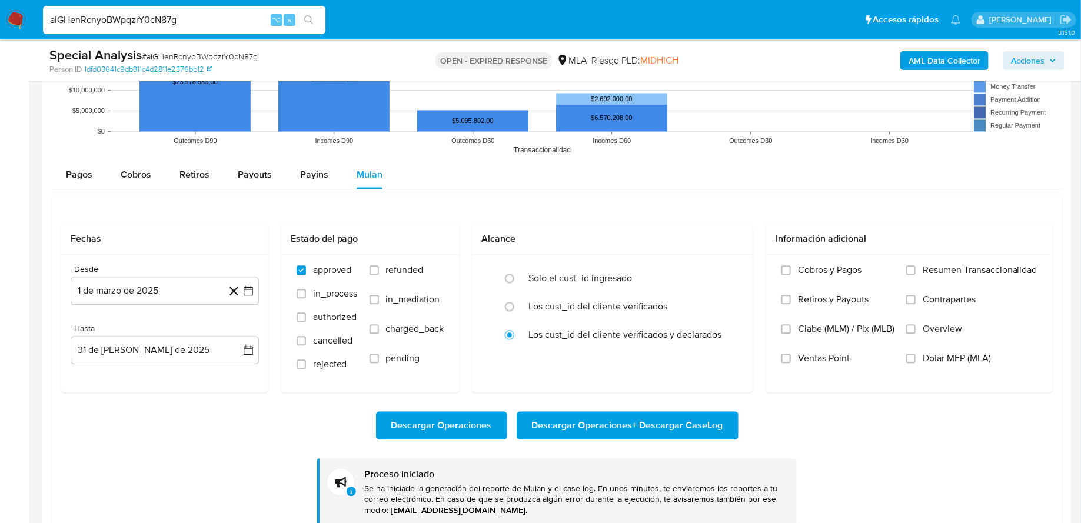
click at [228, 16] on input "aIGHenRcnyoBWpqzrY0cN87g" at bounding box center [184, 19] width 282 height 15
paste input "rIvUJ4MwTJKAlh42WDqi8JhD"
type input "rIvUJ4MwTJKAlh42WDqi8JhD"
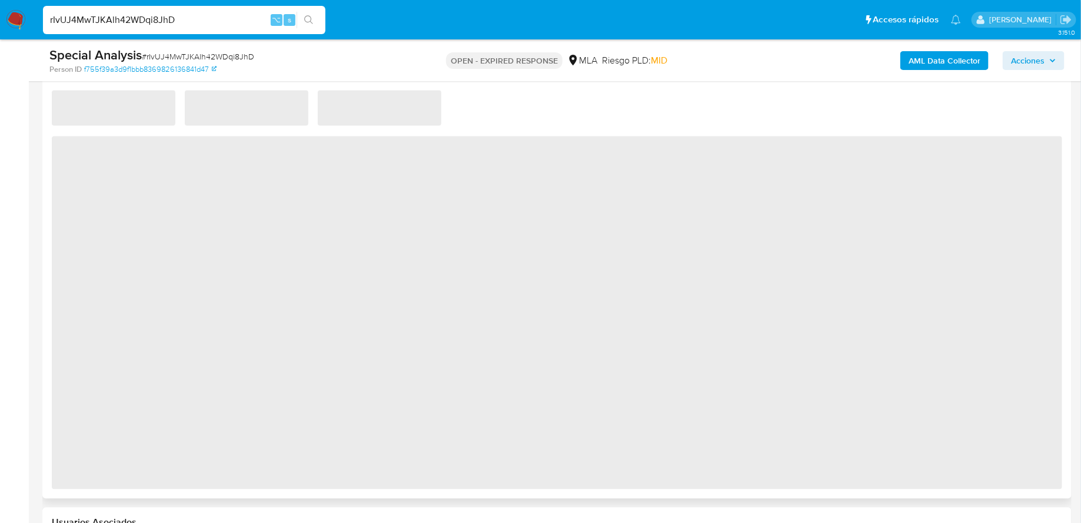
select select "10"
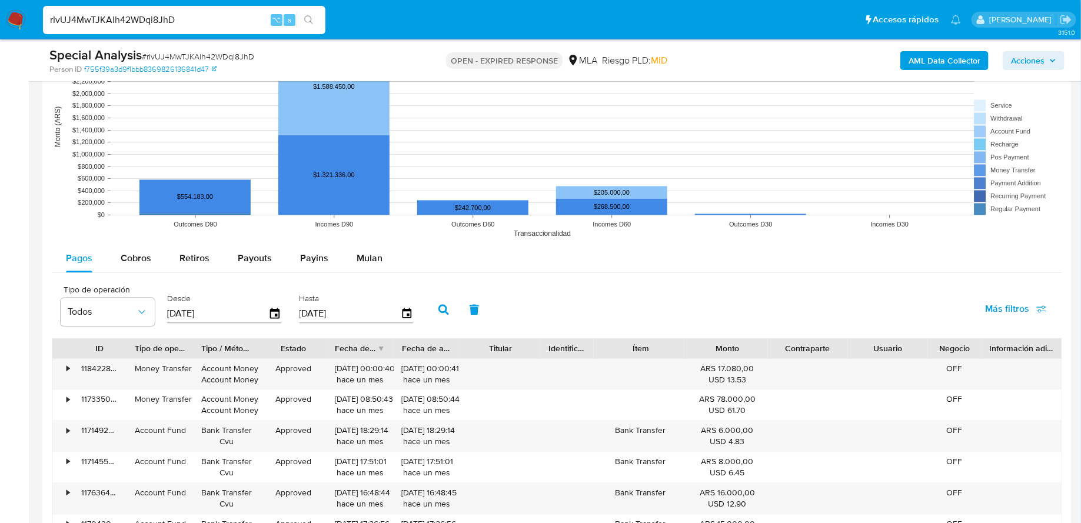
scroll to position [1069, 0]
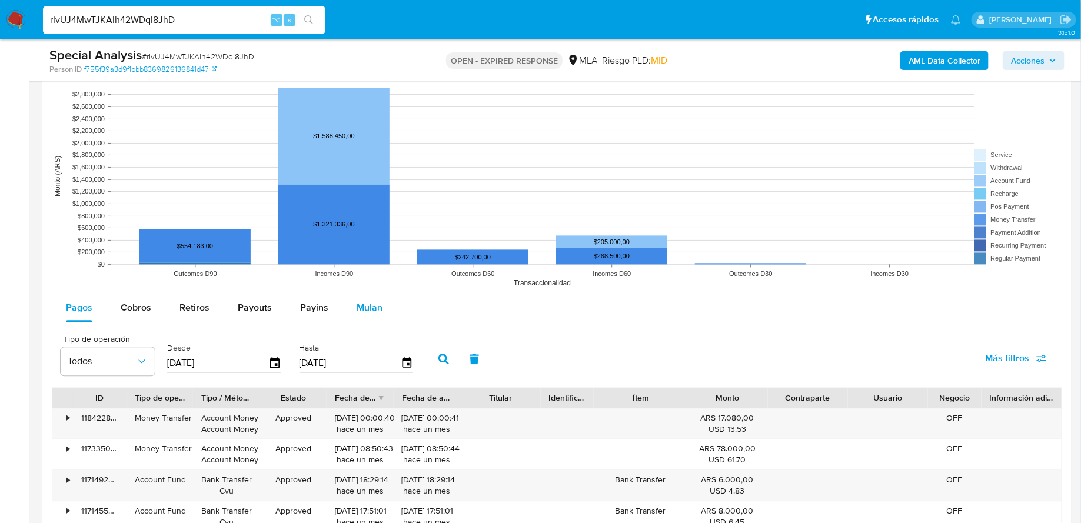
click at [352, 306] on button "Mulan" at bounding box center [369, 308] width 54 height 28
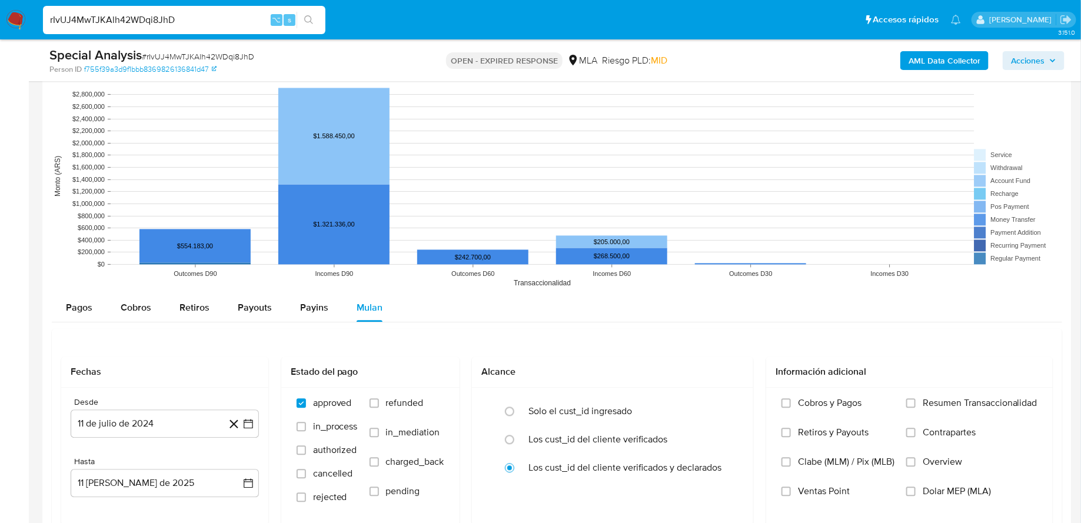
scroll to position [1220, 0]
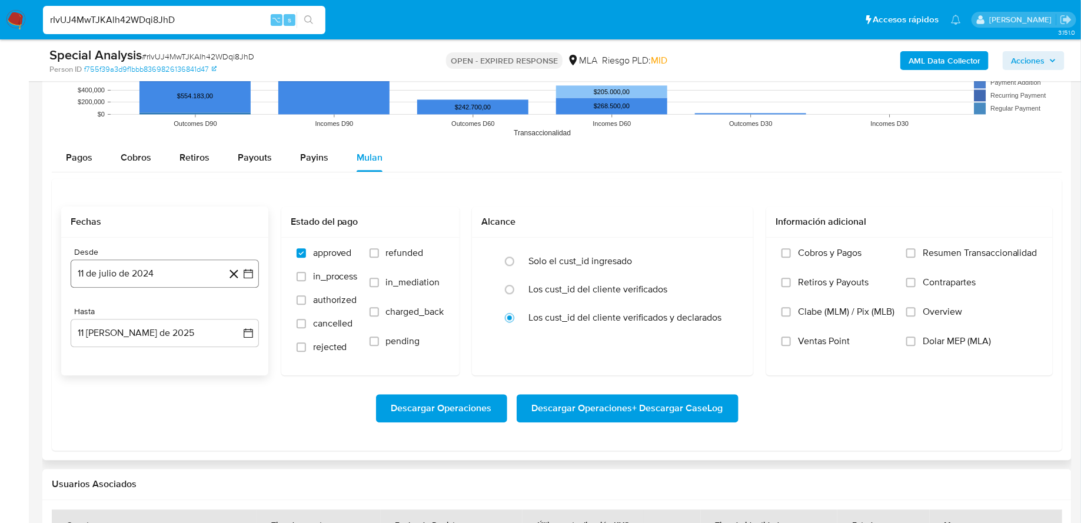
click at [154, 275] on button "11 de julio de 2024" at bounding box center [165, 274] width 188 height 28
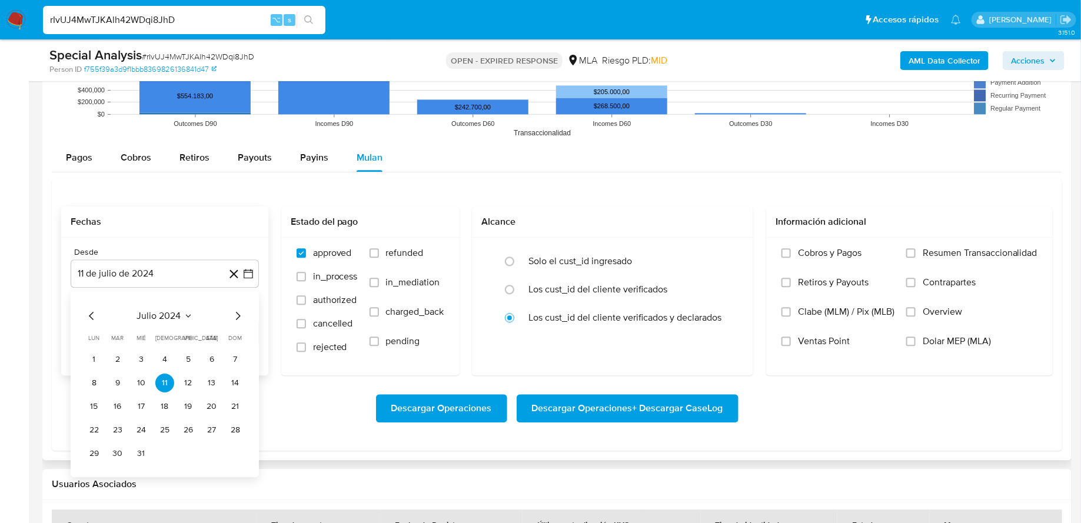
click at [156, 310] on span "julio 2024" at bounding box center [159, 316] width 44 height 12
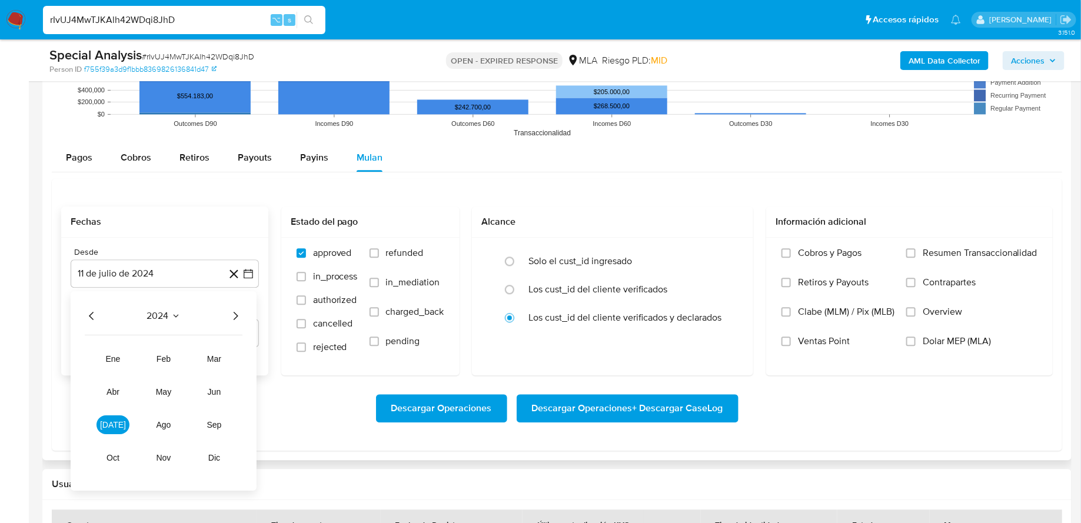
click at [234, 312] on icon "Año siguiente" at bounding box center [235, 315] width 14 height 14
click at [220, 354] on span "mar" at bounding box center [214, 358] width 14 height 9
click at [212, 360] on button "1" at bounding box center [211, 359] width 19 height 19
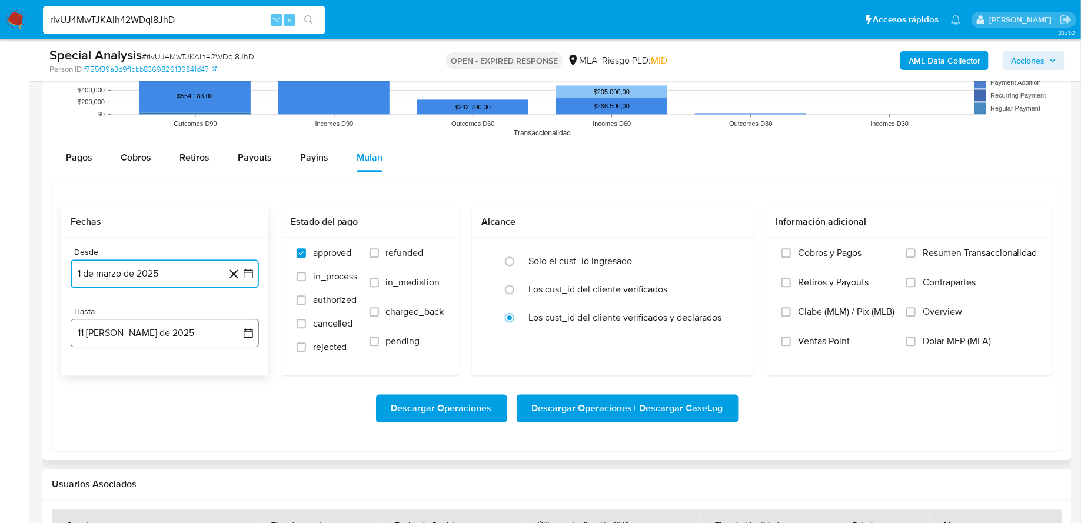
click at [160, 332] on button "11 de agosto de 2025" at bounding box center [165, 333] width 188 height 28
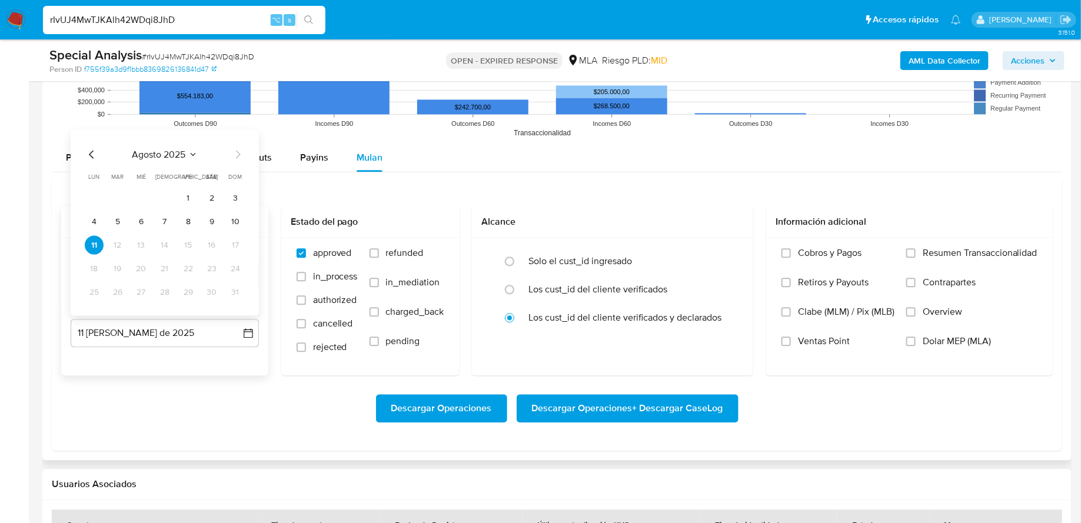
click at [91, 150] on icon "Mes anterior" at bounding box center [92, 154] width 14 height 14
click at [164, 291] on button "31" at bounding box center [164, 291] width 19 height 19
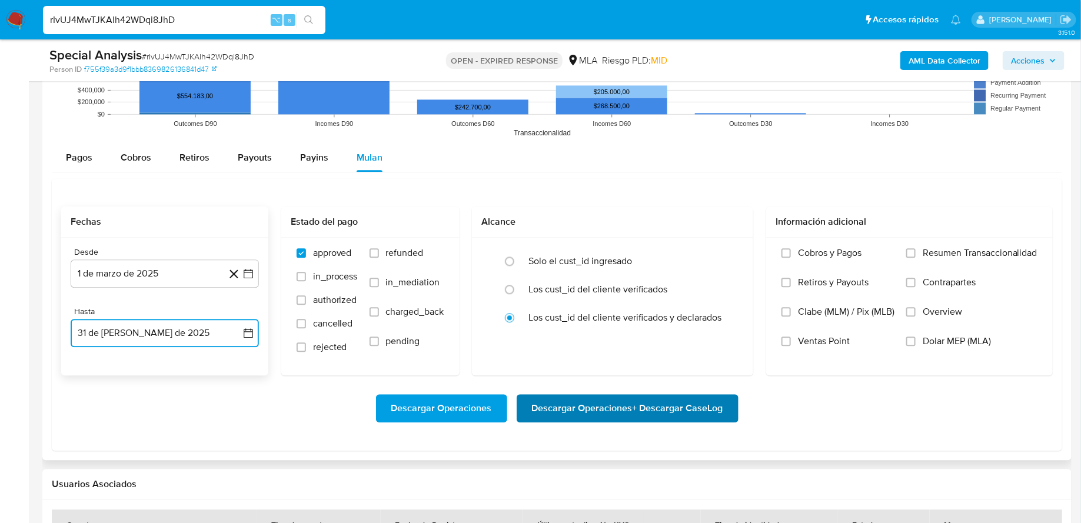
click at [578, 405] on span "Descargar Operaciones + Descargar CaseLog" at bounding box center [627, 408] width 191 height 26
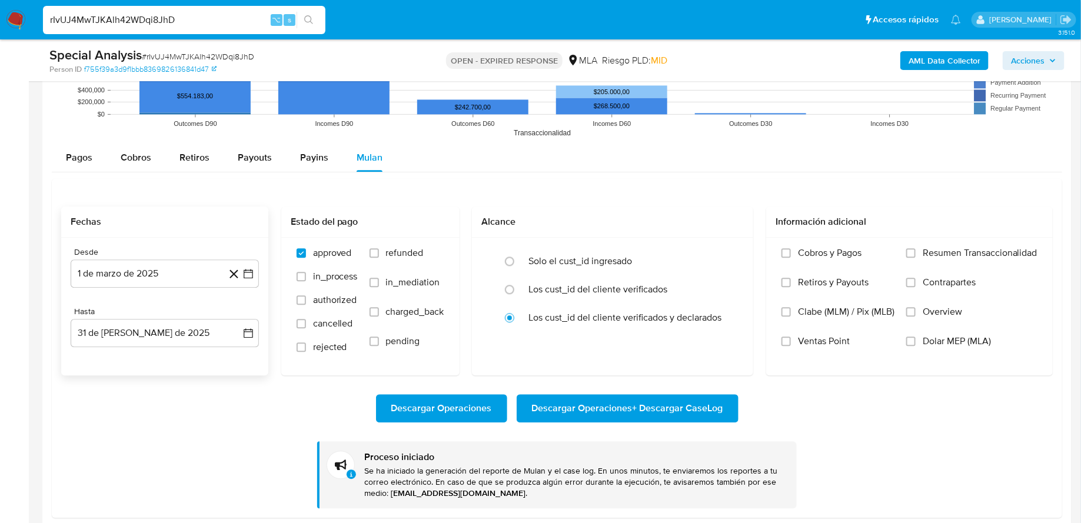
click at [145, 16] on input "rIvUJ4MwTJKAlh42WDqi8JhD" at bounding box center [184, 19] width 282 height 15
paste input "egiAyuhdatfzrBuke7Ts30s9"
type input "egiAyuhdatfzrBuke7Ts30s9"
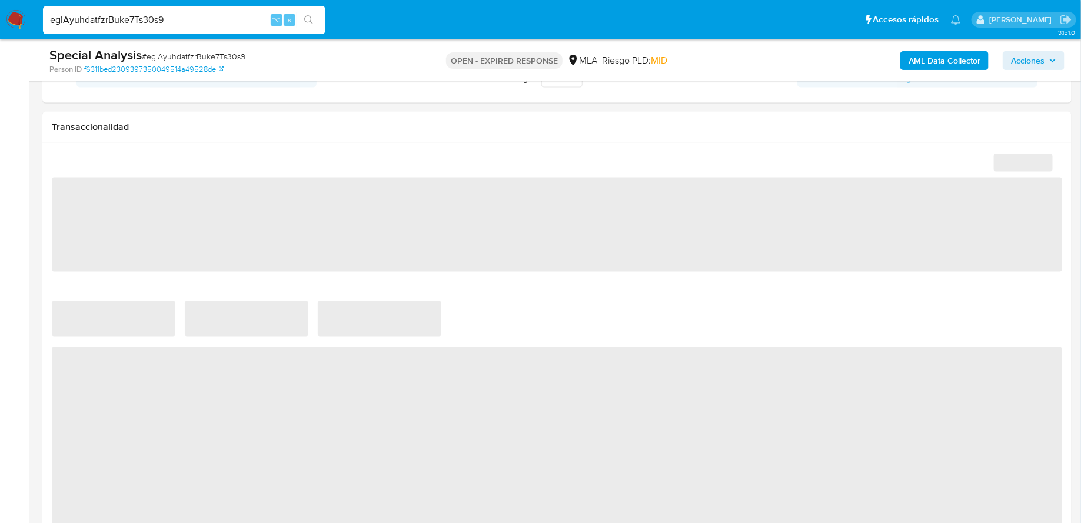
select select "10"
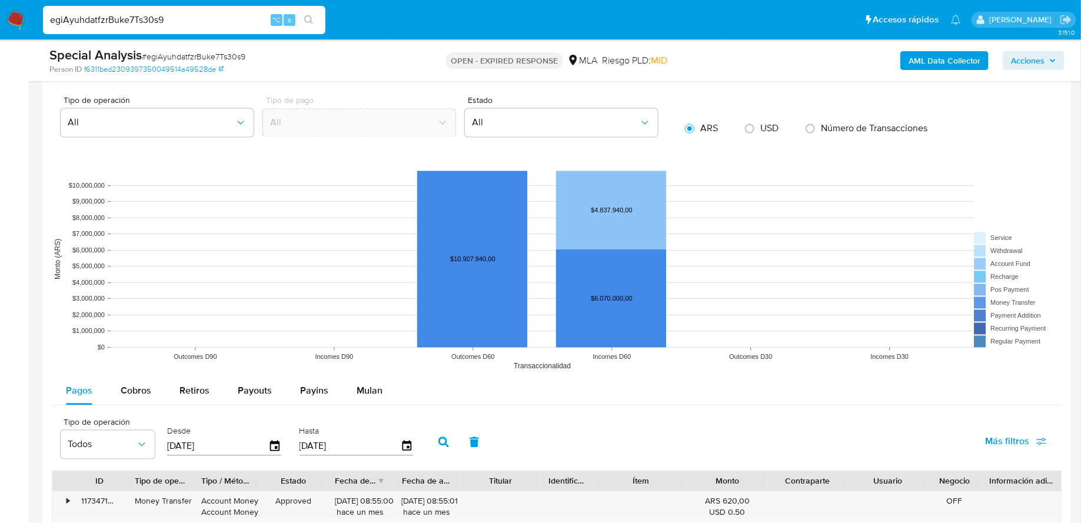
scroll to position [1099, 0]
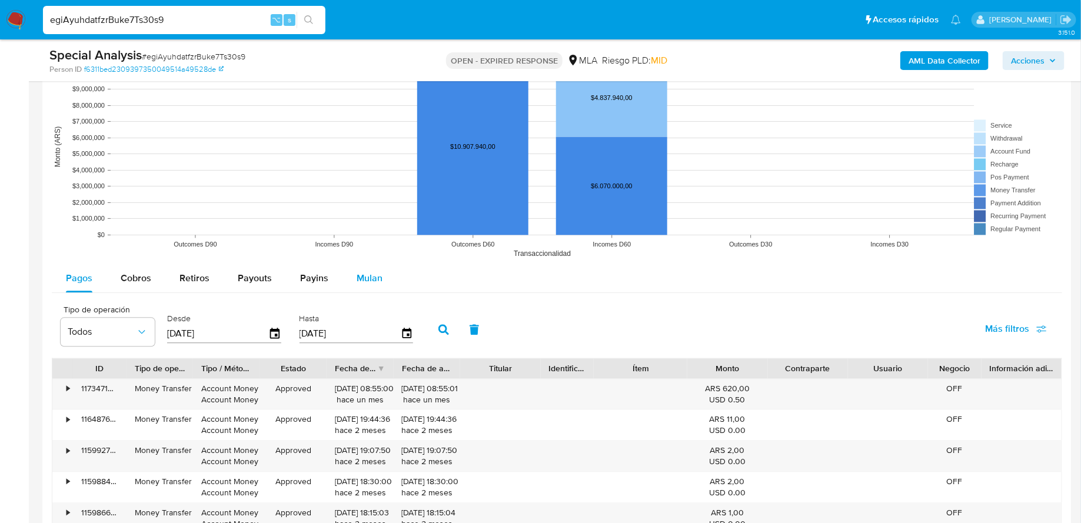
click at [357, 277] on span "Mulan" at bounding box center [370, 278] width 26 height 14
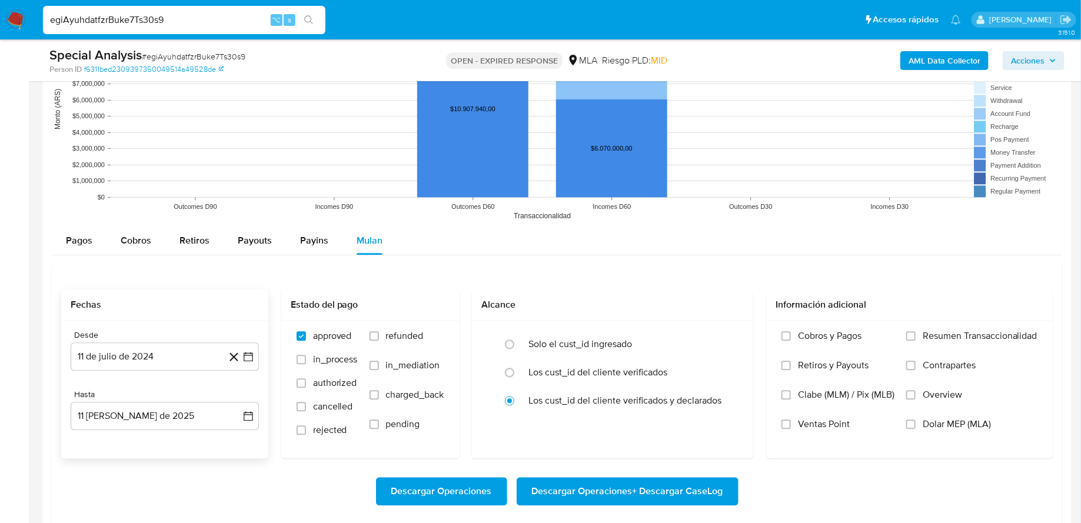
scroll to position [1155, 0]
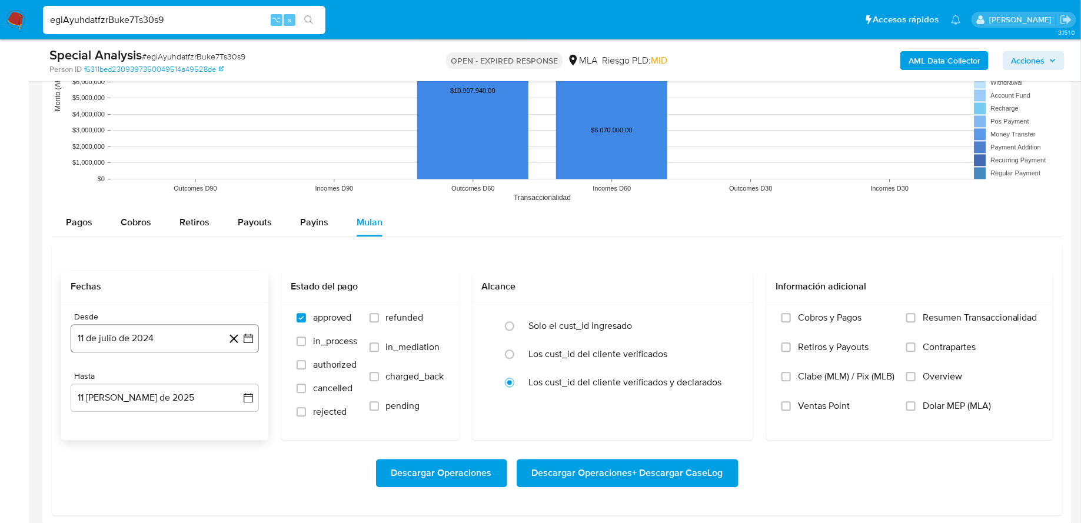
click at [165, 328] on button "11 de julio de 2024" at bounding box center [165, 338] width 188 height 28
click at [174, 162] on span "julio 2024" at bounding box center [159, 160] width 44 height 12
click at [237, 141] on icon "Año siguiente" at bounding box center [235, 146] width 14 height 14
click at [111, 224] on button "abr" at bounding box center [113, 221] width 33 height 19
click at [121, 198] on button "1" at bounding box center [117, 203] width 19 height 19
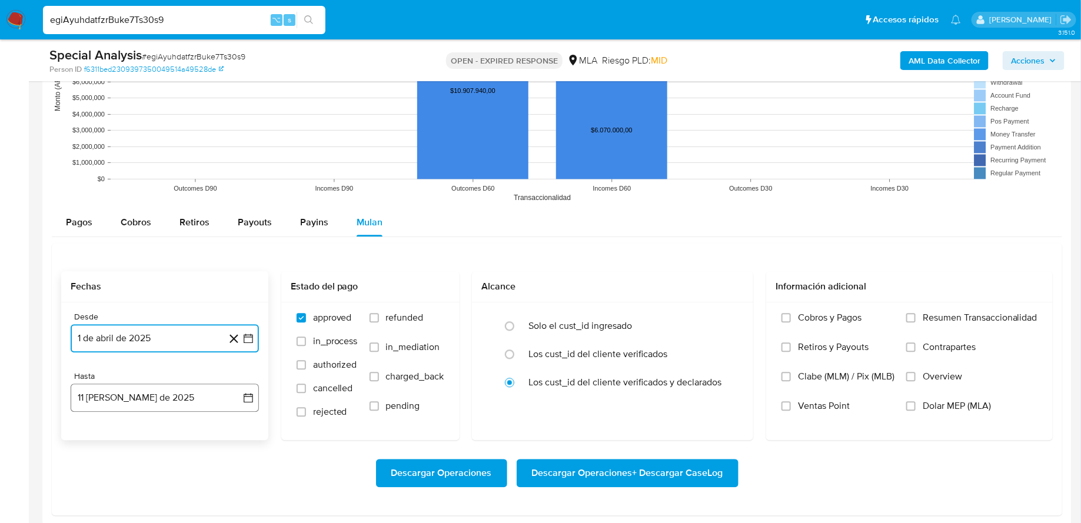
click at [143, 384] on button "11 de agosto de 2025" at bounding box center [165, 398] width 188 height 28
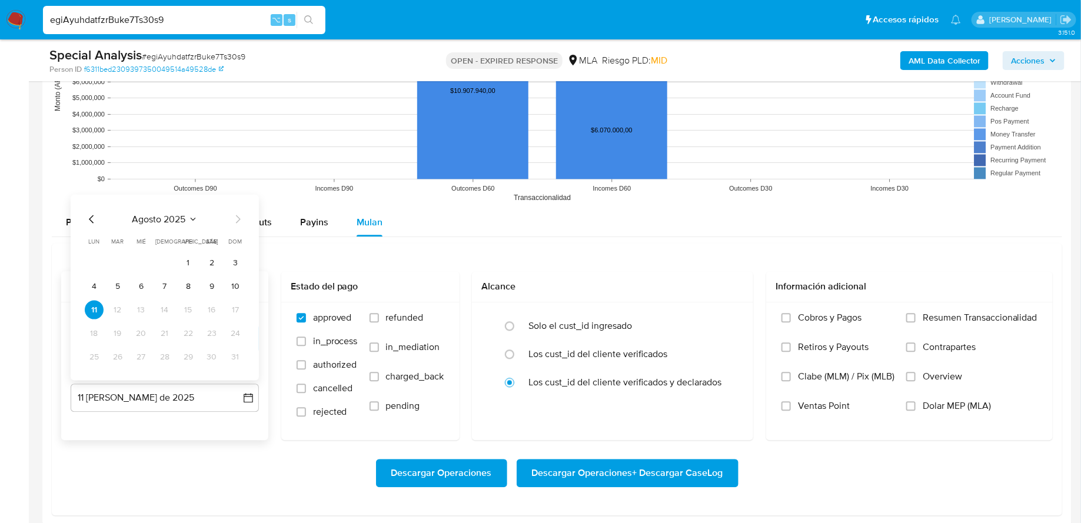
click at [154, 215] on span "agosto 2025" at bounding box center [159, 219] width 54 height 12
click at [117, 305] on button "jul" at bounding box center [113, 314] width 33 height 19
click at [159, 356] on button "31" at bounding box center [164, 356] width 19 height 19
click at [201, 425] on div "Desde 1 de abril de 2025 1-04-2025 Hasta 31 de julio de 2025 31-07-2025" at bounding box center [164, 371] width 207 height 138
click at [558, 468] on span "Descargar Operaciones + Descargar CaseLog" at bounding box center [627, 473] width 191 height 26
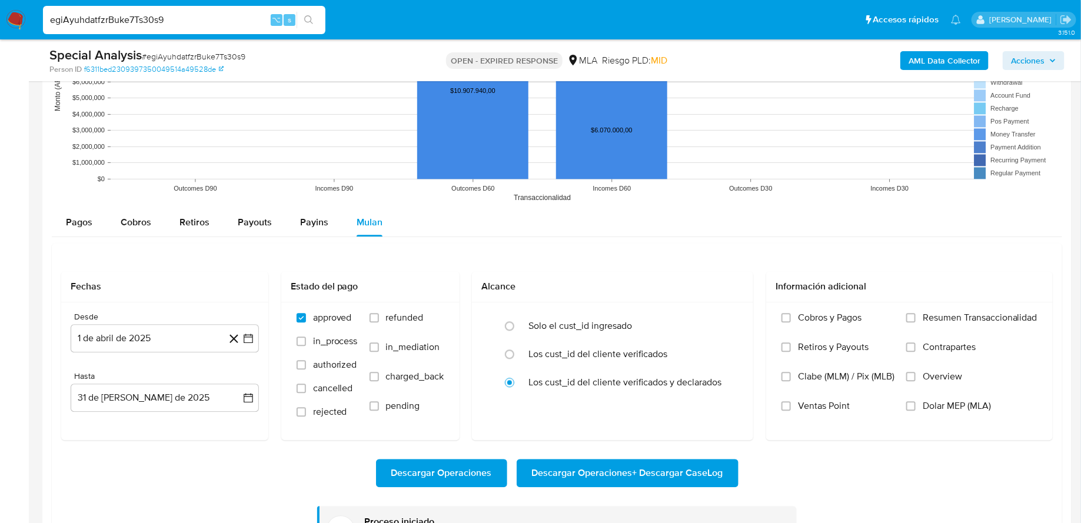
click at [185, 18] on input "egiAyuhdatfzrBuke7Ts30s9" at bounding box center [184, 19] width 282 height 15
paste input "8TCSZRn6KRVt22eKrOQD5boG"
type input "8TCSZRn6KRVt22eKrOQD5boG"
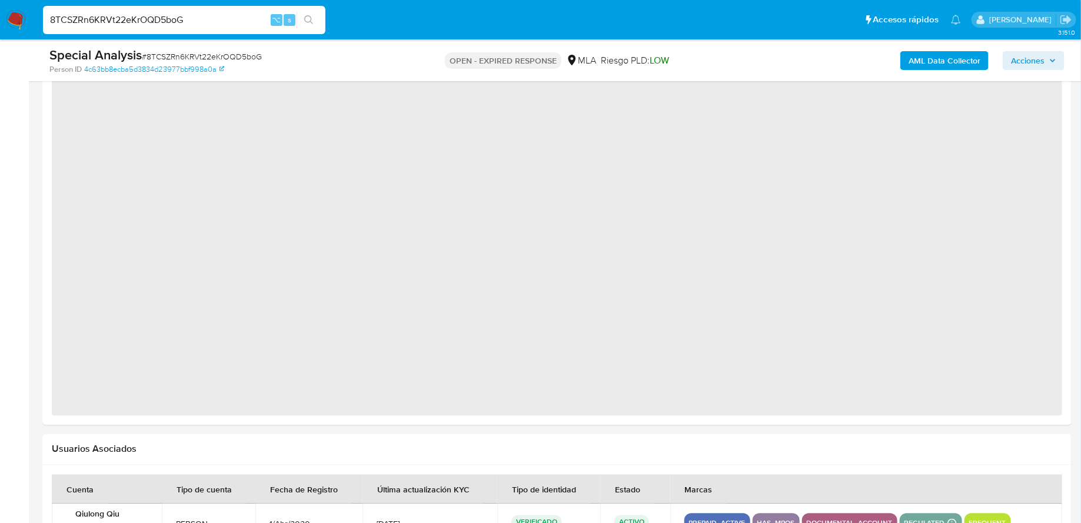
select select "10"
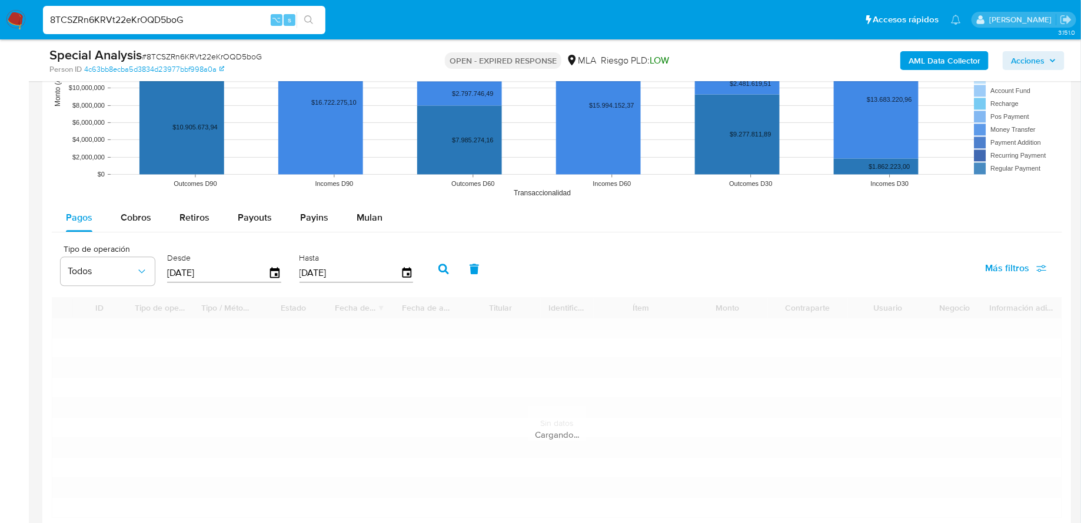
scroll to position [1279, 0]
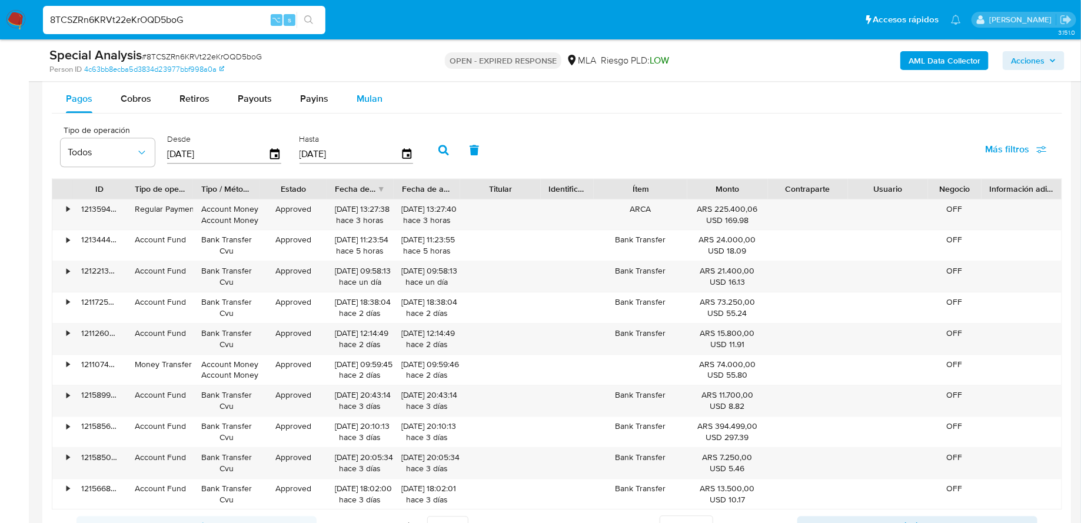
click at [363, 102] on span "Mulan" at bounding box center [370, 99] width 26 height 14
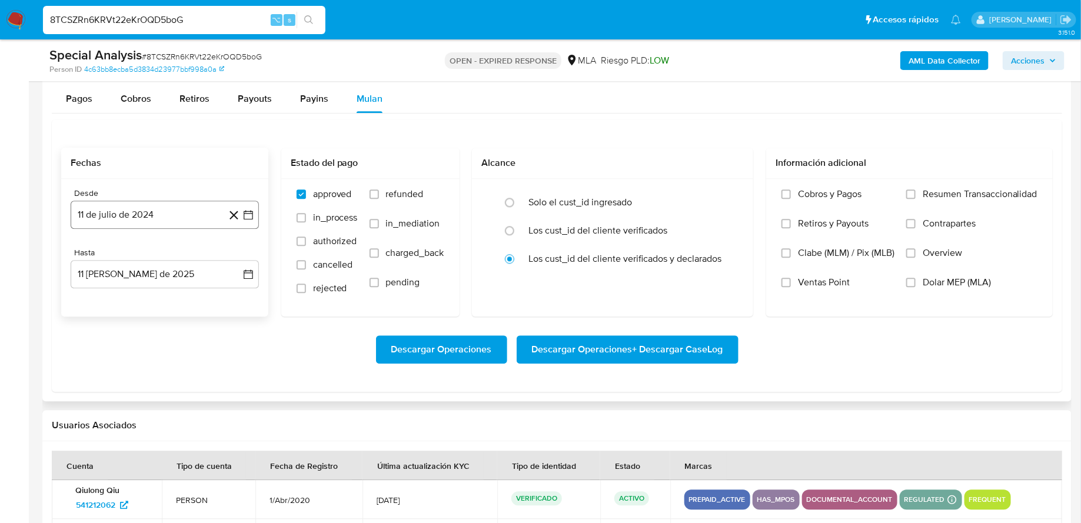
click at [159, 221] on button "11 de julio de 2024" at bounding box center [165, 215] width 188 height 28
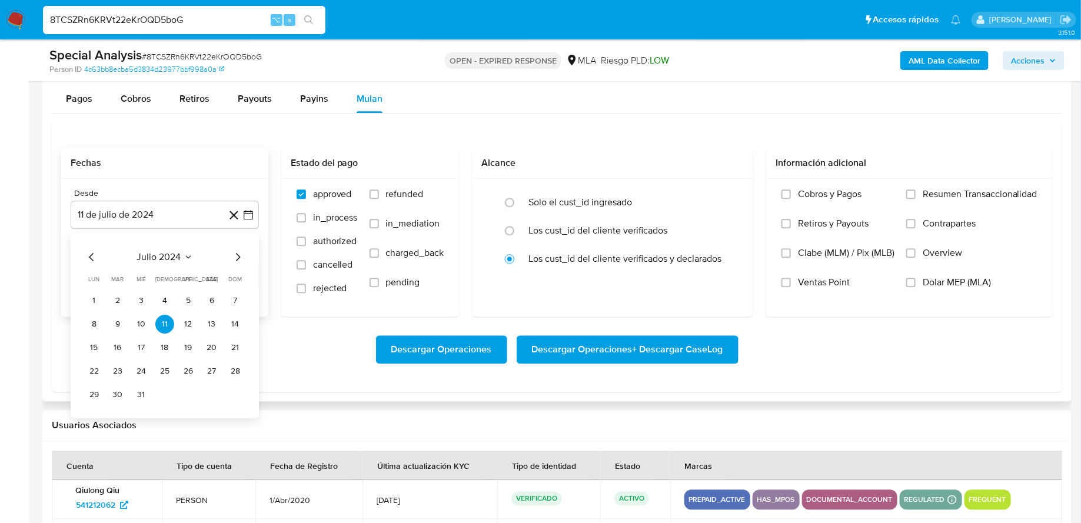
click at [154, 242] on div "julio 2024 julio 2024 lun lunes mar martes mié miércoles jue jueves vie viernes…" at bounding box center [165, 325] width 188 height 186
click at [161, 255] on span "julio 2024" at bounding box center [159, 257] width 44 height 12
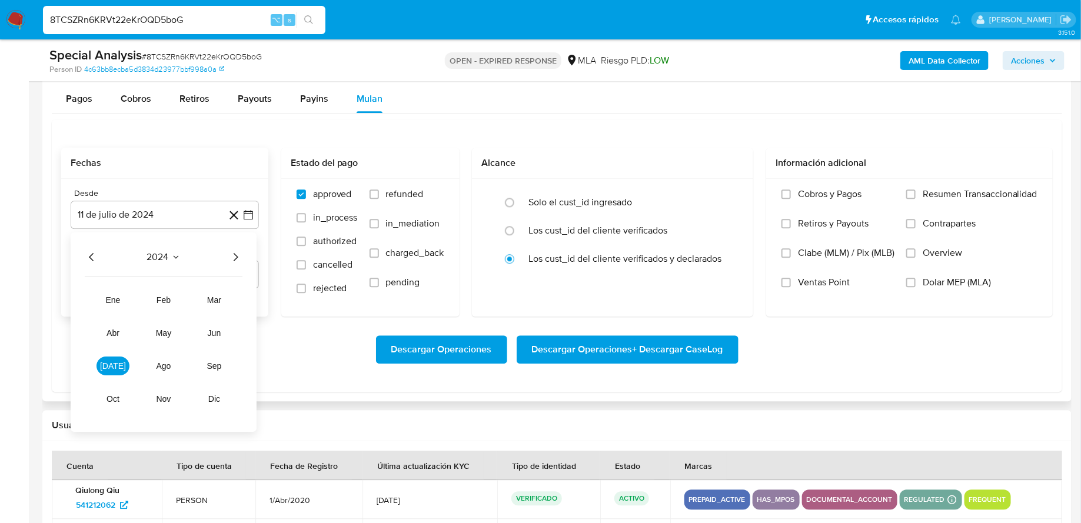
click at [237, 245] on div "2024 2024 ene feb mar abr may jun jul ago sep oct nov dic" at bounding box center [164, 331] width 186 height 199
click at [227, 252] on div "2024" at bounding box center [164, 257] width 158 height 14
click at [232, 253] on icon "Año siguiente" at bounding box center [235, 257] width 14 height 14
click at [114, 336] on button "abr" at bounding box center [113, 332] width 33 height 19
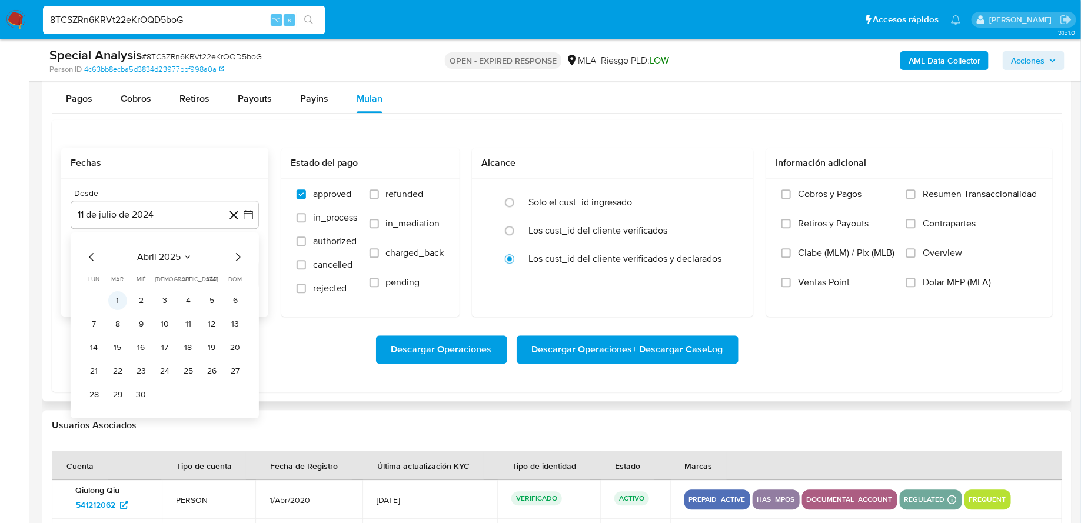
click at [121, 298] on button "1" at bounding box center [117, 300] width 19 height 19
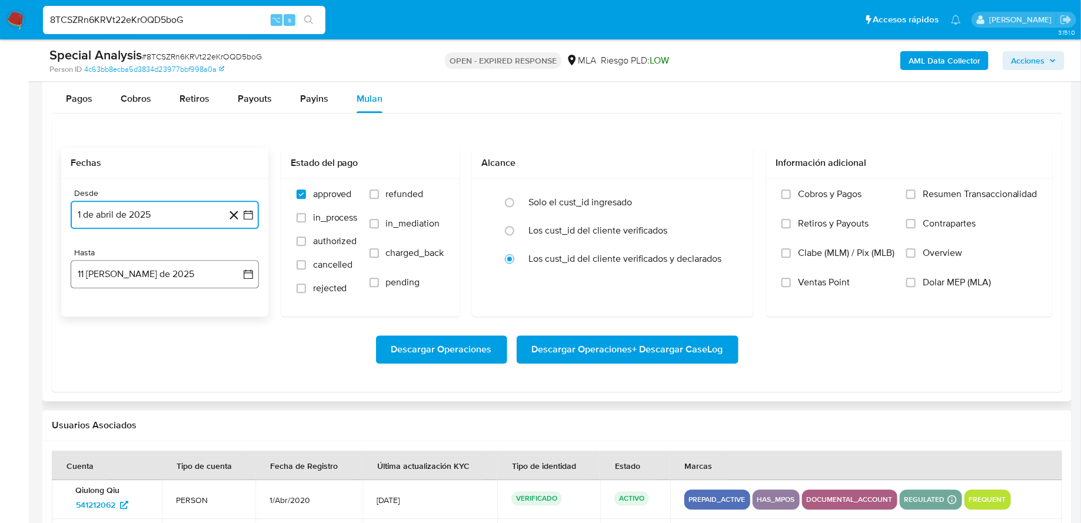
click at [171, 279] on button "11 de agosto de 2025" at bounding box center [165, 274] width 188 height 28
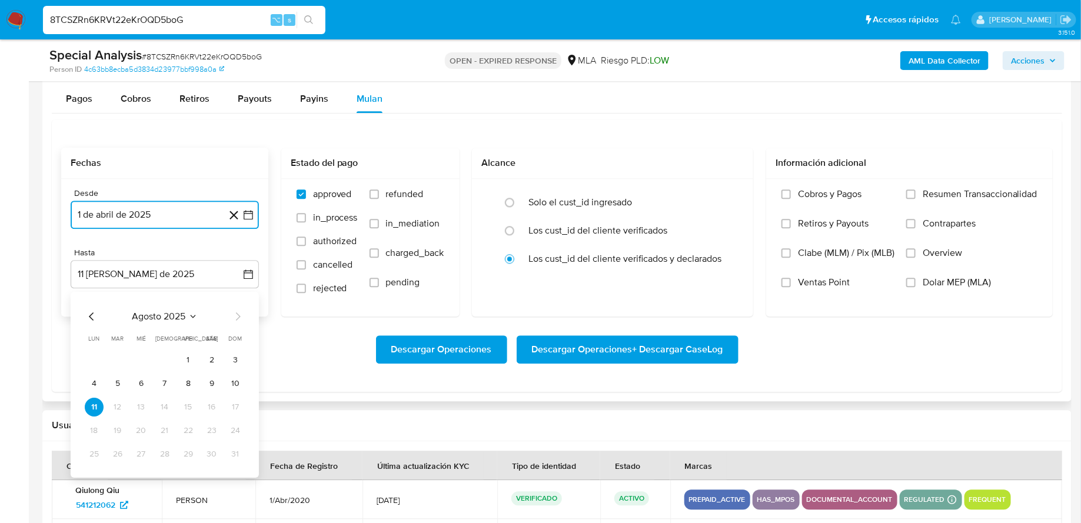
click at [137, 318] on span "agosto 2025" at bounding box center [159, 316] width 54 height 12
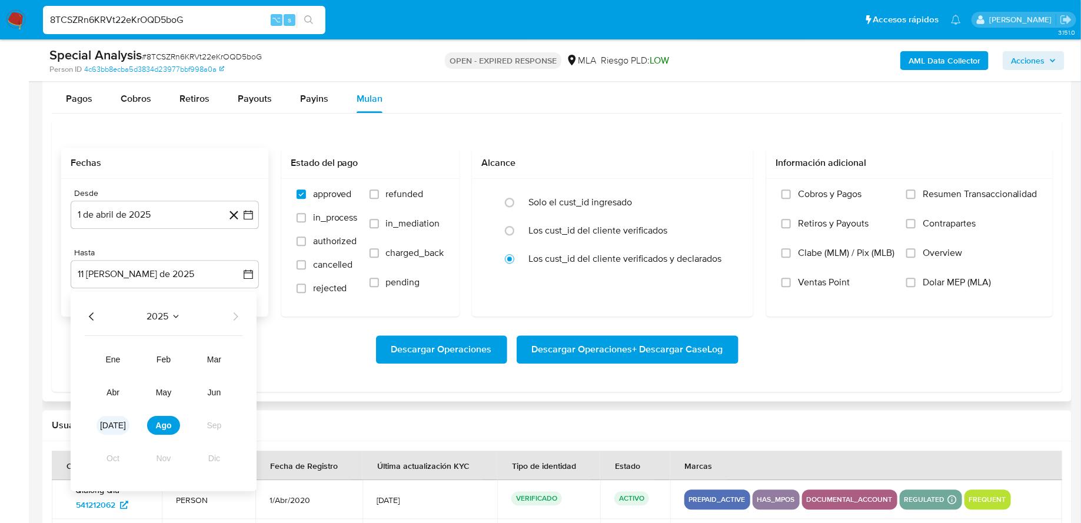
click at [122, 420] on button "jul" at bounding box center [113, 424] width 33 height 19
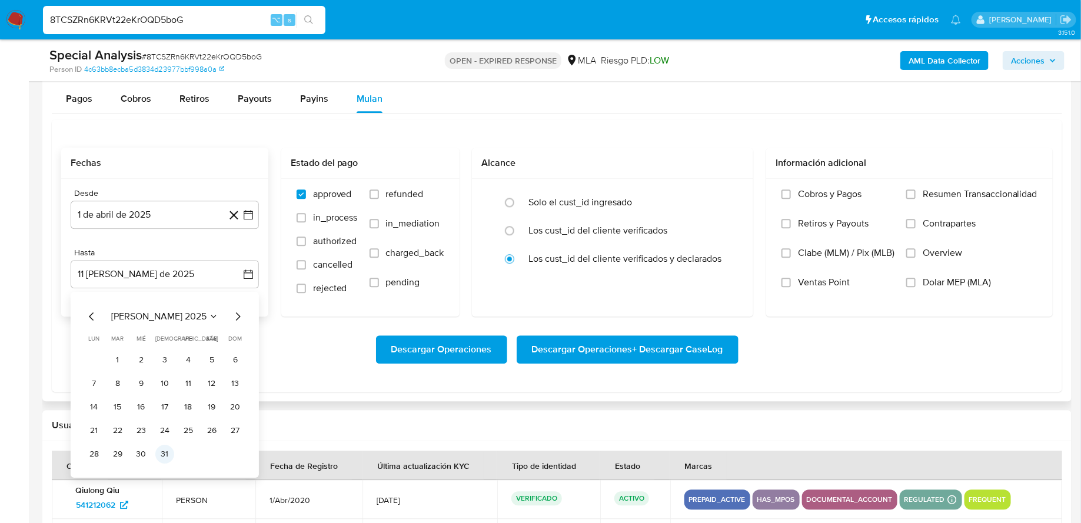
click at [168, 447] on button "31" at bounding box center [164, 453] width 19 height 19
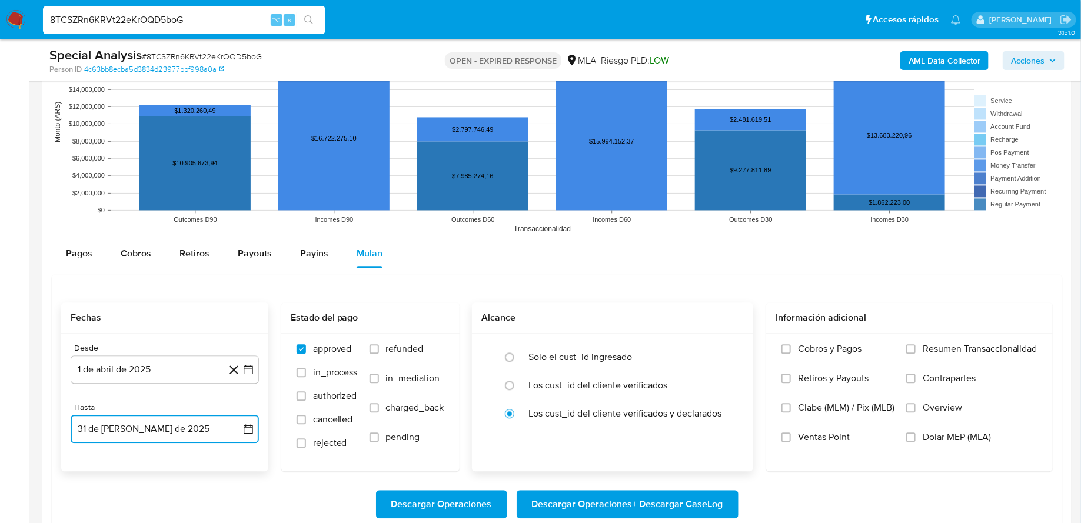
scroll to position [1141, 0]
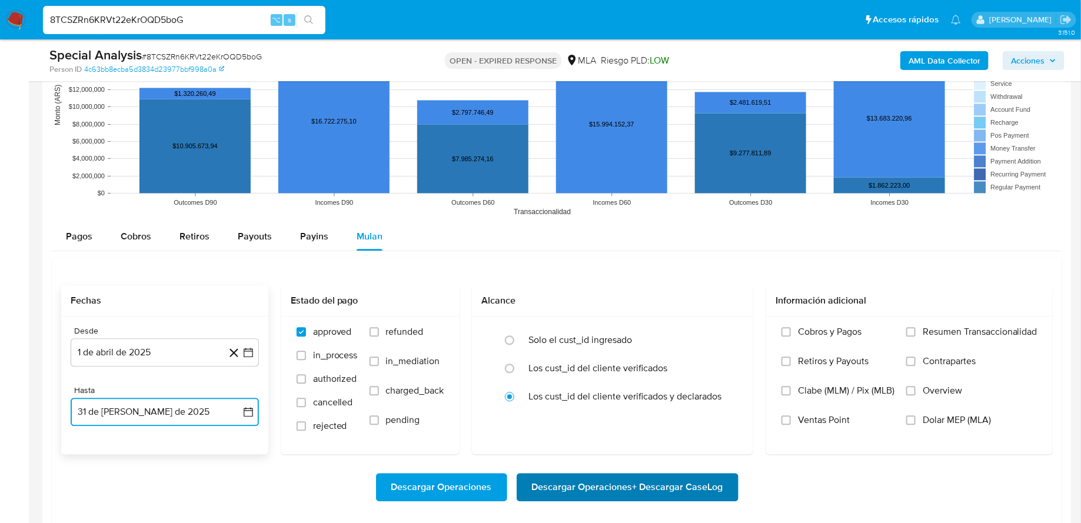
click at [551, 485] on span "Descargar Operaciones + Descargar CaseLog" at bounding box center [627, 487] width 191 height 26
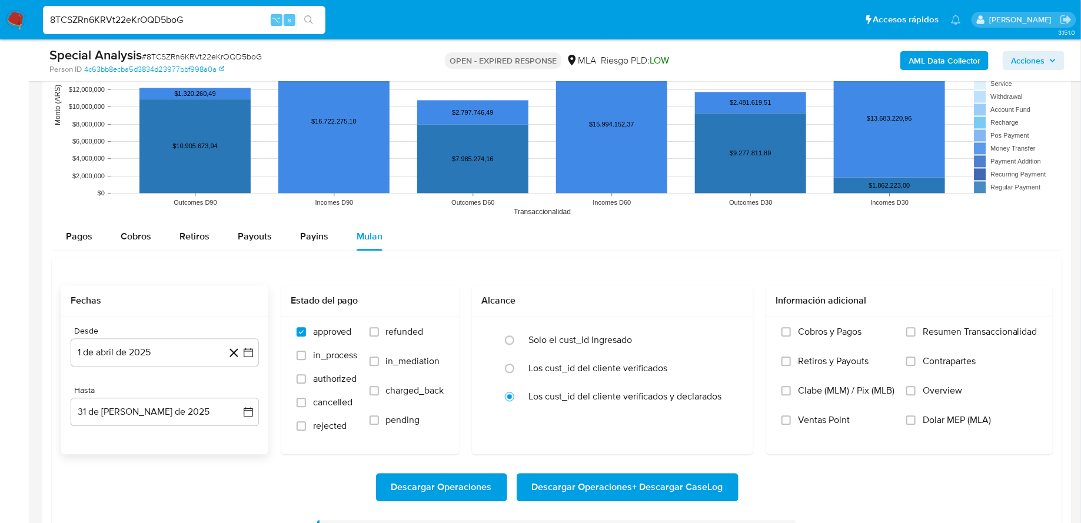
click at [149, 21] on input "8TCSZRn6KRVt22eKrOQD5boG" at bounding box center [184, 19] width 282 height 15
paste input "KBL6Dh4bw9mhNv2BEuFNk10"
type input "8KBL6Dh4bw9mhNv2BEuFNk10"
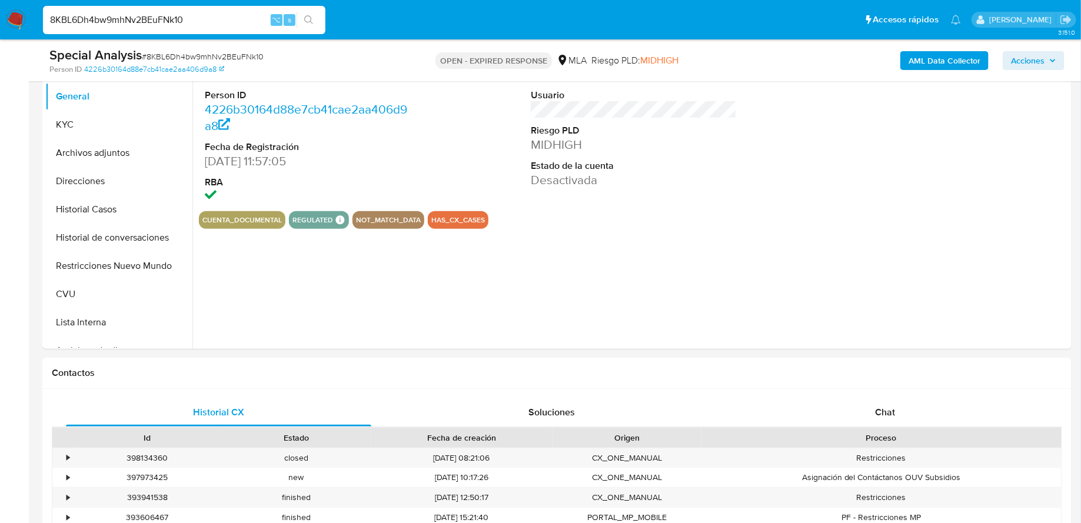
scroll to position [397, 0]
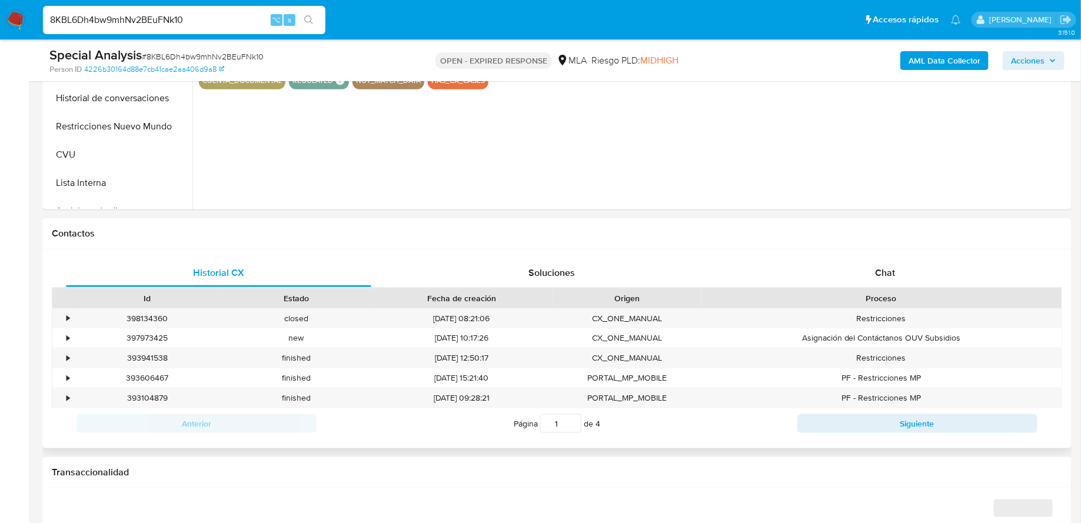
select select "10"
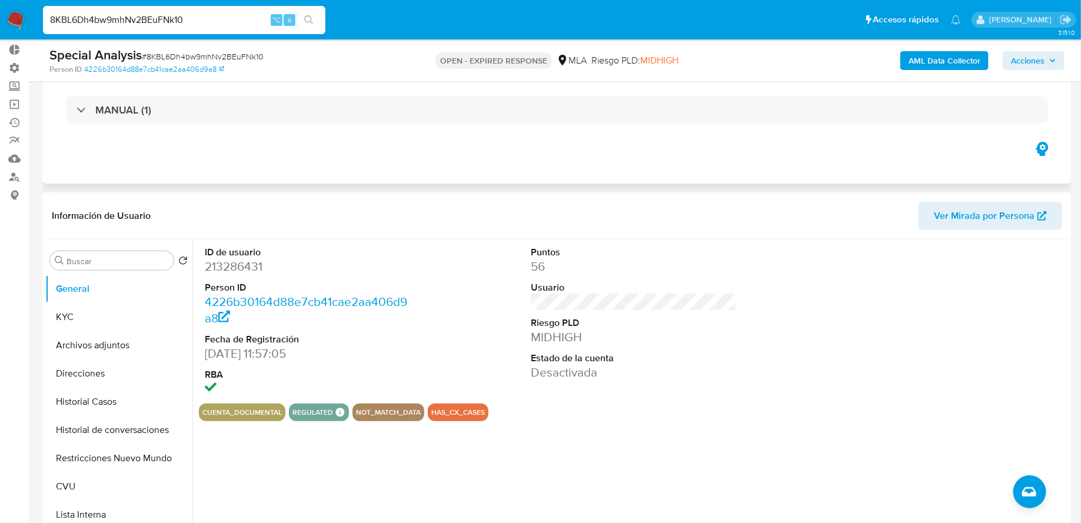
scroll to position [128, 0]
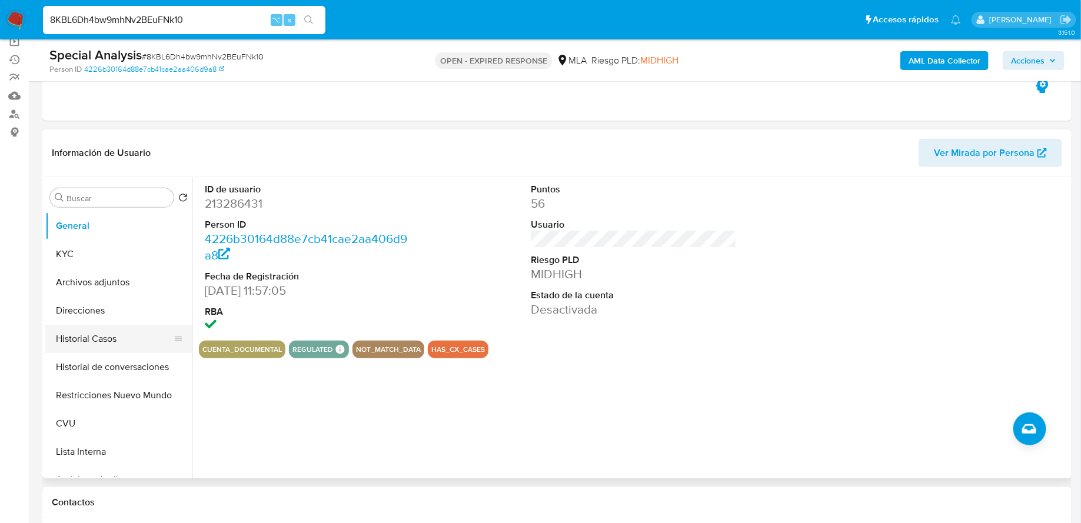
click at [103, 333] on button "Historial Casos" at bounding box center [114, 339] width 138 height 28
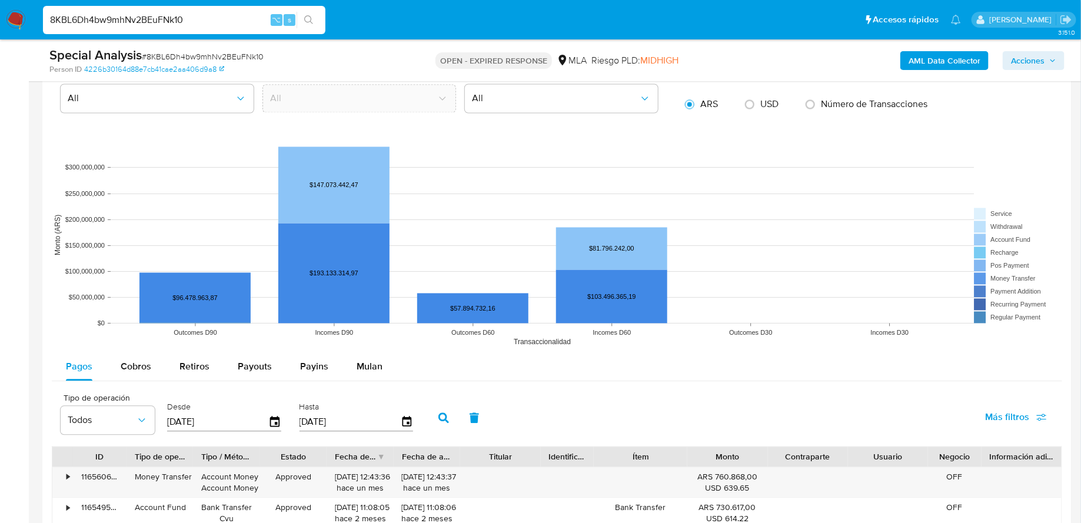
scroll to position [1106, 0]
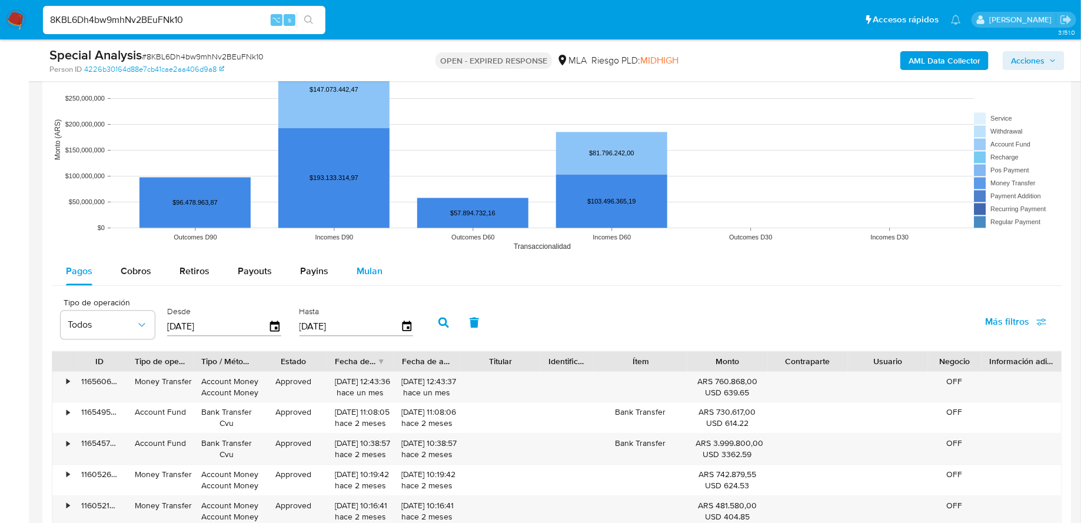
click at [369, 275] on div "Mulan" at bounding box center [370, 271] width 26 height 28
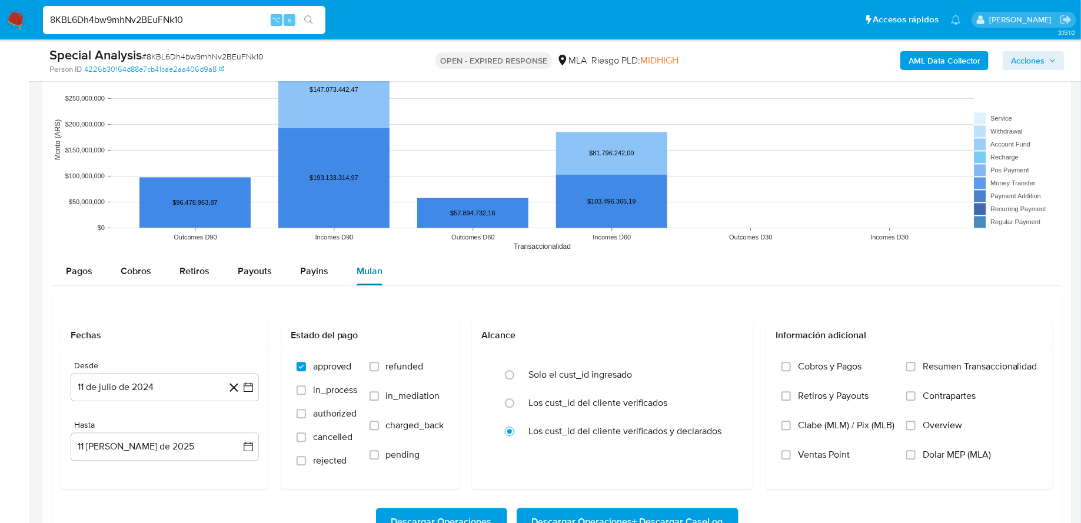
scroll to position [1246, 0]
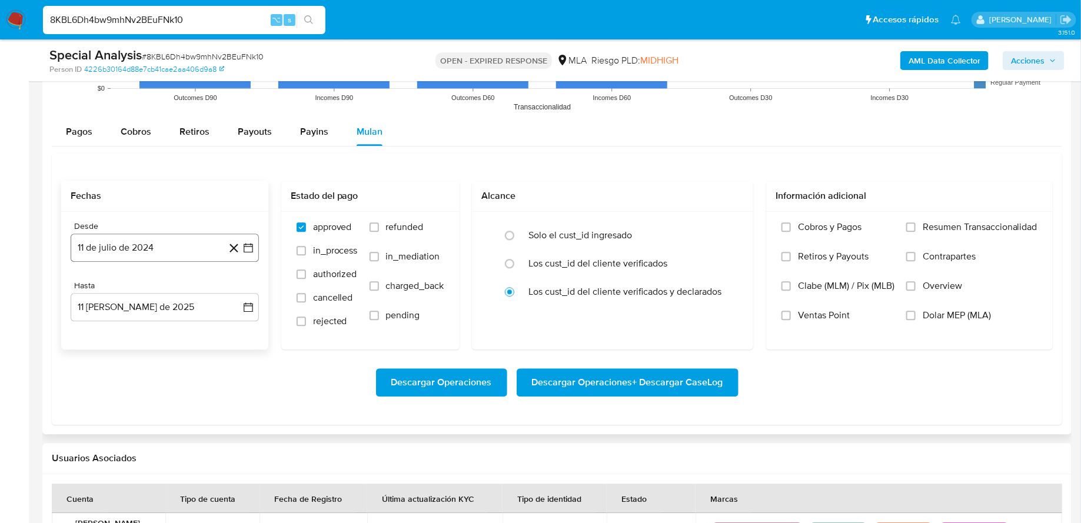
click at [196, 248] on button "11 de julio de 2024" at bounding box center [165, 248] width 188 height 28
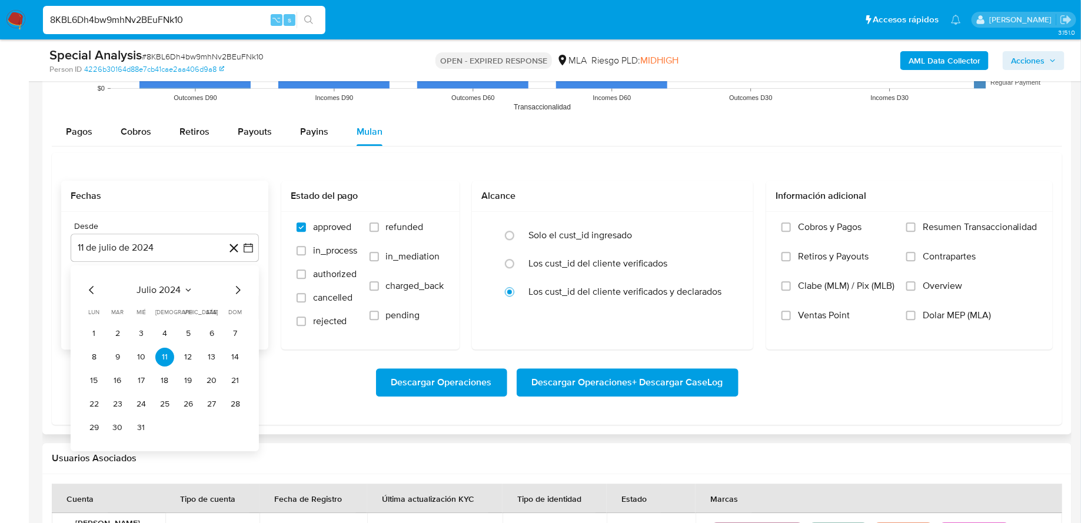
click at [161, 287] on span "julio 2024" at bounding box center [159, 290] width 44 height 12
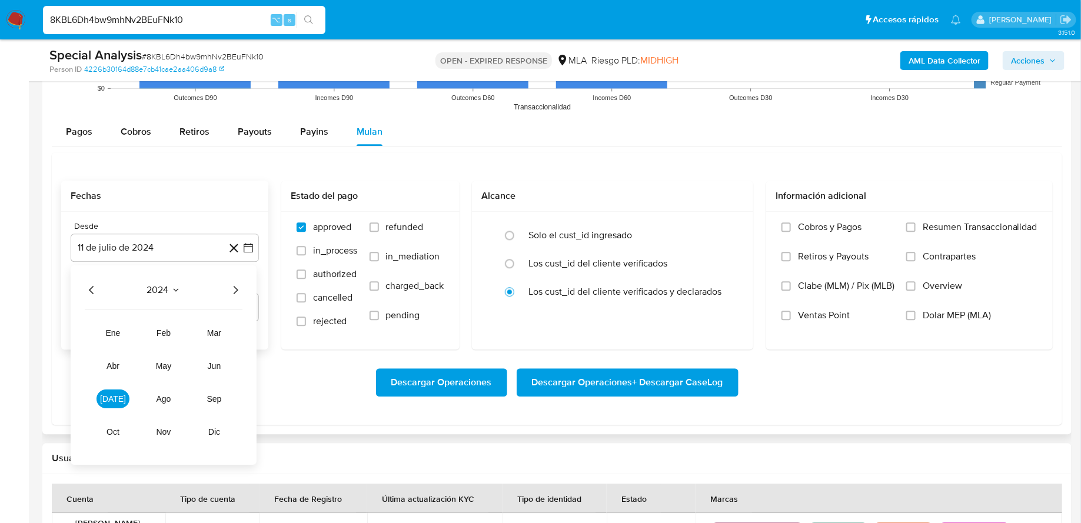
click at [236, 288] on icon "Año siguiente" at bounding box center [236, 289] width 5 height 8
click at [108, 370] on button "abr" at bounding box center [113, 365] width 33 height 19
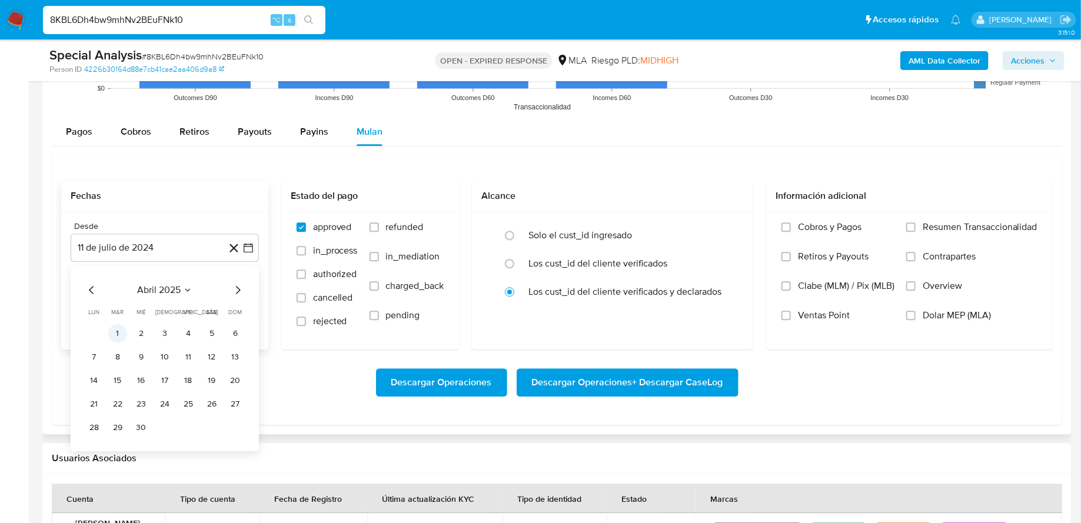
click at [116, 330] on button "1" at bounding box center [117, 333] width 19 height 19
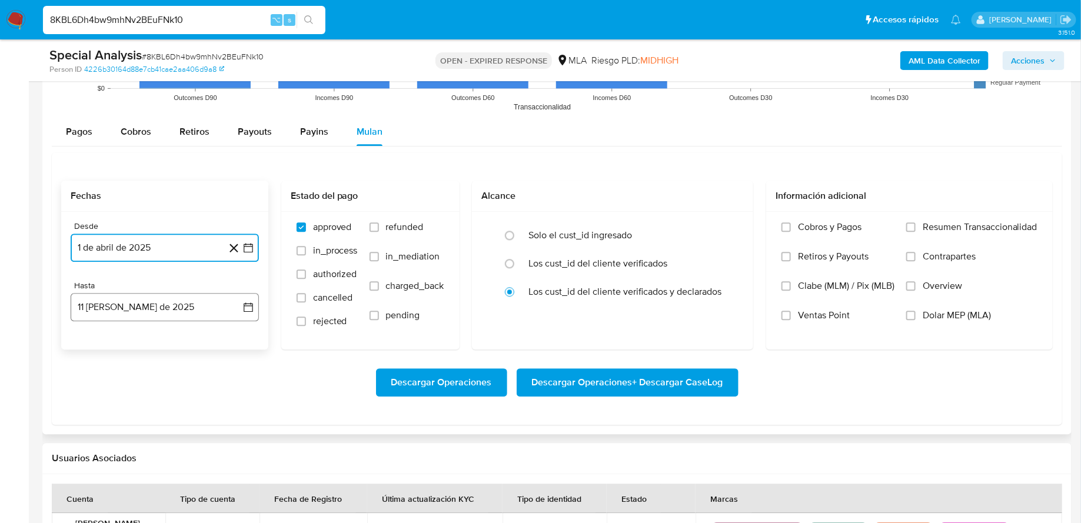
click at [151, 305] on button "11 de agosto de 2025" at bounding box center [165, 307] width 188 height 28
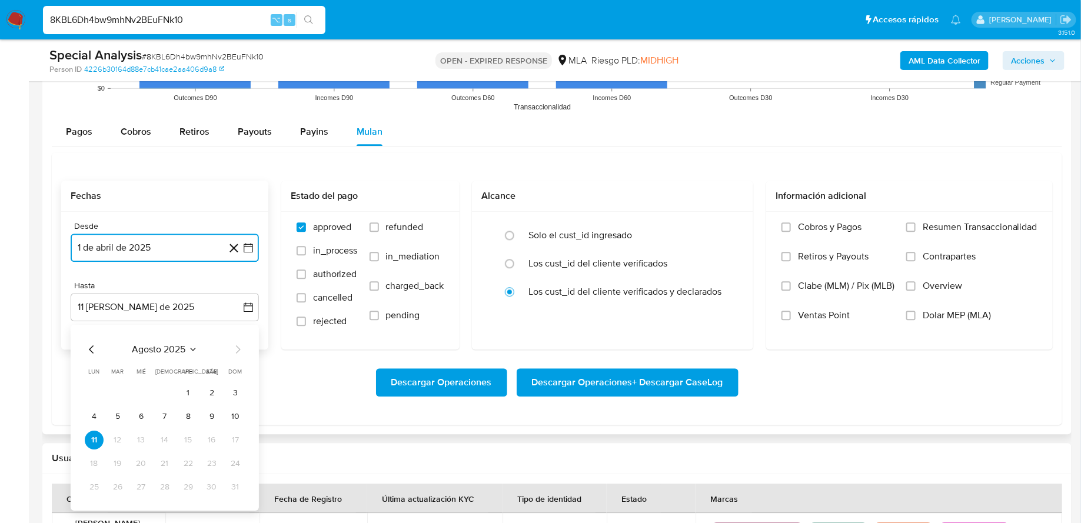
click at [91, 345] on icon "Mes anterior" at bounding box center [92, 349] width 14 height 14
click at [164, 483] on button "31" at bounding box center [164, 486] width 19 height 19
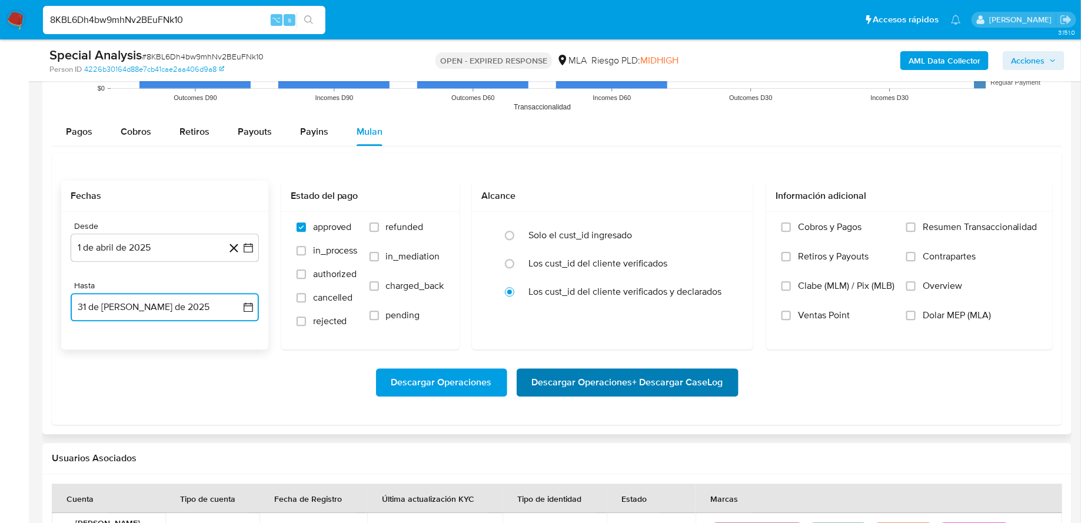
click at [616, 385] on span "Descargar Operaciones + Descargar CaseLog" at bounding box center [627, 383] width 191 height 26
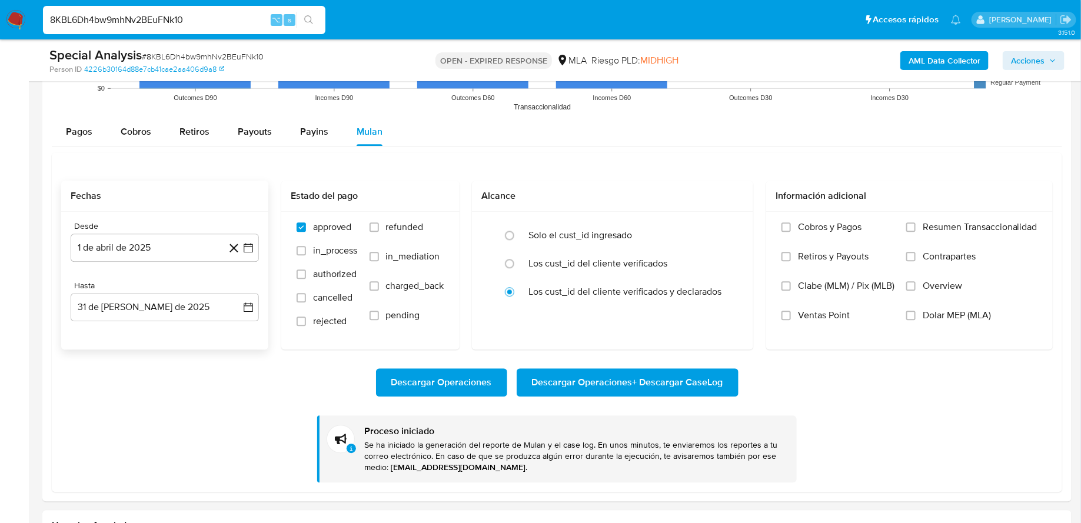
click at [168, 17] on input "8KBL6Dh4bw9mhNv2BEuFNk10" at bounding box center [184, 19] width 282 height 15
paste input "SF4yHJqZl9DarGZwgp2WZdax"
type input "SF4yHJqZl9DarGZwgp2WZdax"
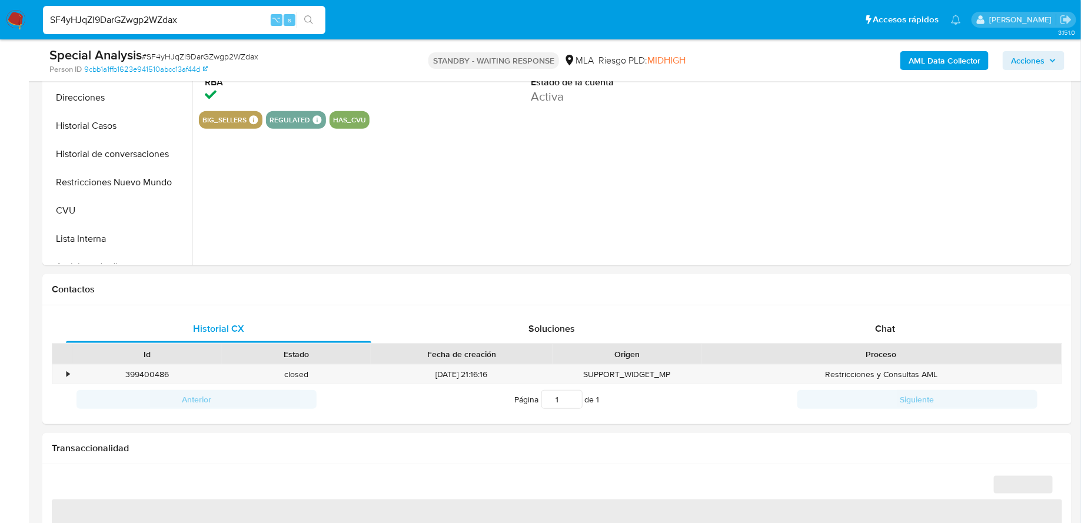
scroll to position [461, 0]
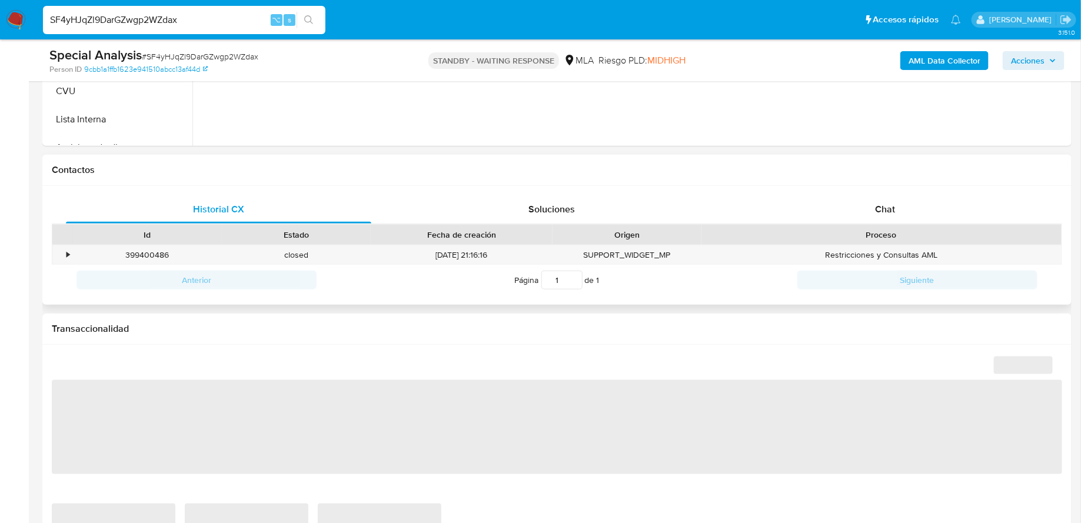
select select "10"
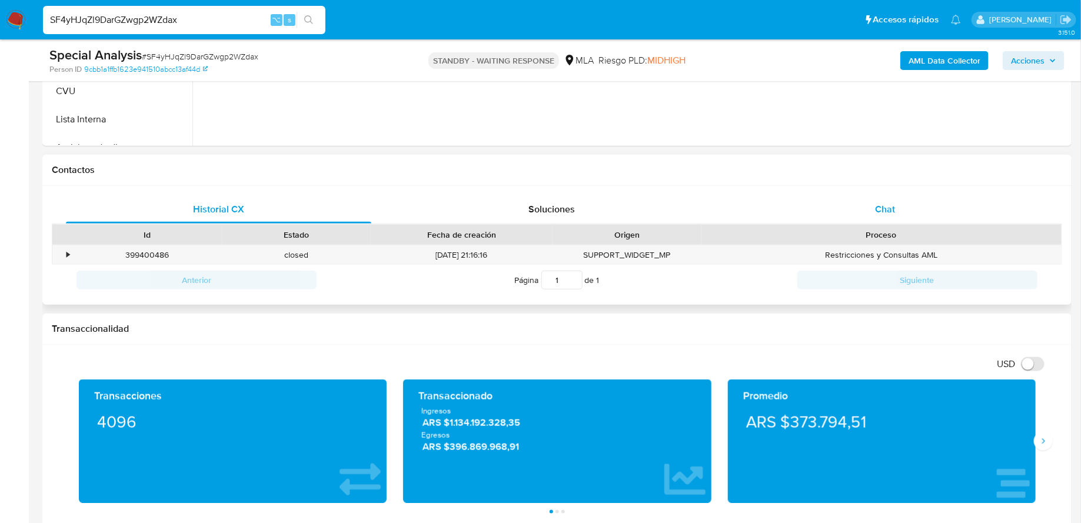
click at [850, 207] on div "Chat" at bounding box center [885, 209] width 305 height 28
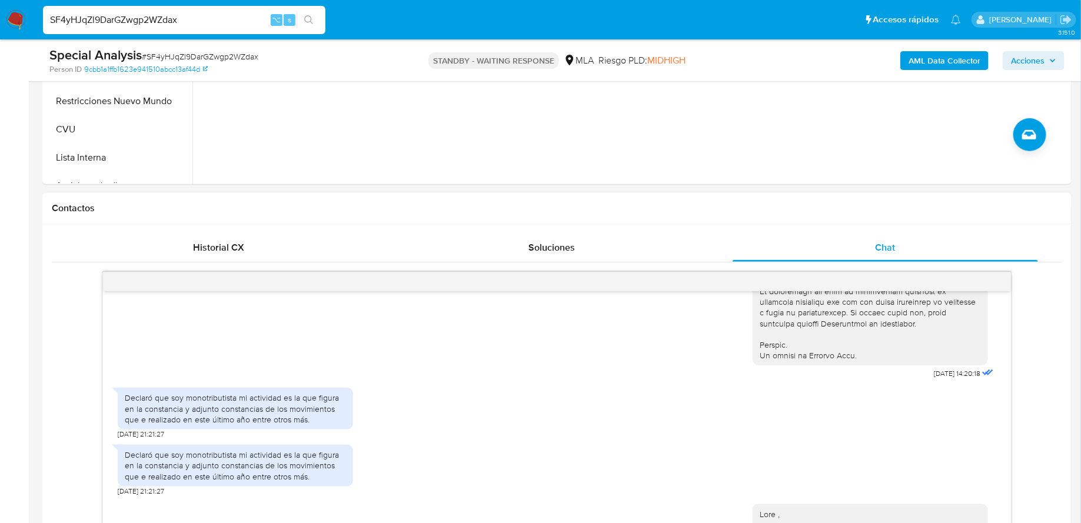
scroll to position [956, 0]
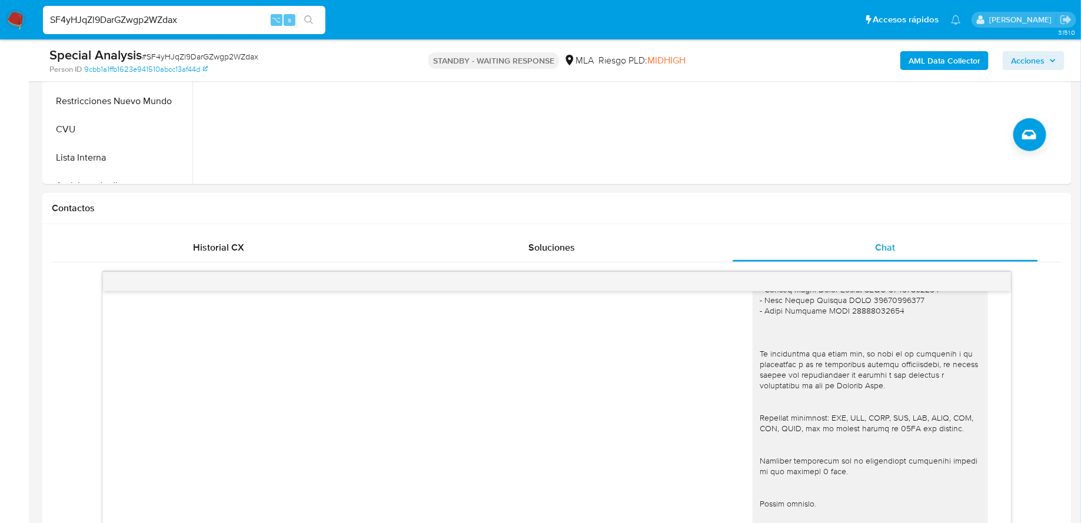
click at [228, 20] on input "SF4yHJqZl9DarGZwgp2WZdax" at bounding box center [184, 19] width 282 height 15
paste input "XFK36MHhOFX1ilqo4LUkCVUC"
type input "XFK36MHhOFX1ilqo4LUkCVUC"
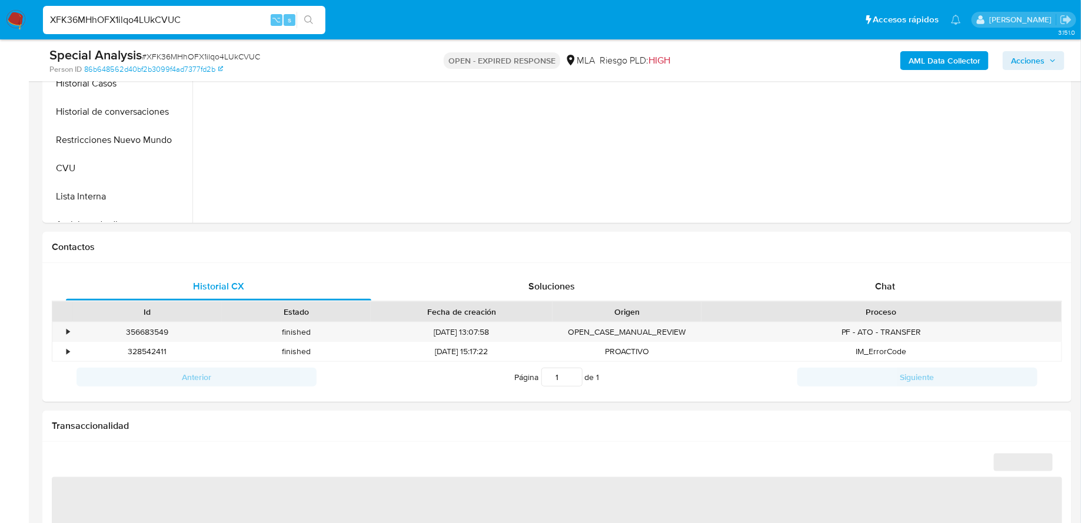
scroll to position [477, 0]
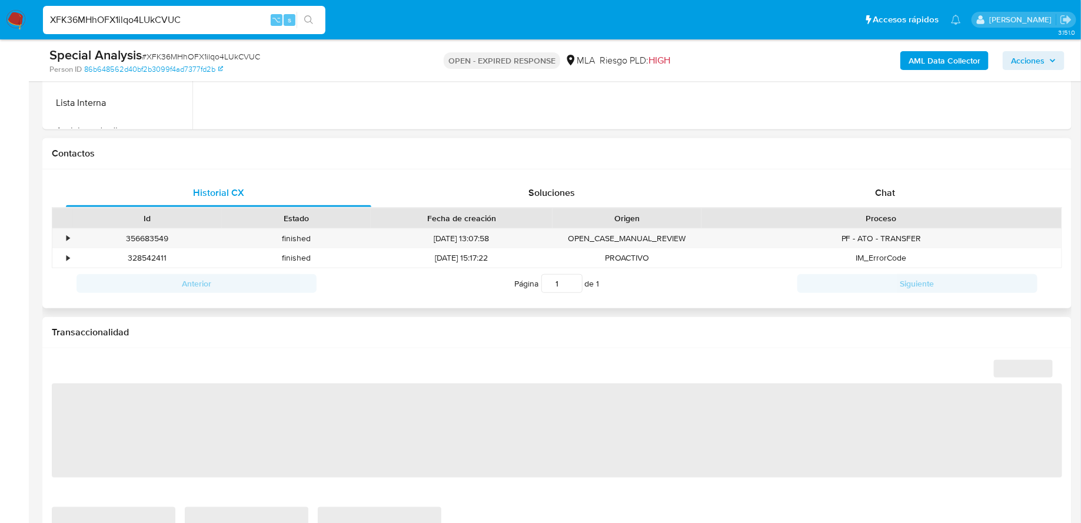
click at [812, 174] on div "Historial CX Soluciones Chat Id Estado Fecha de creación Origen Proceso • 35668…" at bounding box center [556, 238] width 1029 height 139
select select "10"
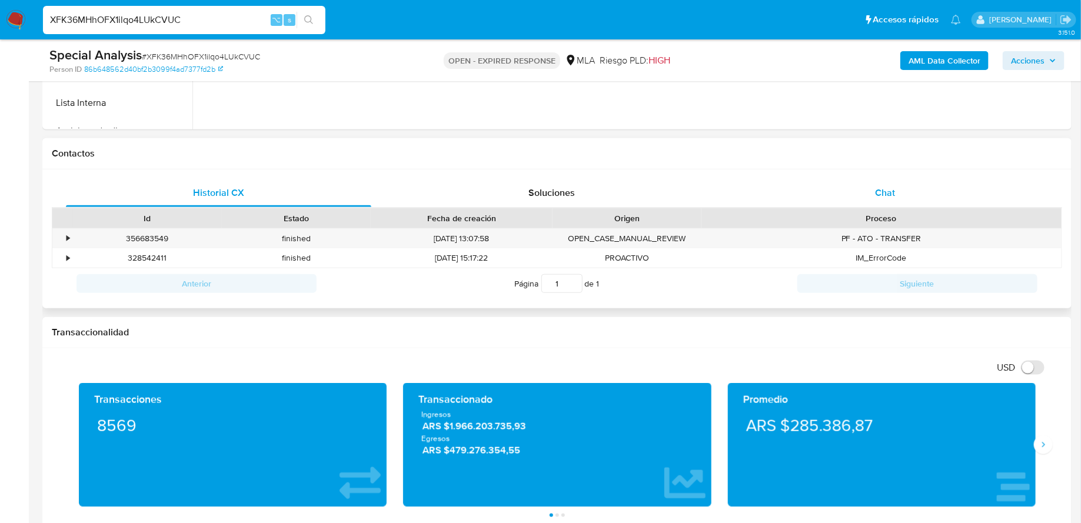
click at [793, 191] on div "Chat" at bounding box center [885, 193] width 305 height 28
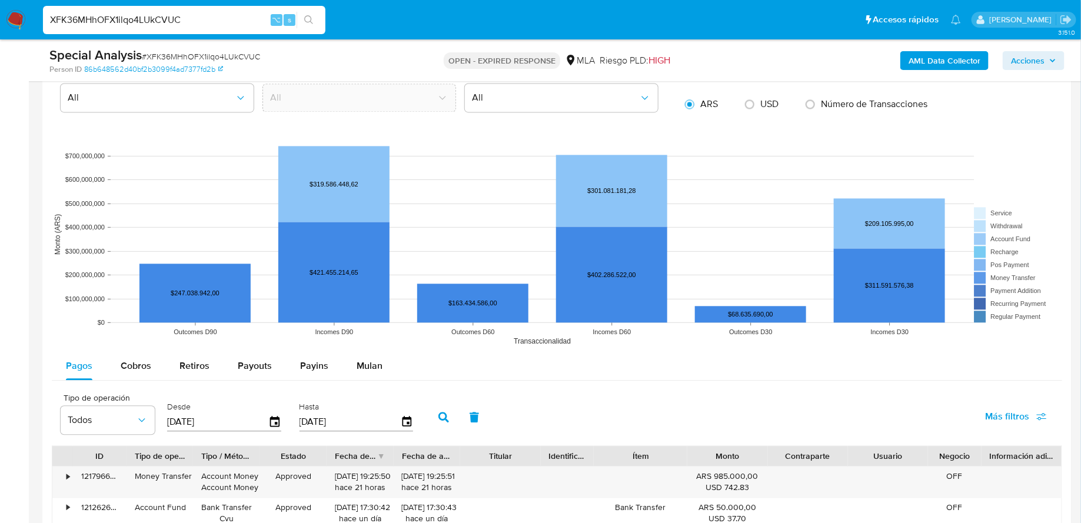
scroll to position [1278, 0]
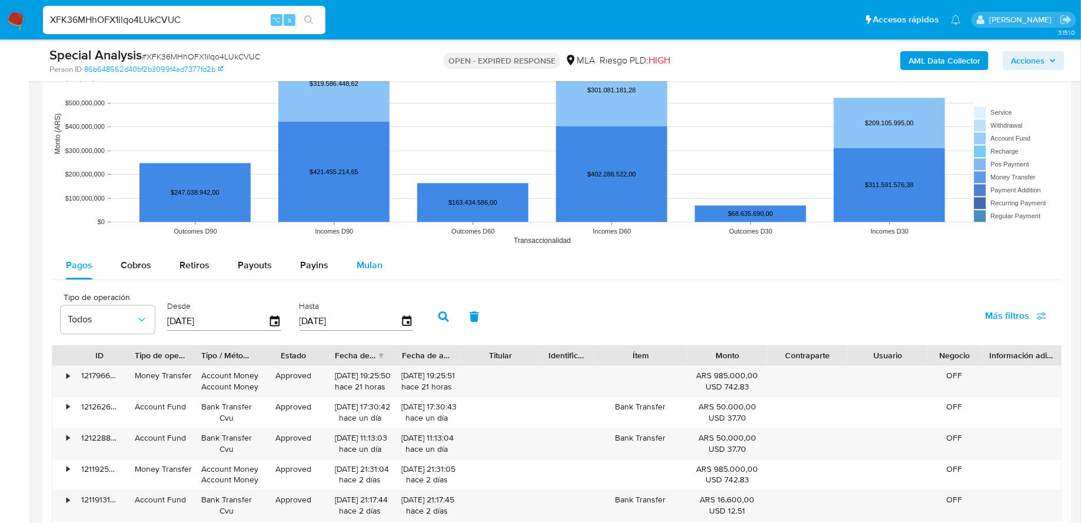
click at [351, 260] on button "Mulan" at bounding box center [369, 265] width 54 height 28
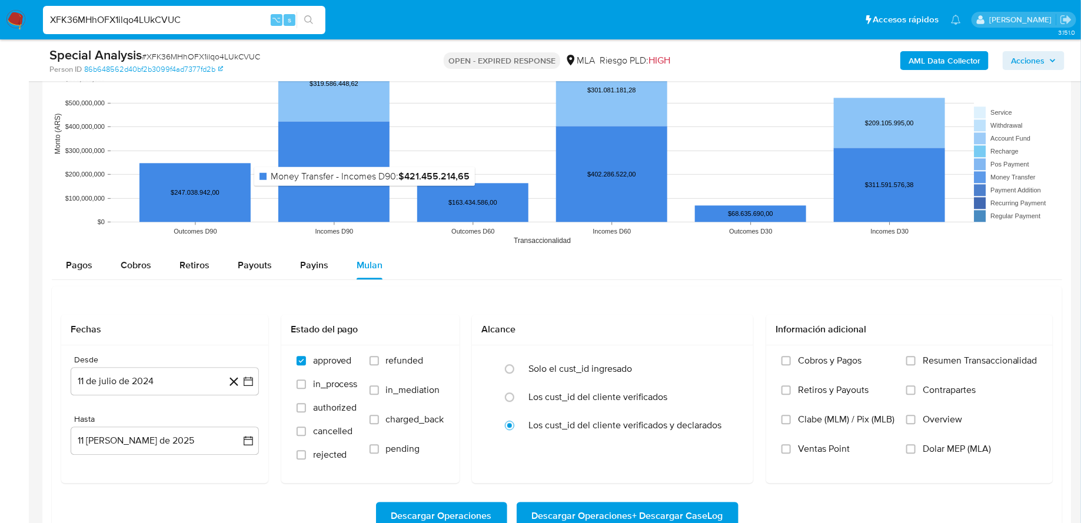
scroll to position [1501, 0]
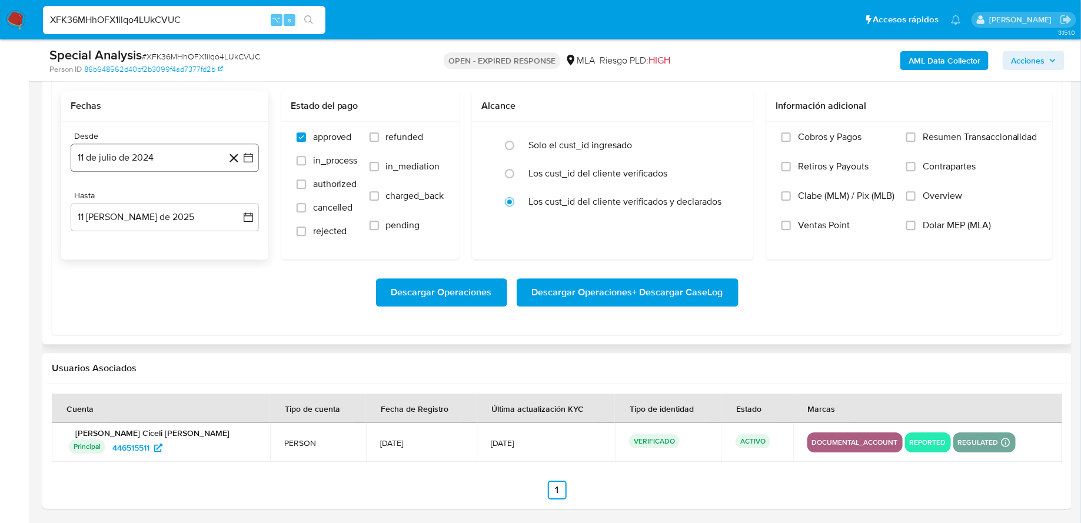
click at [255, 157] on button "11 de julio de 2024" at bounding box center [165, 158] width 188 height 28
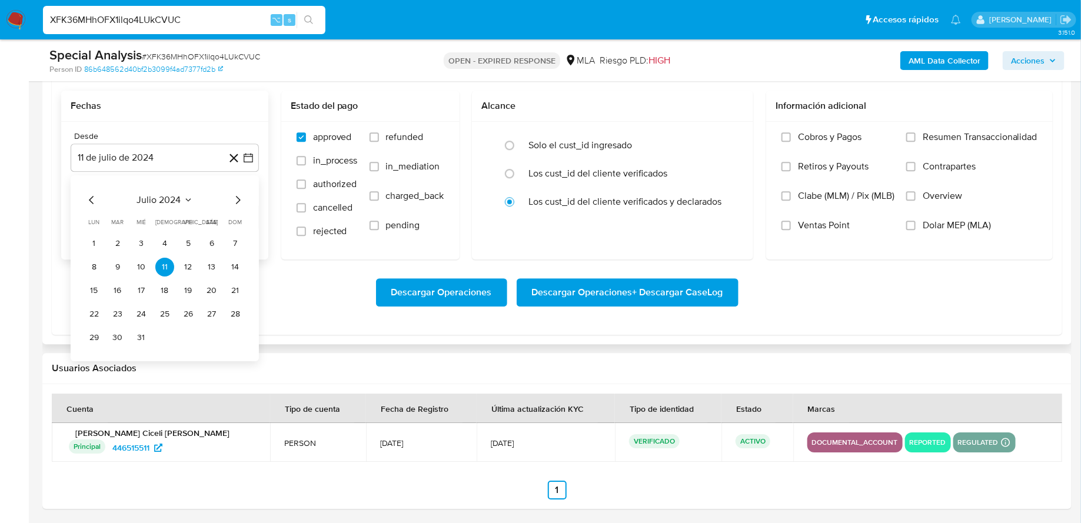
click at [169, 198] on span "julio 2024" at bounding box center [159, 200] width 44 height 12
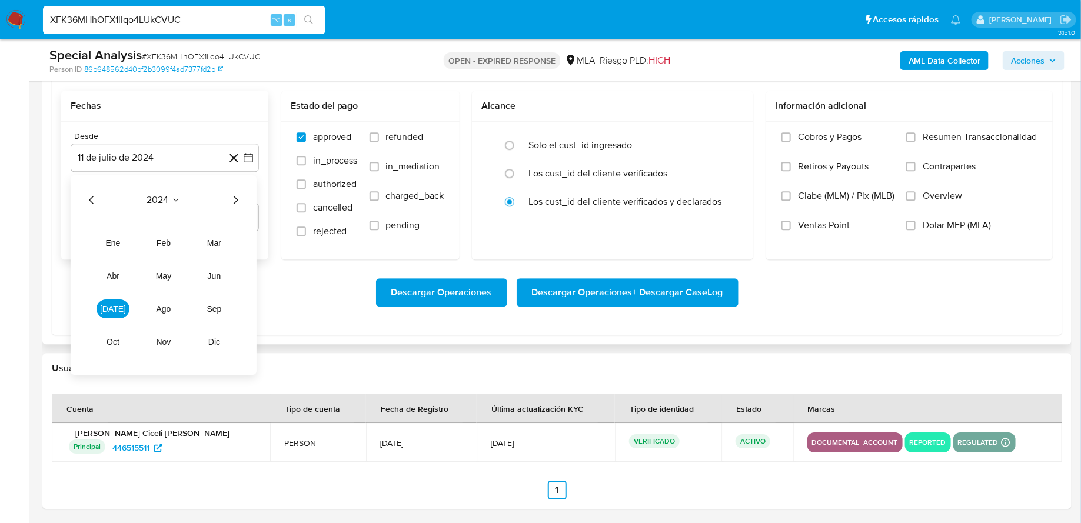
click at [234, 198] on icon "Año siguiente" at bounding box center [235, 200] width 14 height 14
click at [114, 278] on span "abr" at bounding box center [113, 275] width 13 height 9
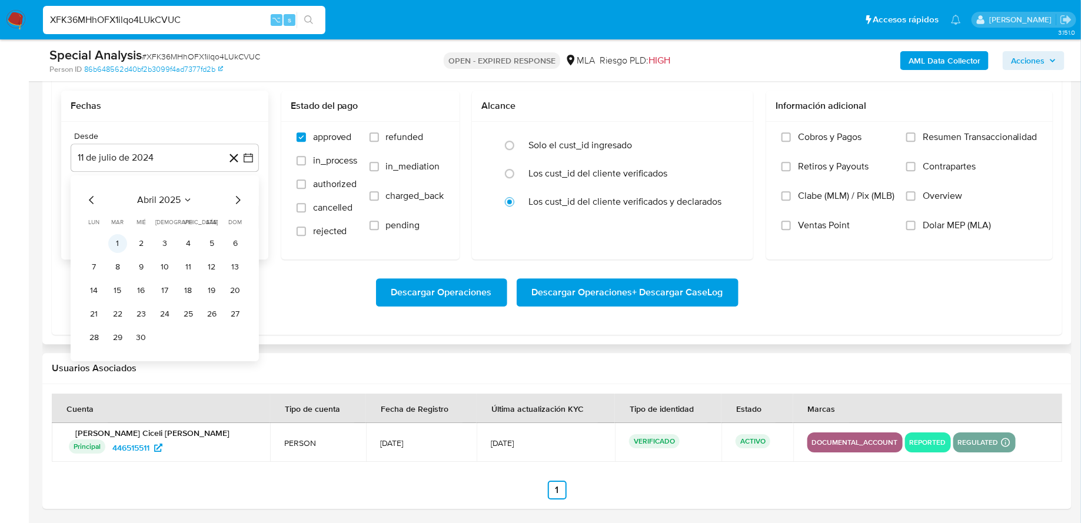
click at [119, 241] on button "1" at bounding box center [117, 243] width 19 height 19
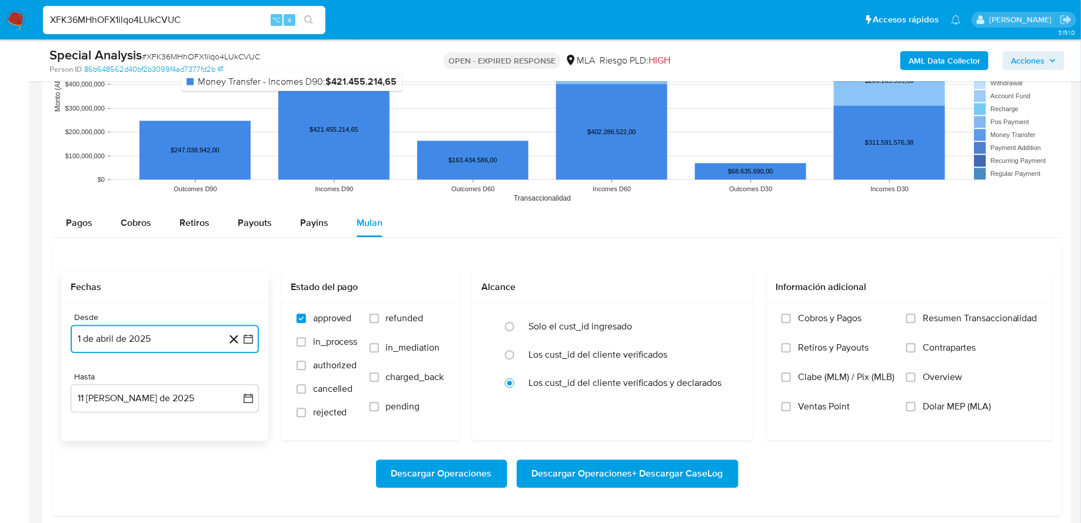
scroll to position [1410, 0]
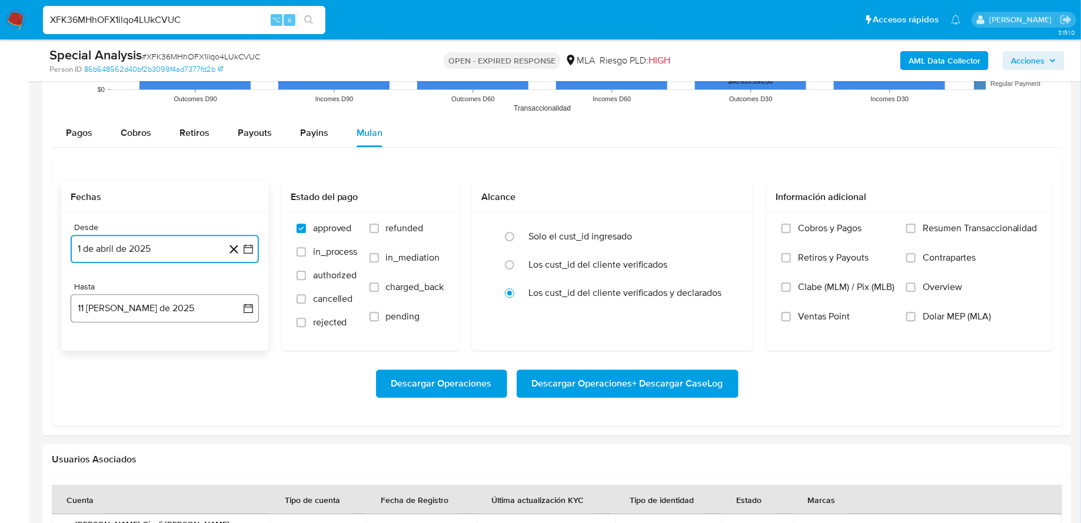
click at [185, 316] on button "11 de agosto de 2025" at bounding box center [165, 308] width 188 height 28
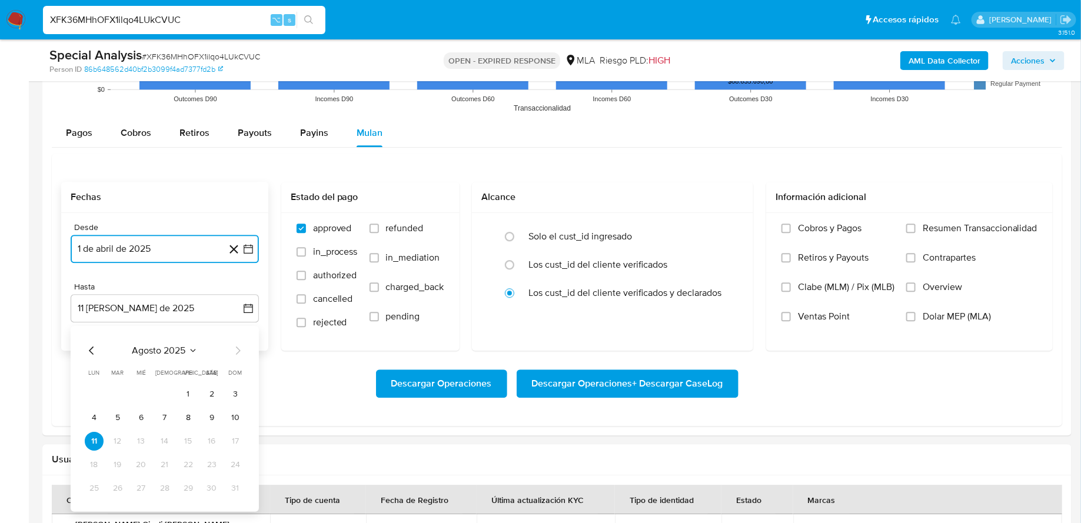
click at [160, 345] on span "agosto 2025" at bounding box center [159, 351] width 54 height 12
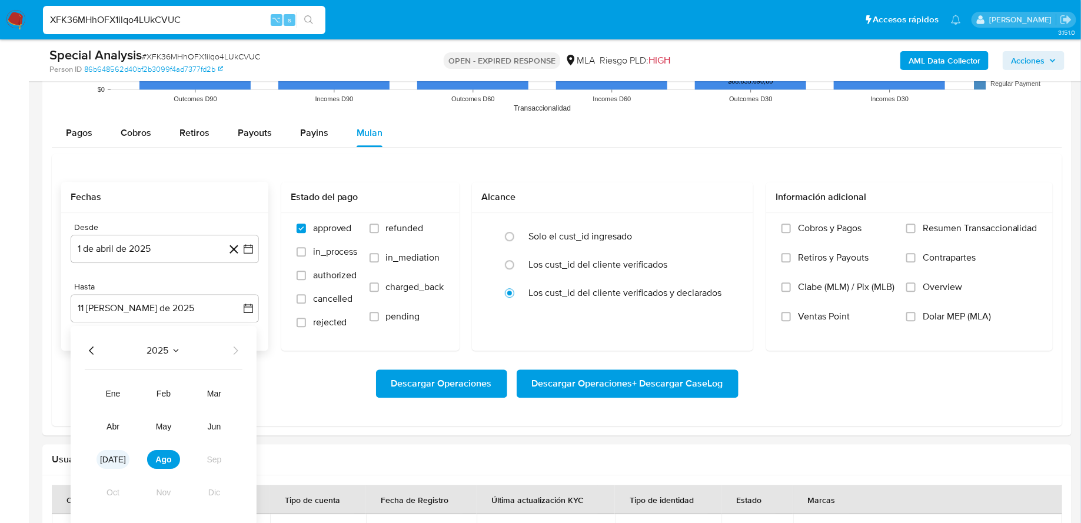
click at [115, 459] on span "jul" at bounding box center [113, 459] width 26 height 9
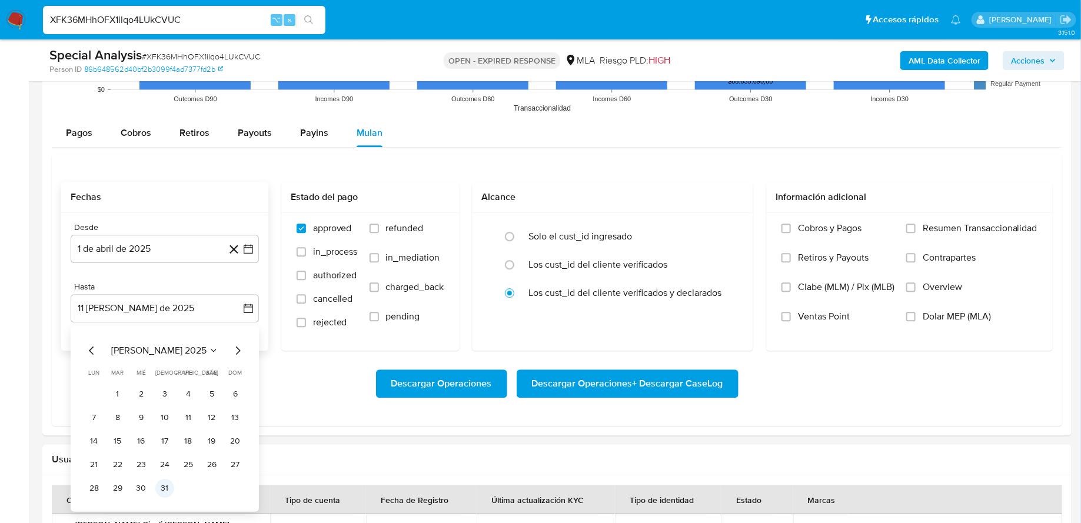
click at [168, 481] on button "31" at bounding box center [164, 488] width 19 height 19
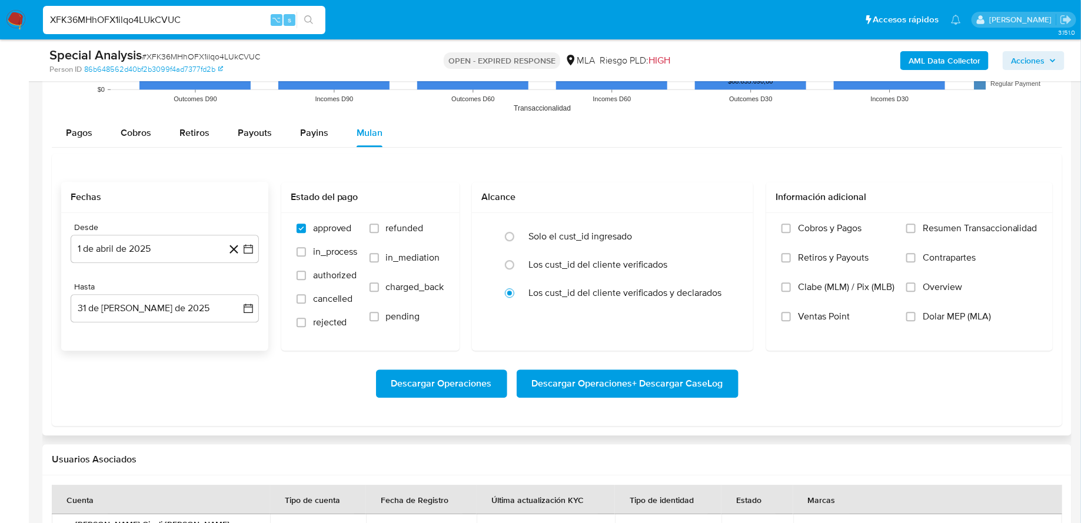
click at [241, 429] on div at bounding box center [556, 39] width 1029 height 794
click at [623, 380] on span "Descargar Operaciones + Descargar CaseLog" at bounding box center [627, 384] width 191 height 26
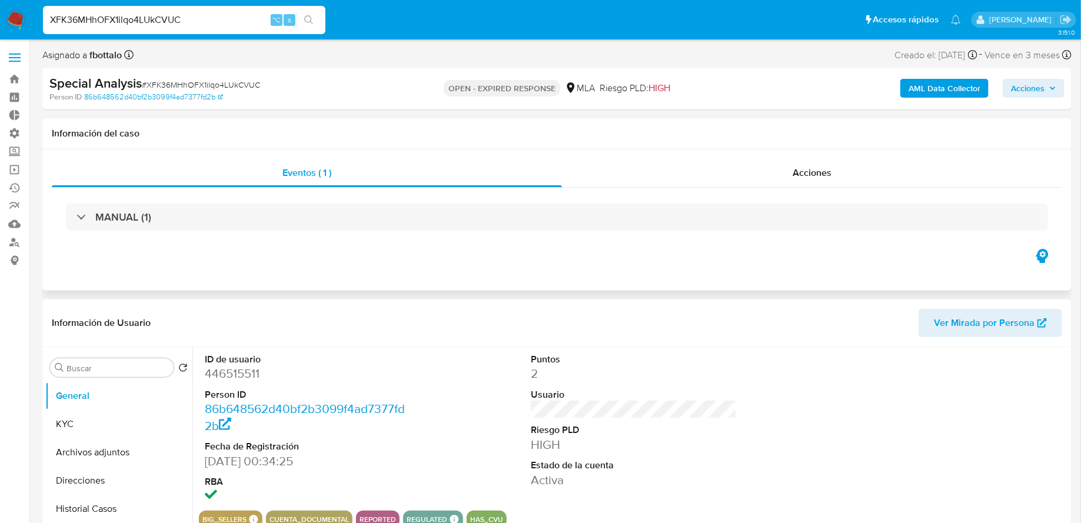
scroll to position [94, 0]
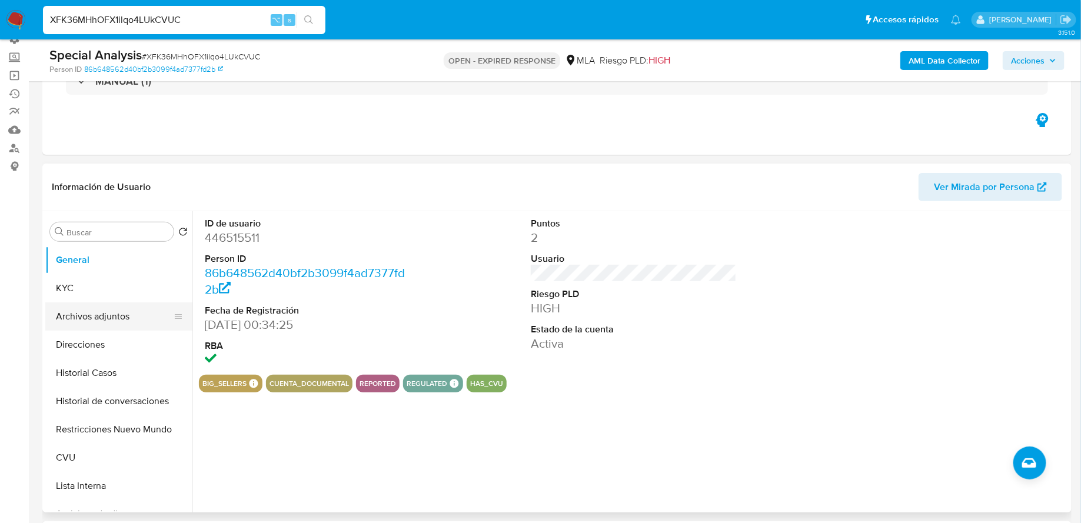
click at [101, 308] on button "Archivos adjuntos" at bounding box center [114, 316] width 138 height 28
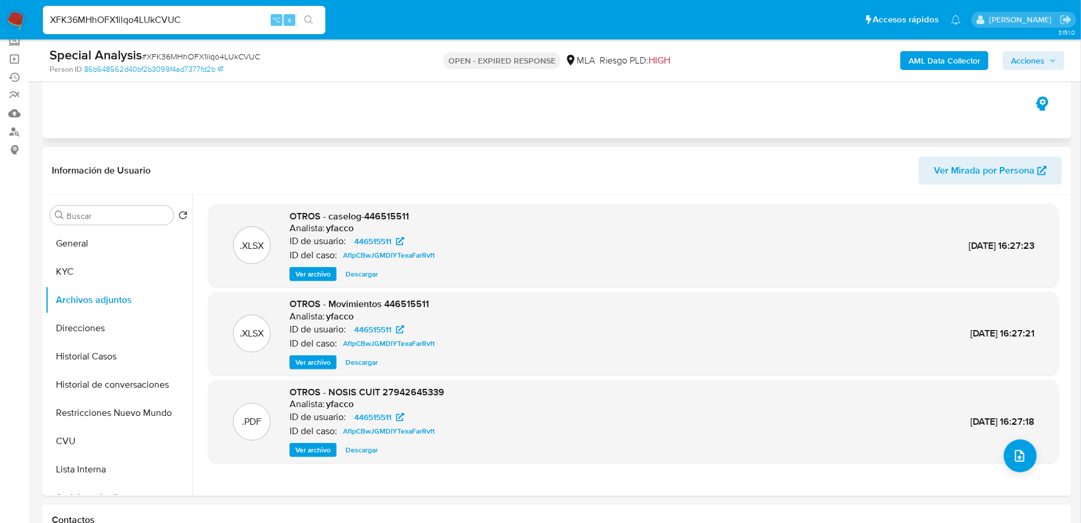
scroll to position [0, 0]
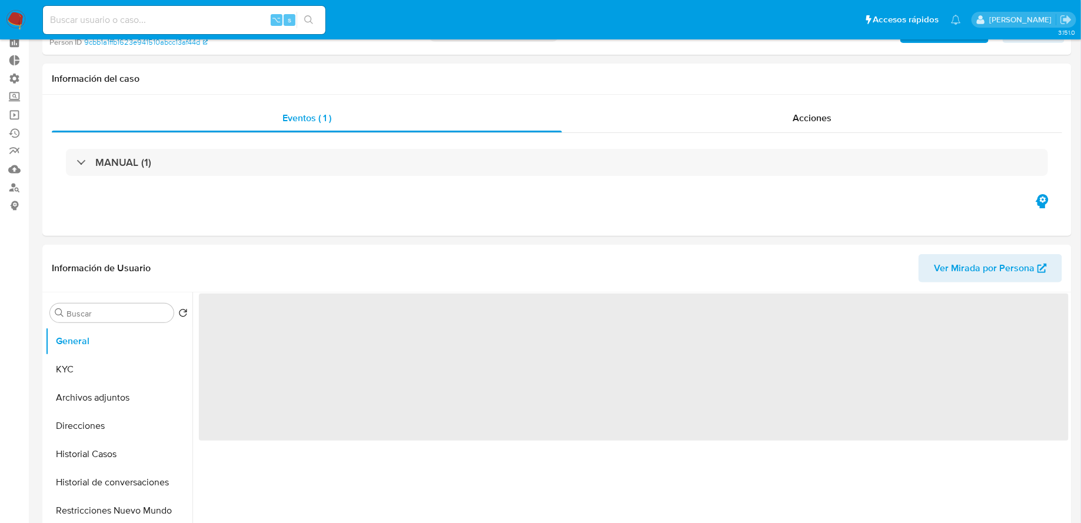
scroll to position [112, 0]
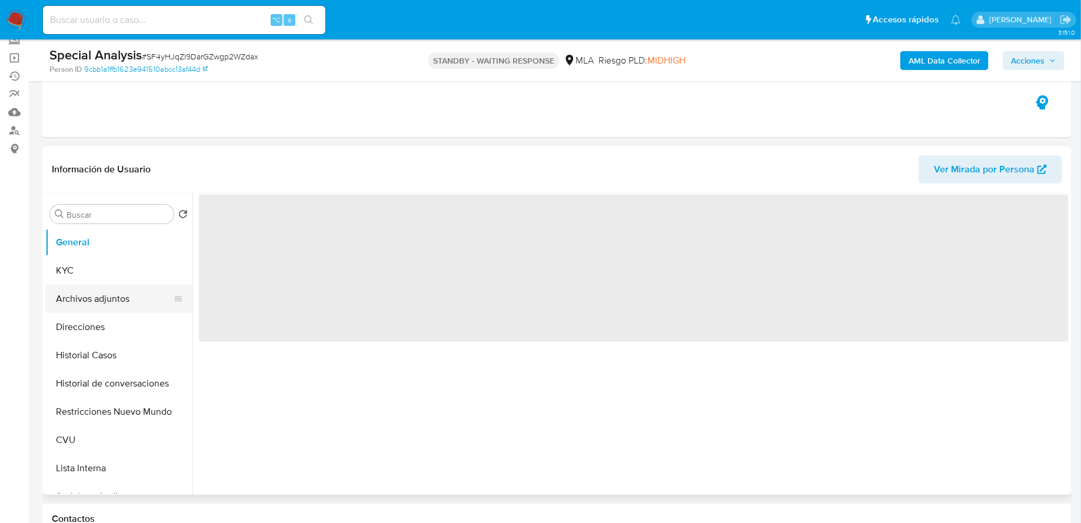
click at [109, 290] on button "Archivos adjuntos" at bounding box center [114, 299] width 138 height 28
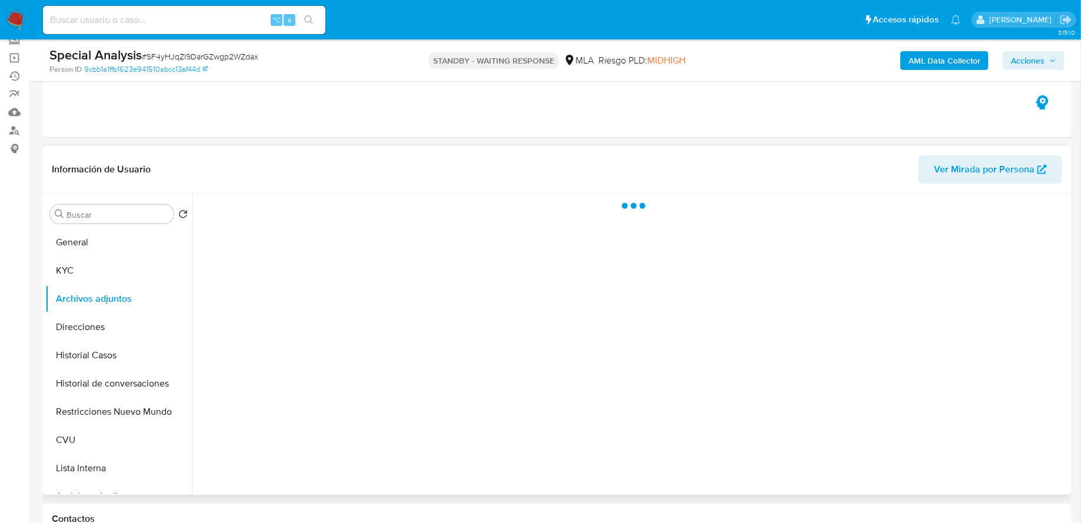
select select "10"
click at [845, 319] on div "No hay datos disponibles" at bounding box center [630, 344] width 876 height 301
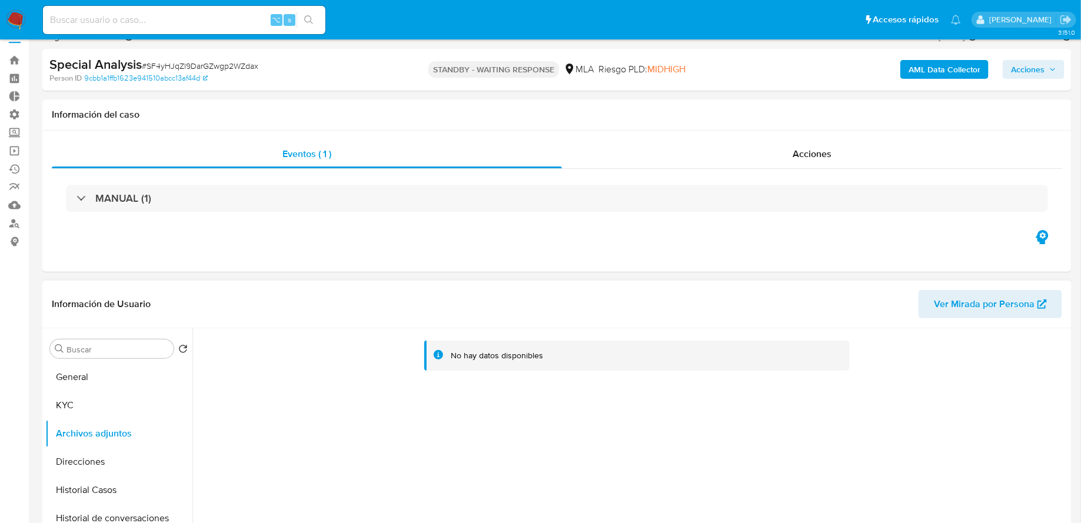
scroll to position [0, 0]
